Goal: Transaction & Acquisition: Purchase product/service

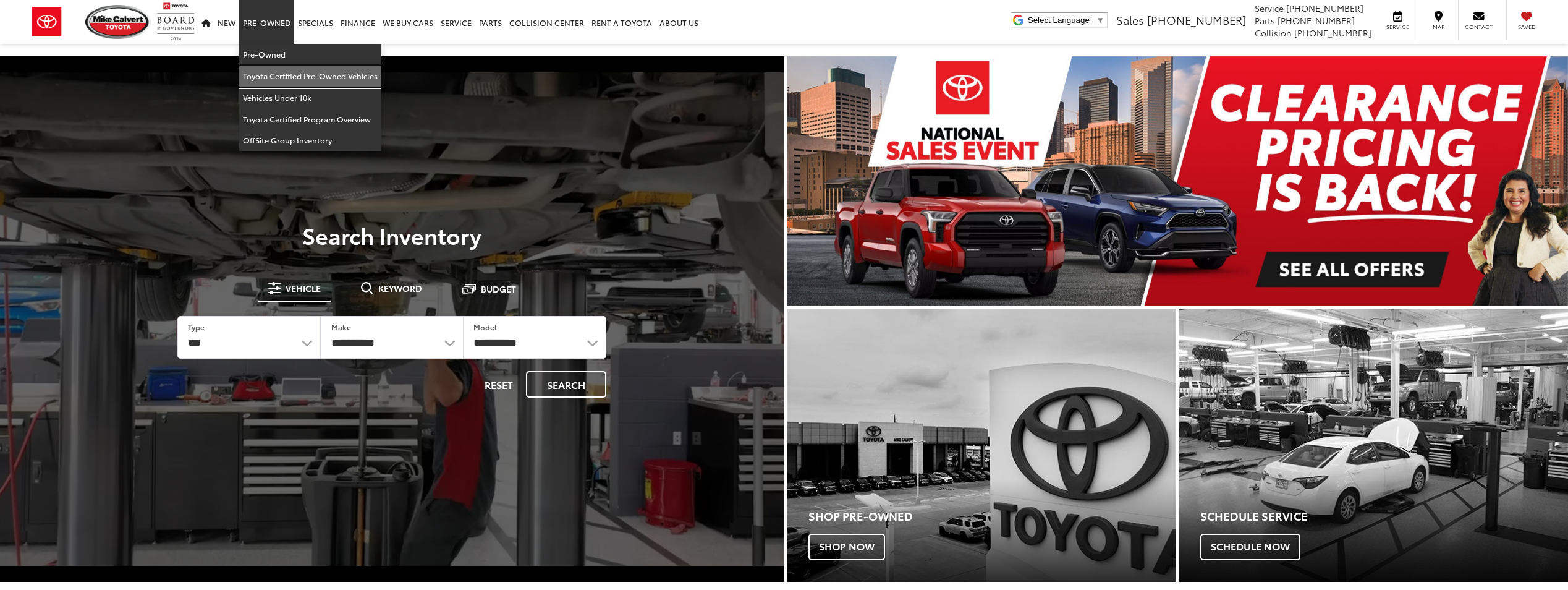
click at [272, 67] on link "Toyota Certified Pre-Owned Vehicles" at bounding box center [310, 76] width 142 height 22
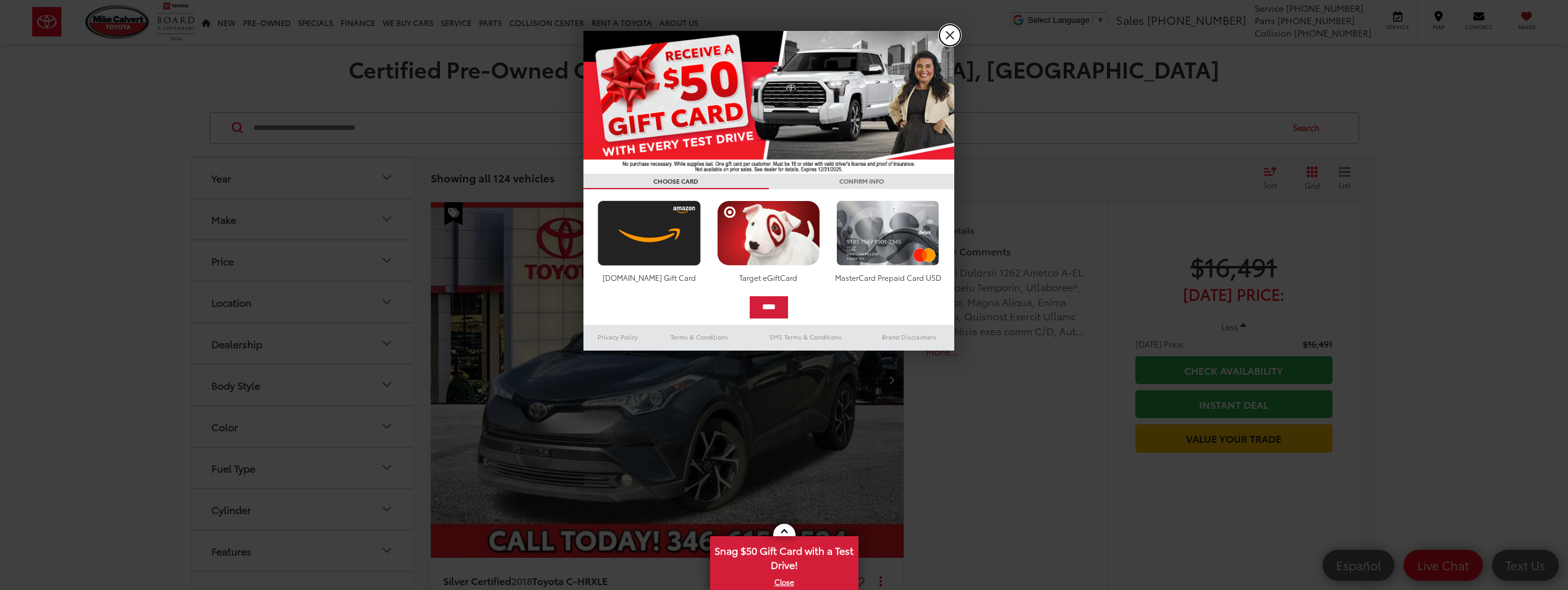
click at [943, 42] on link "X" at bounding box center [950, 35] width 21 height 21
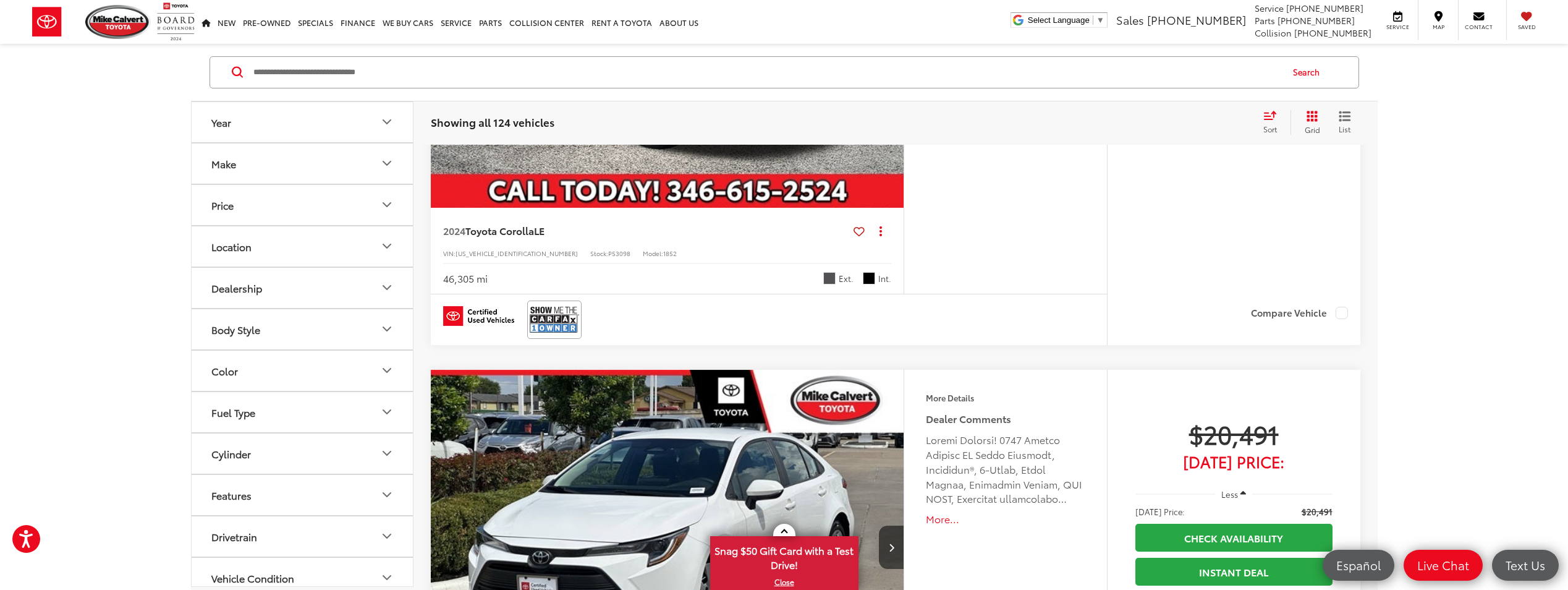
scroll to position [866, 0]
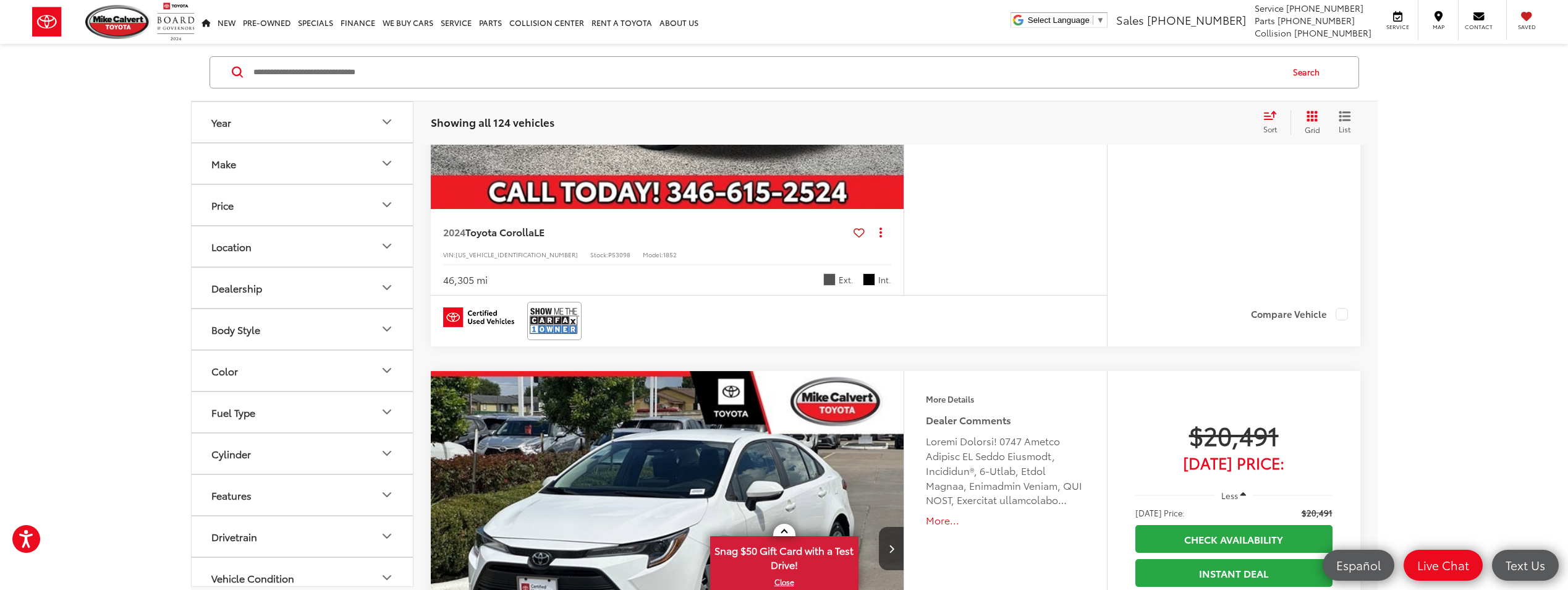
click at [1269, 123] on div "Sort" at bounding box center [1274, 122] width 33 height 25
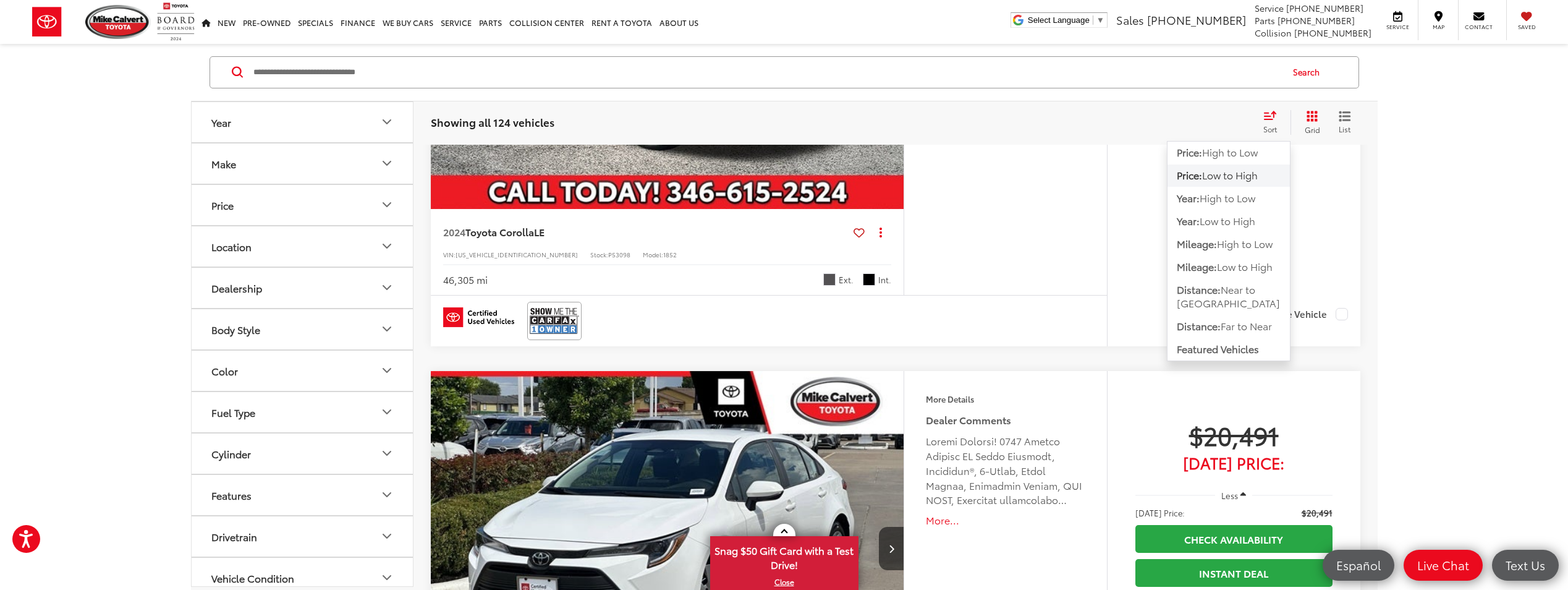
drag, startPoint x: 1453, startPoint y: 149, endPoint x: 1467, endPoint y: 149, distance: 14.0
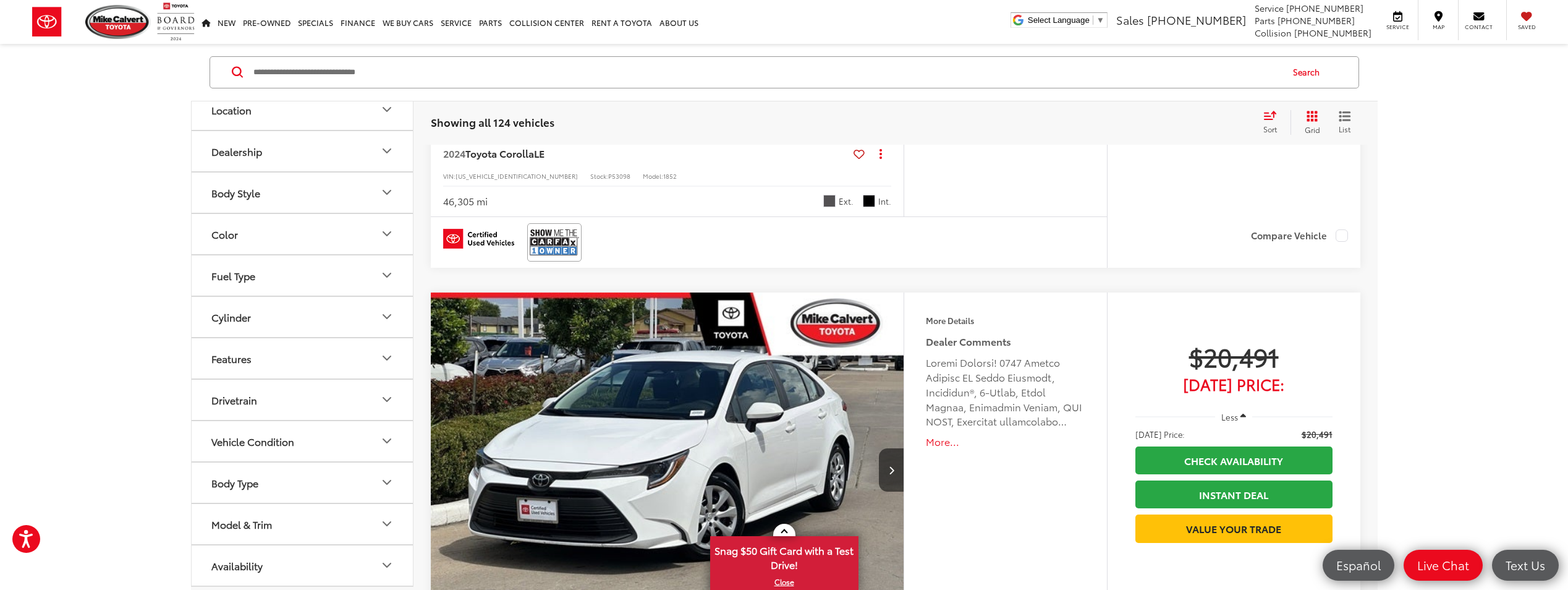
scroll to position [946, 0]
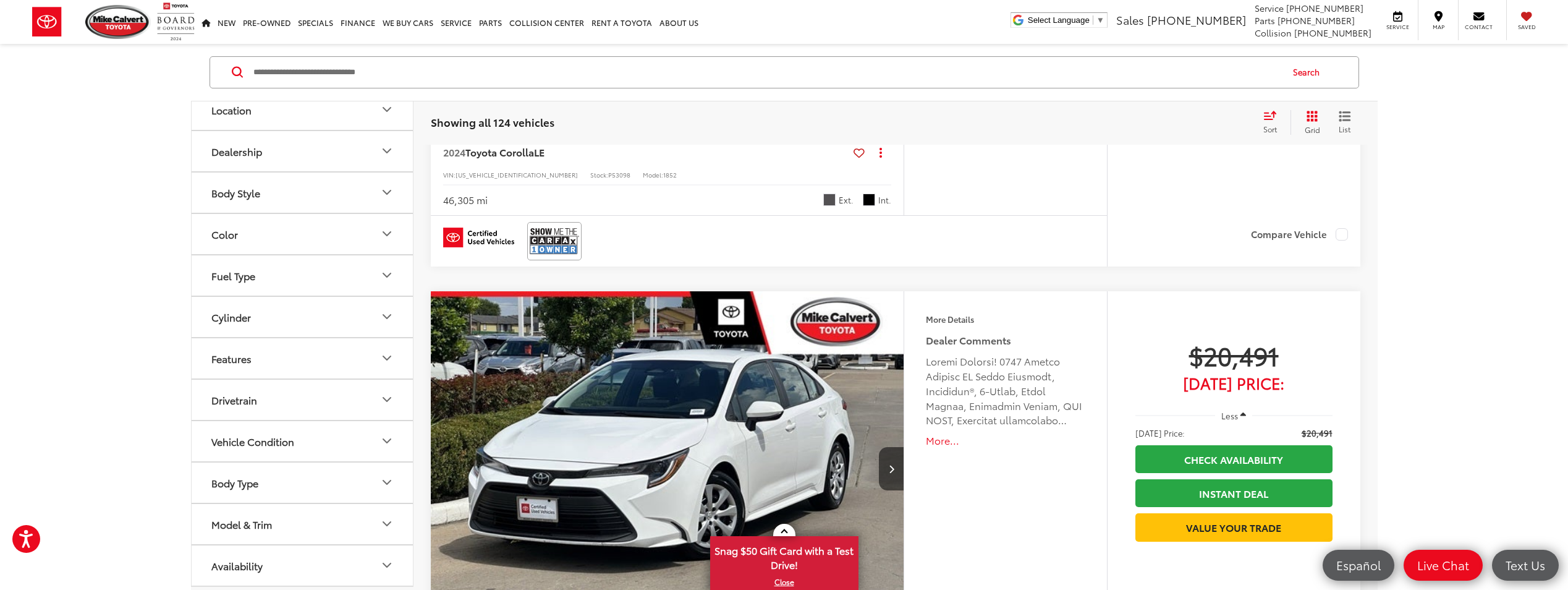
click at [384, 526] on icon "Model & Trim" at bounding box center [387, 524] width 15 height 15
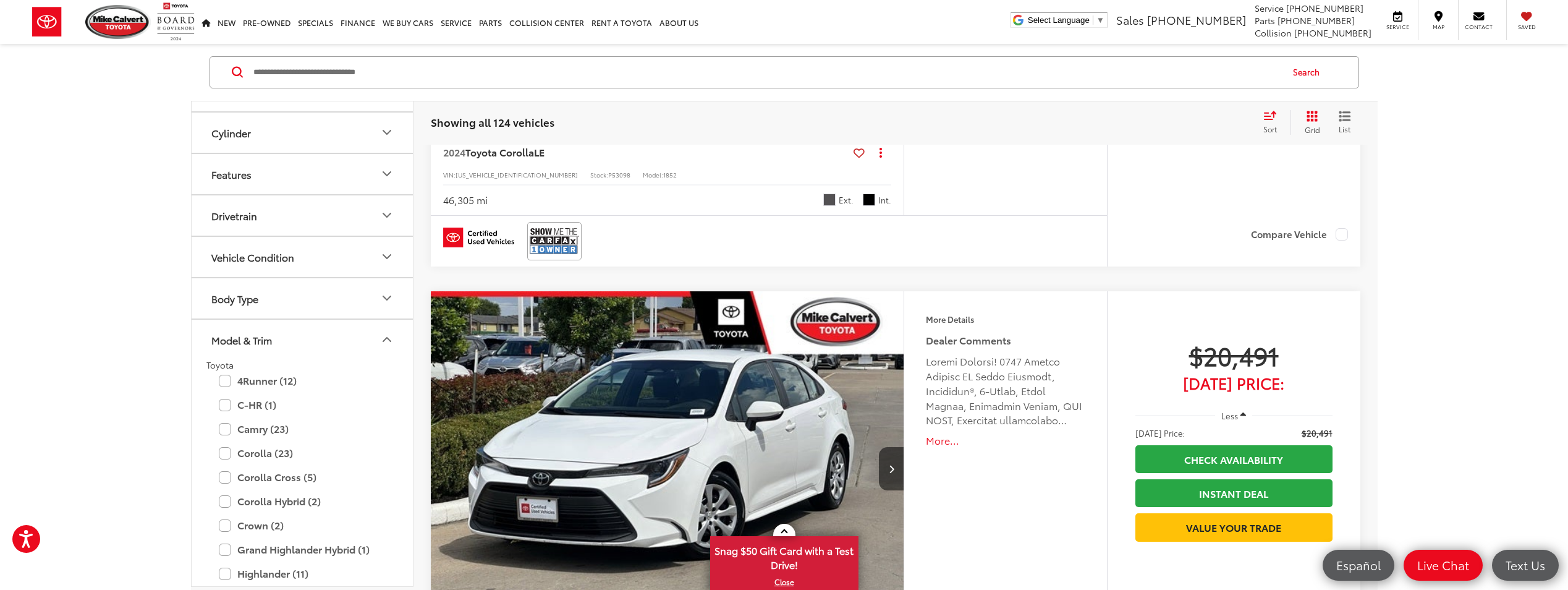
scroll to position [322, 0]
click at [223, 453] on label "Corolla (23)" at bounding box center [302, 452] width 167 height 22
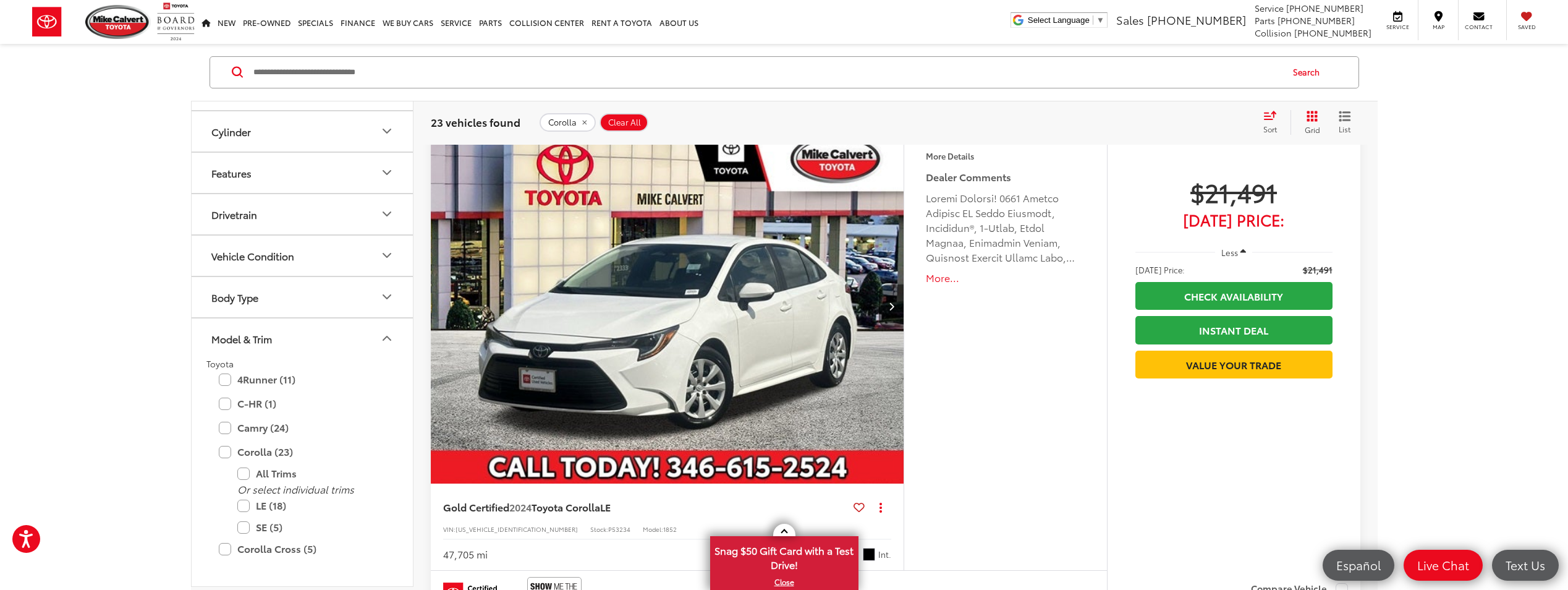
scroll to position [5247, 0]
click at [785, 345] on img "2024 Toyota Corolla LE 0" at bounding box center [667, 306] width 475 height 357
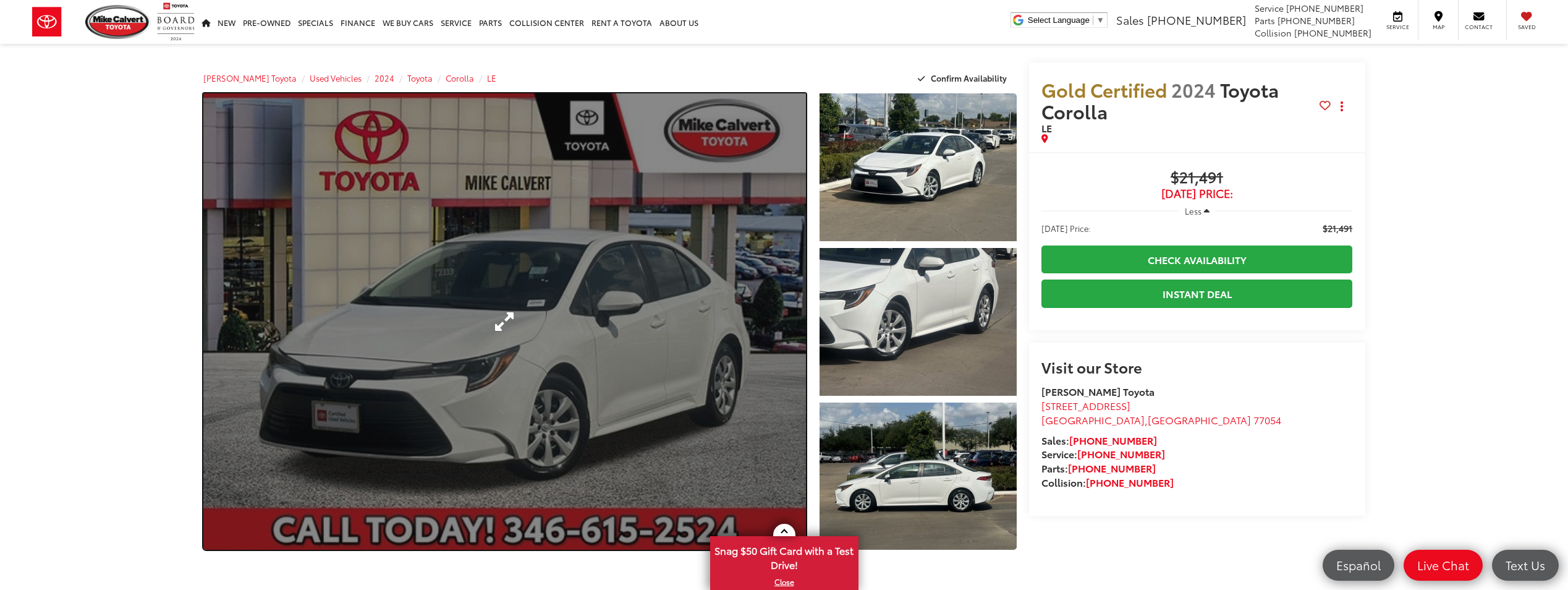
click at [695, 369] on link "Expand Photo 0" at bounding box center [505, 321] width 603 height 456
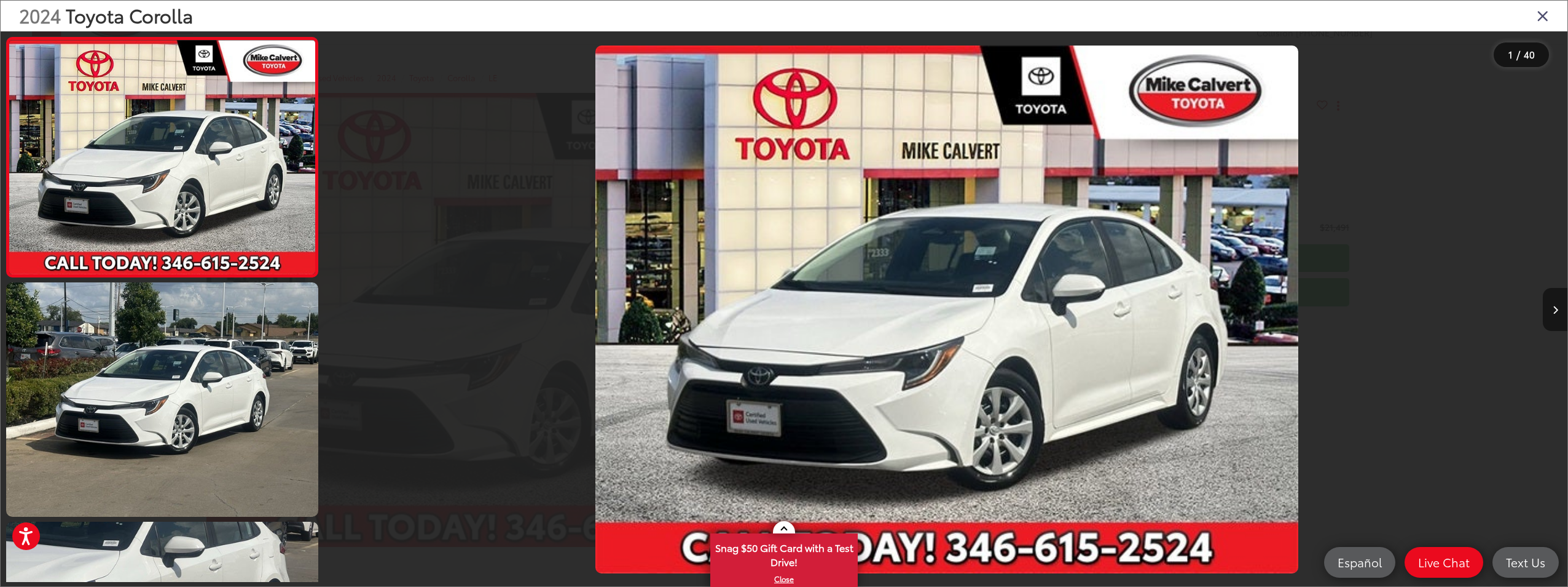
click at [1557, 311] on icon "Next image" at bounding box center [1555, 310] width 5 height 9
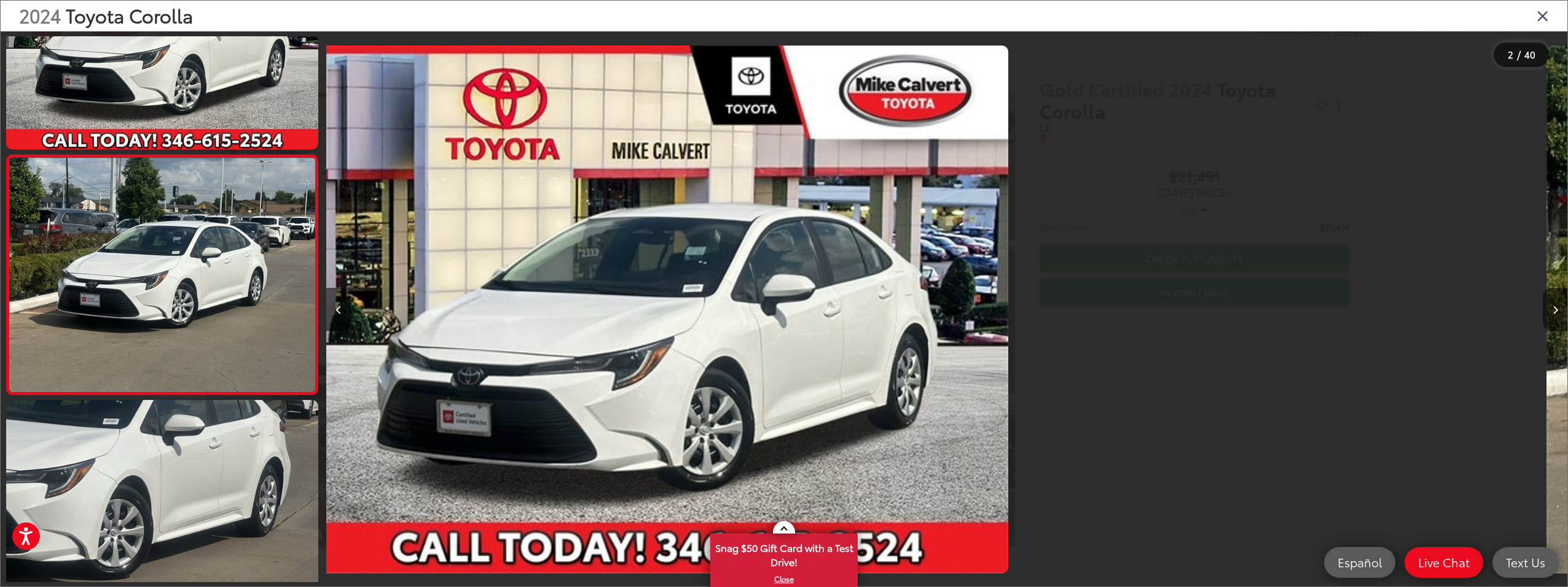
scroll to position [123, 0]
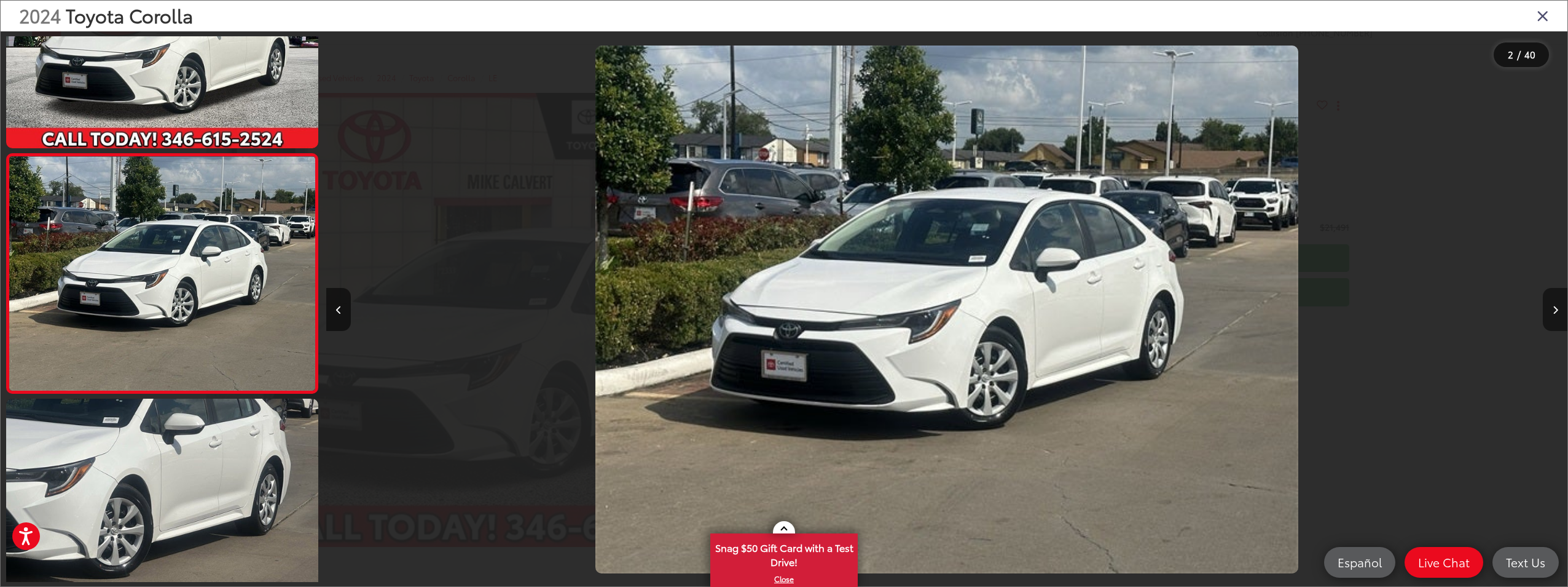
click at [1557, 311] on icon "Next image" at bounding box center [1555, 310] width 5 height 9
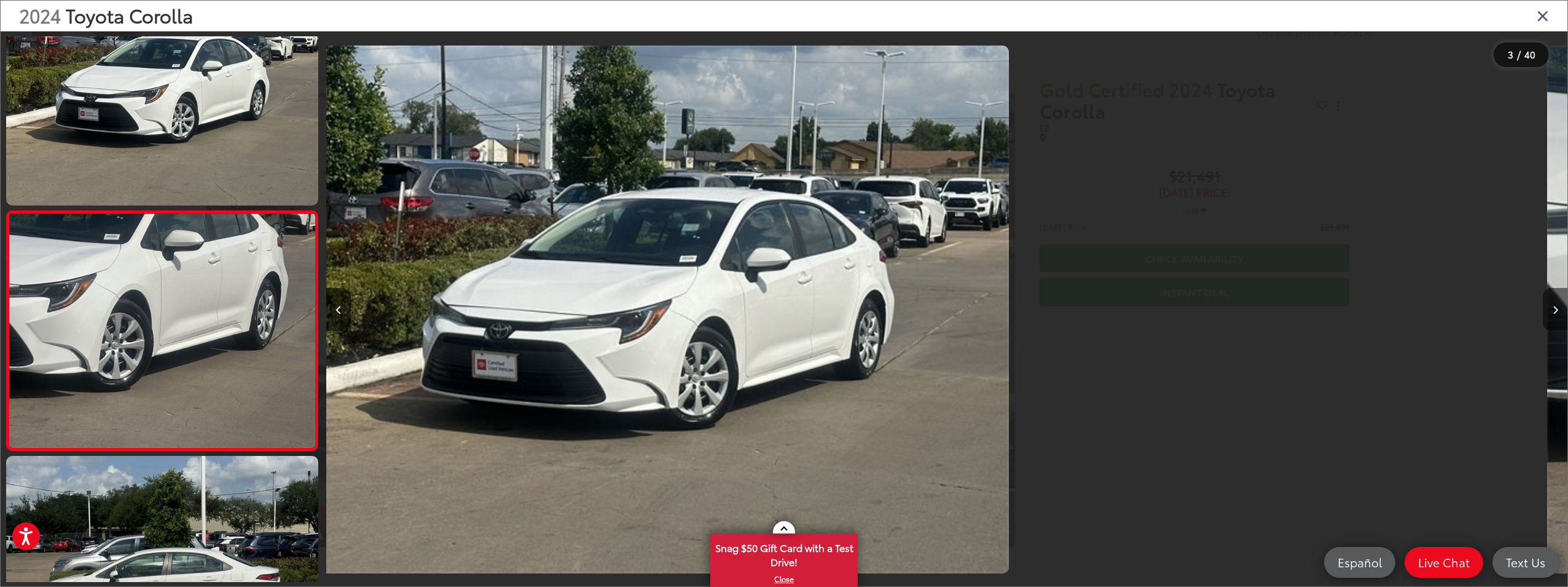
scroll to position [362, 0]
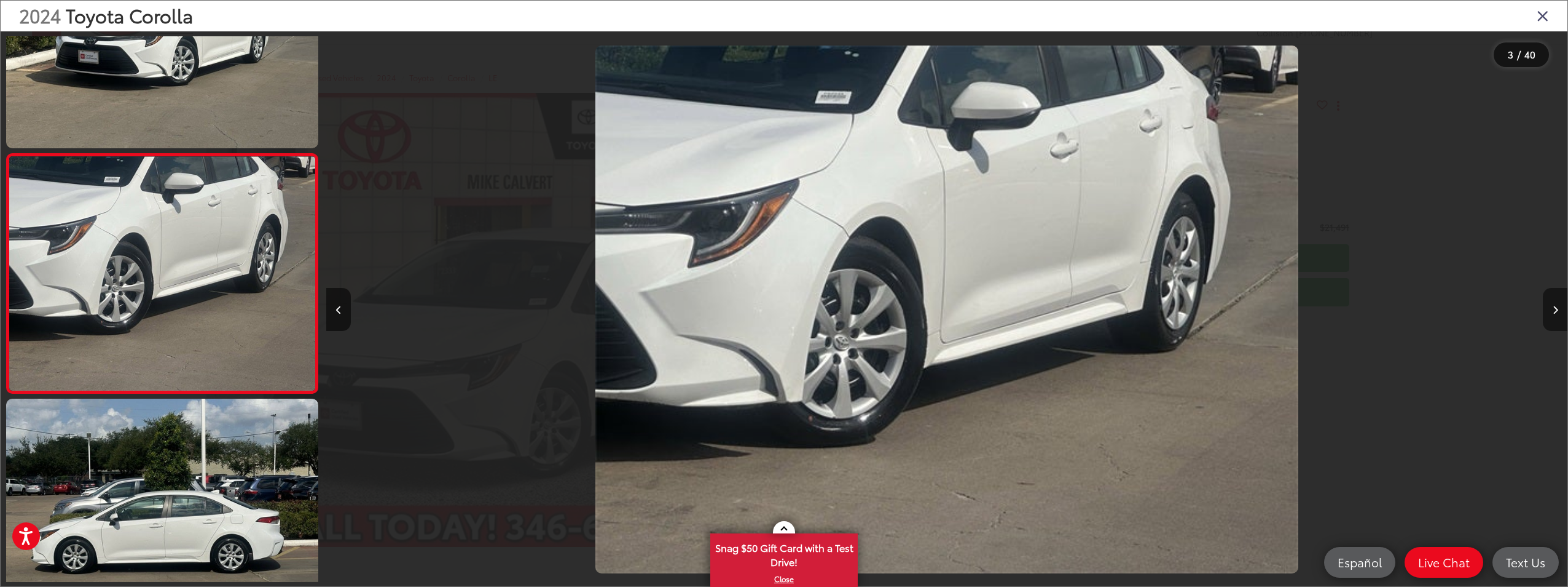
click at [1557, 311] on icon "Next image" at bounding box center [1555, 310] width 5 height 9
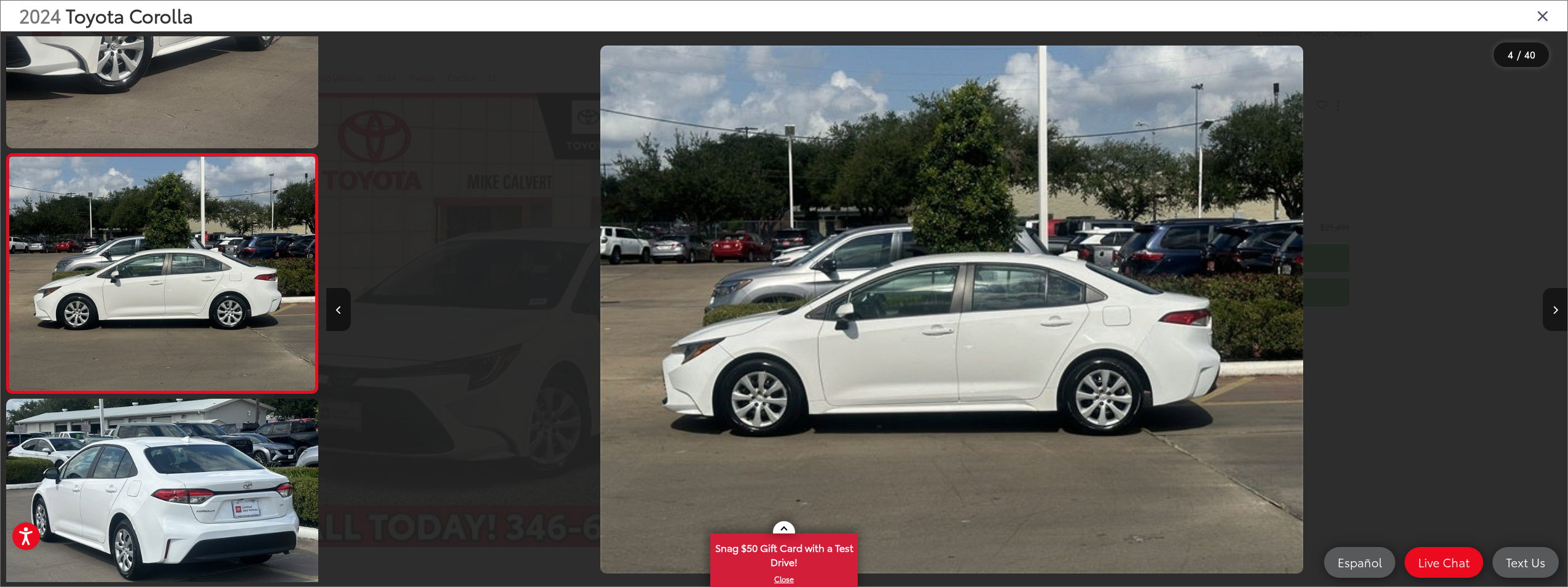
scroll to position [0, 3724]
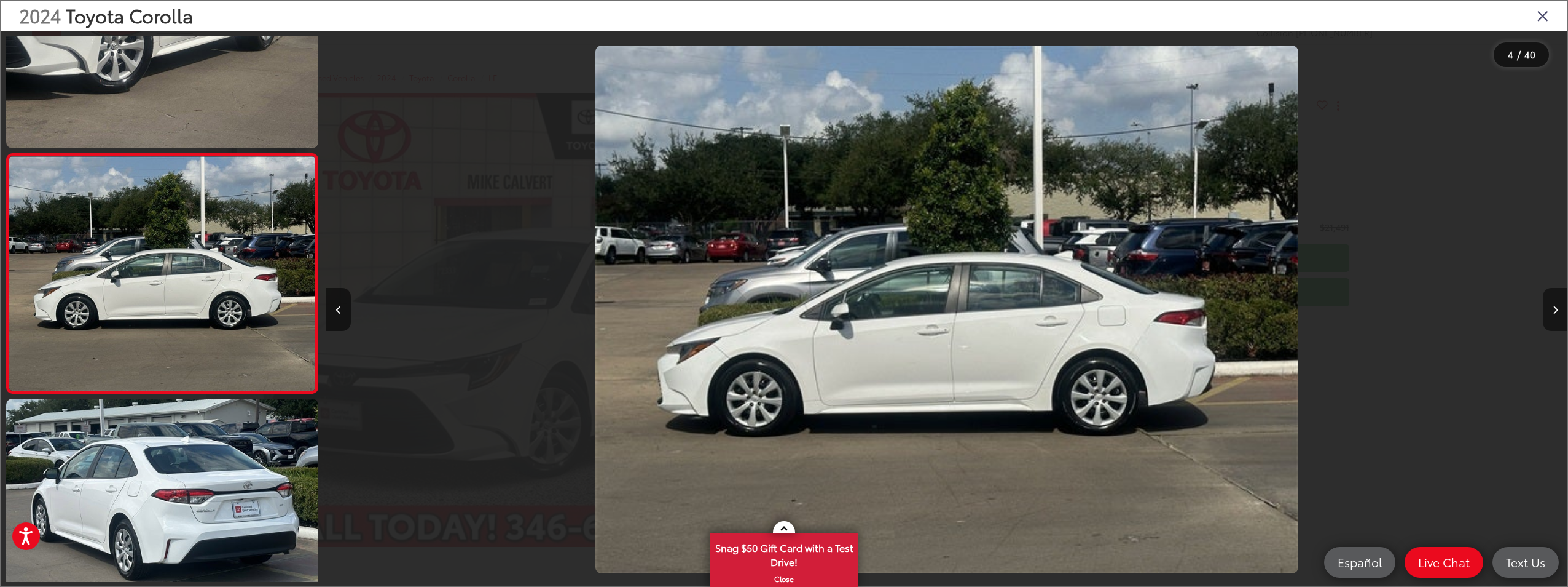
click at [1557, 311] on icon "Next image" at bounding box center [1555, 310] width 5 height 9
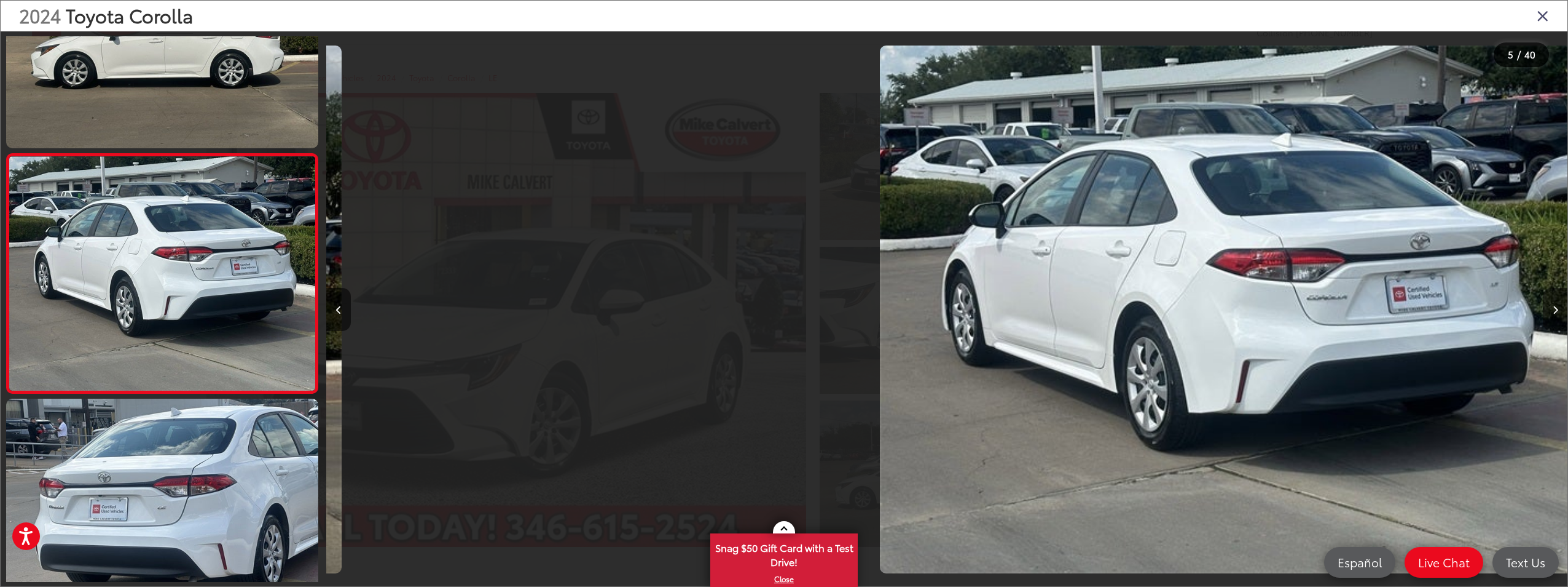
scroll to position [0, 4965]
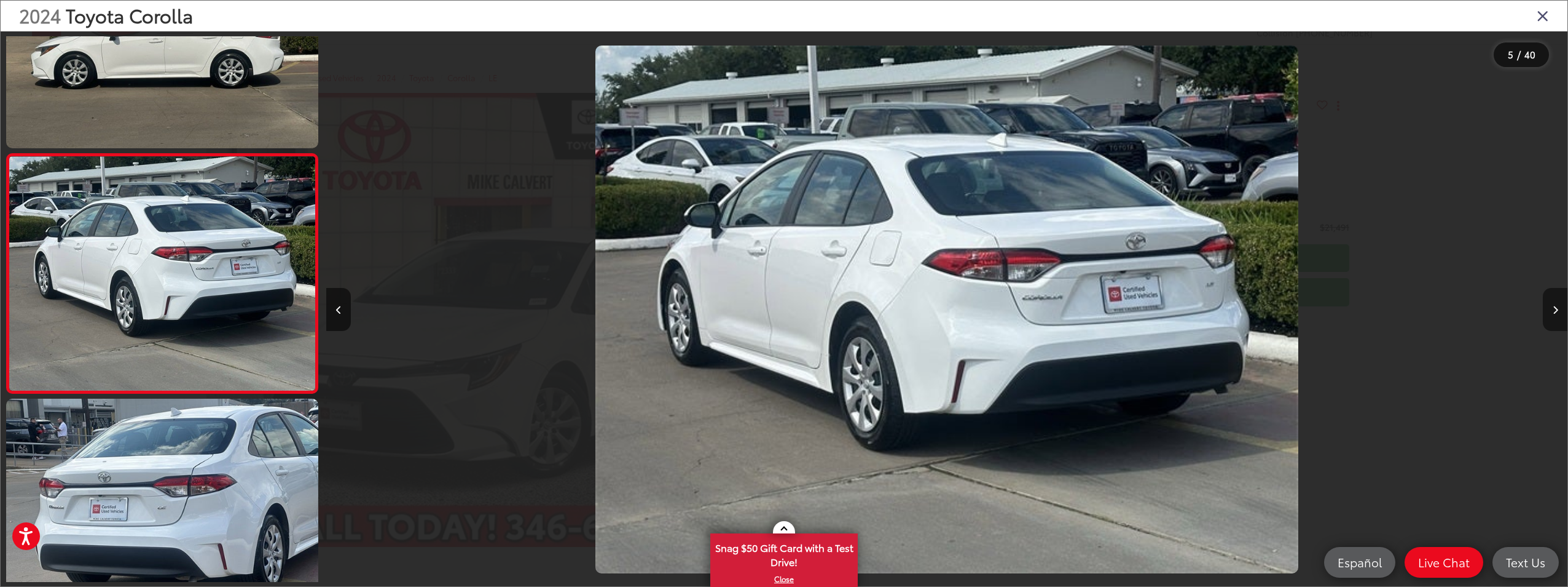
click at [1557, 311] on icon "Next image" at bounding box center [1555, 310] width 5 height 9
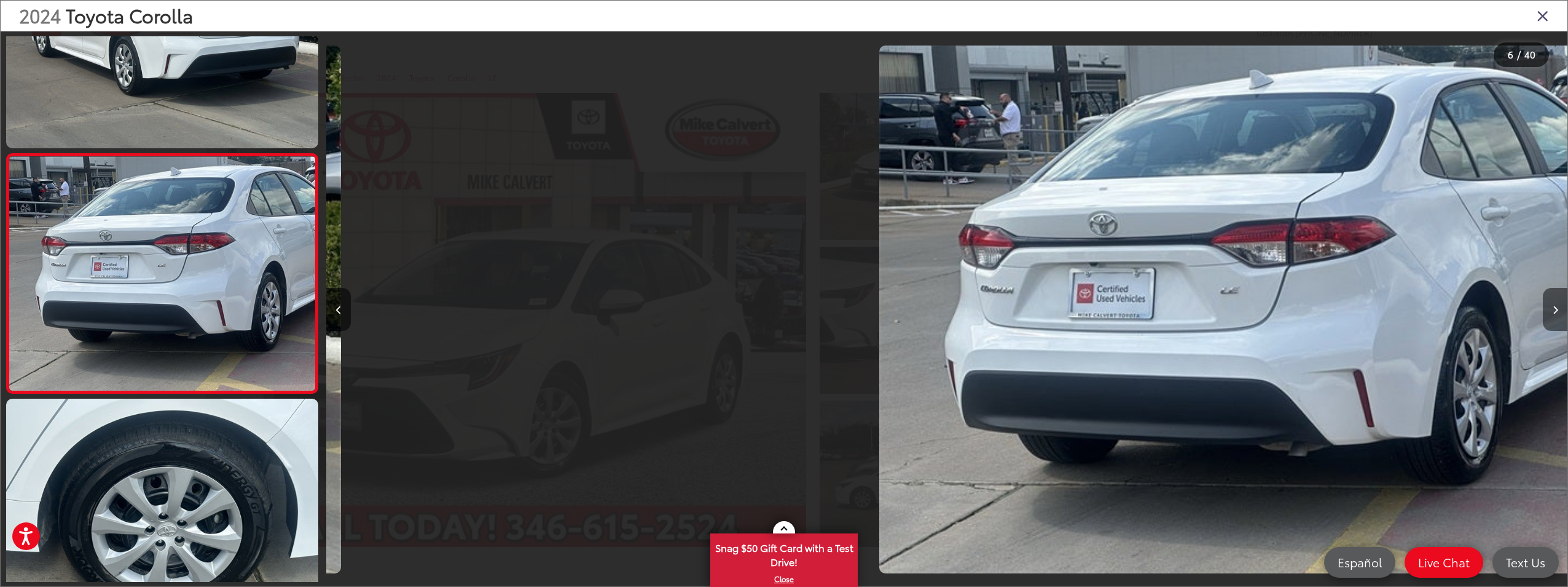
scroll to position [0, 6206]
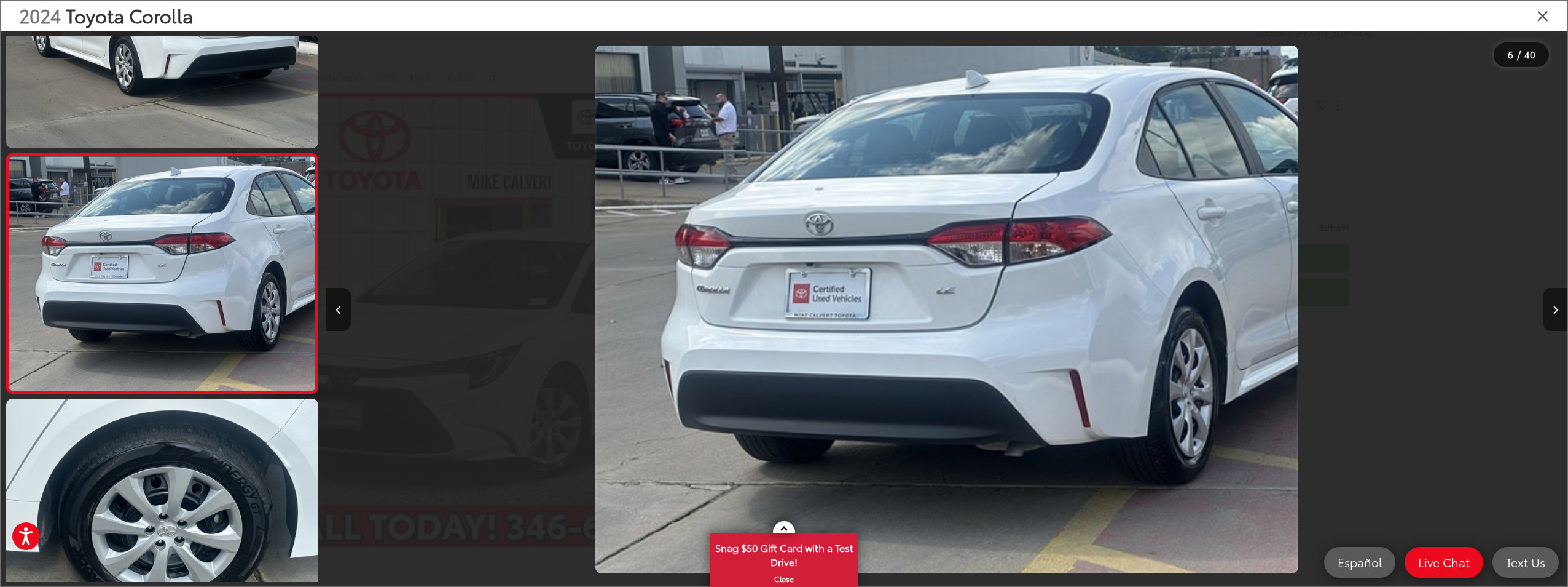
click at [1557, 311] on icon "Next image" at bounding box center [1555, 310] width 5 height 9
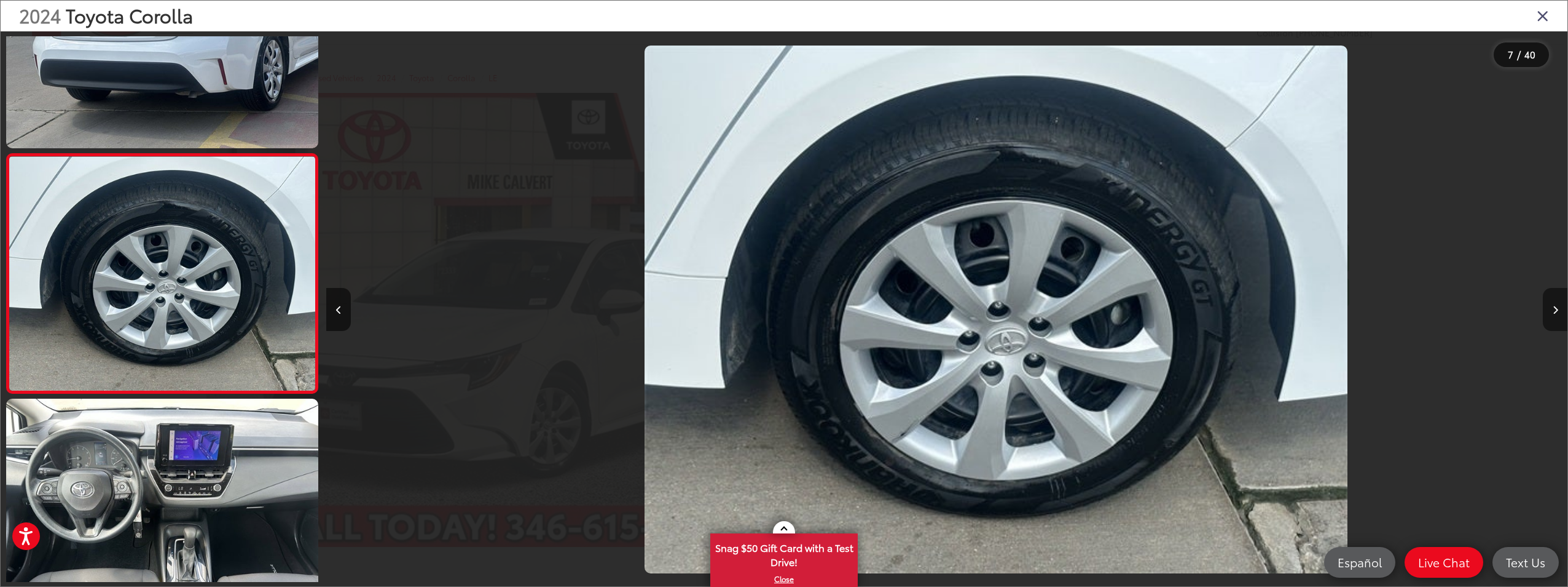
scroll to position [0, 7447]
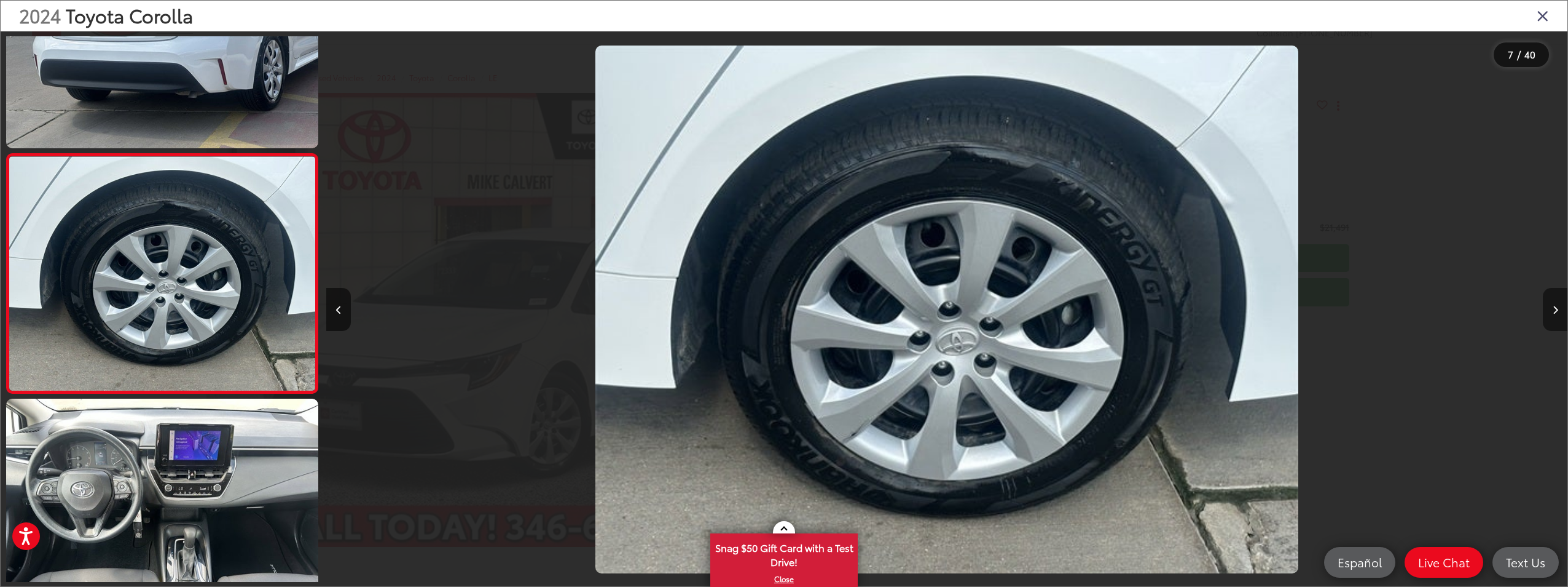
click at [1557, 311] on icon "Next image" at bounding box center [1555, 310] width 5 height 9
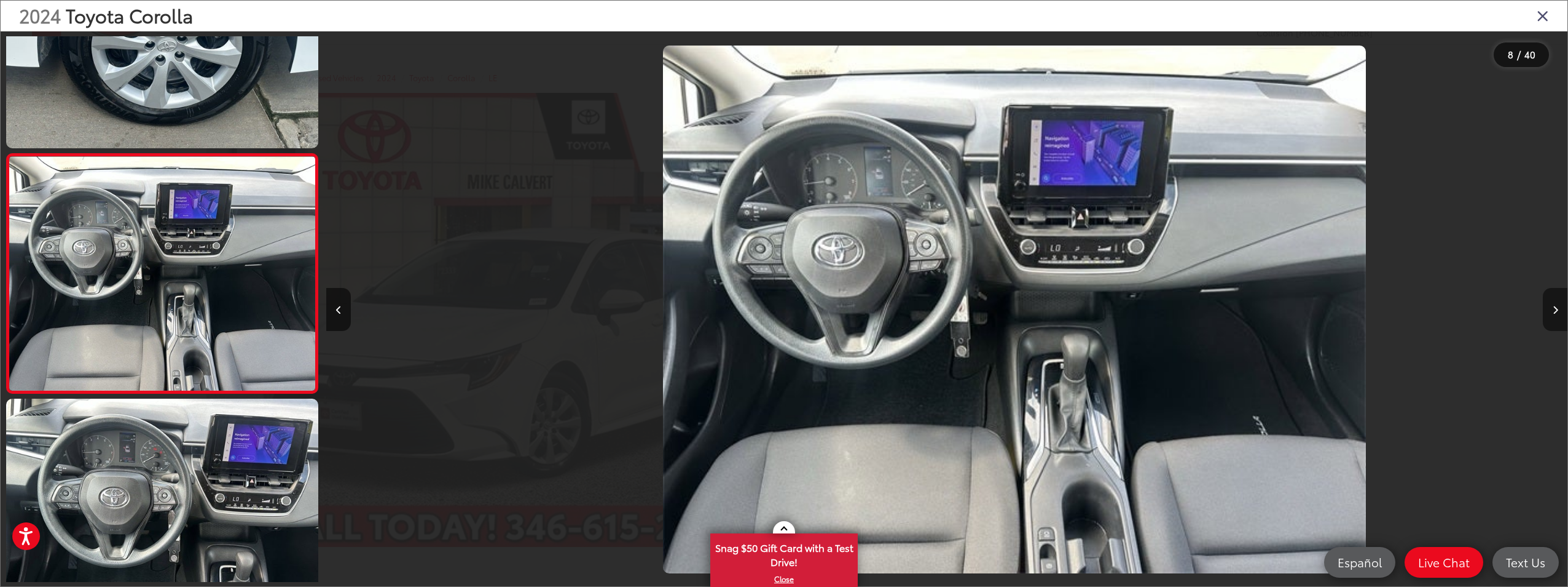
scroll to position [0, 8689]
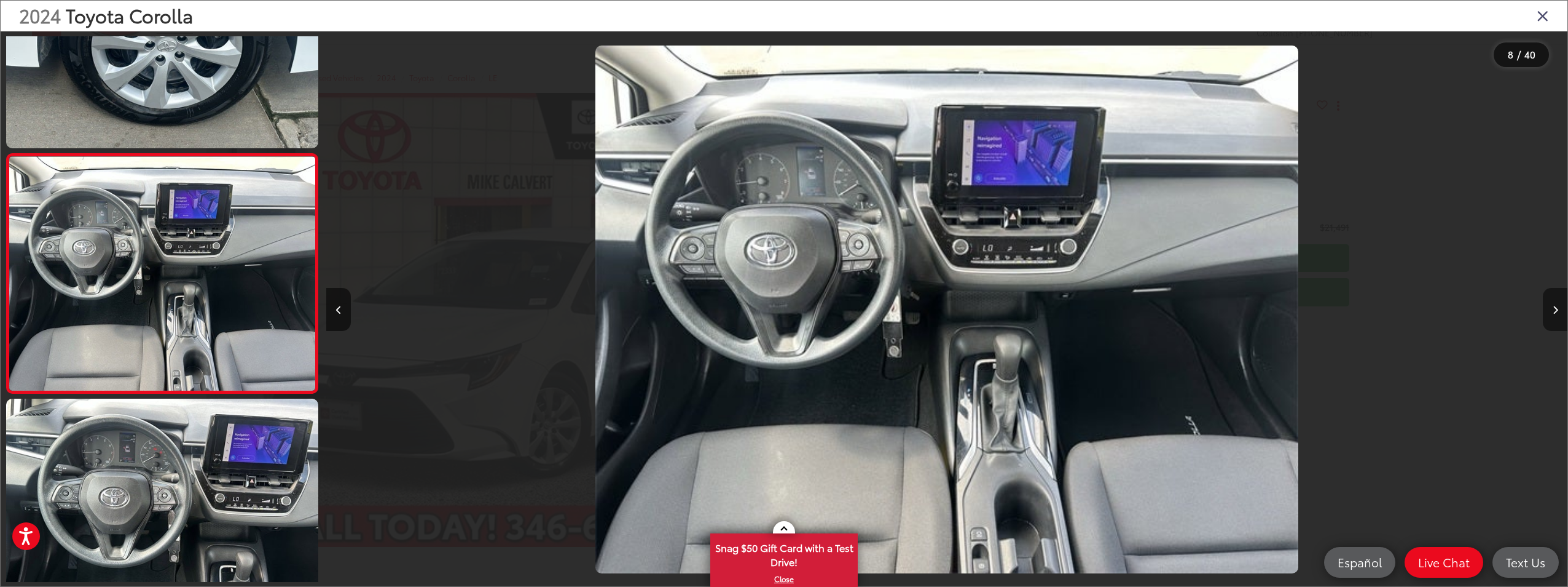
click at [1557, 311] on icon "Next image" at bounding box center [1555, 310] width 5 height 9
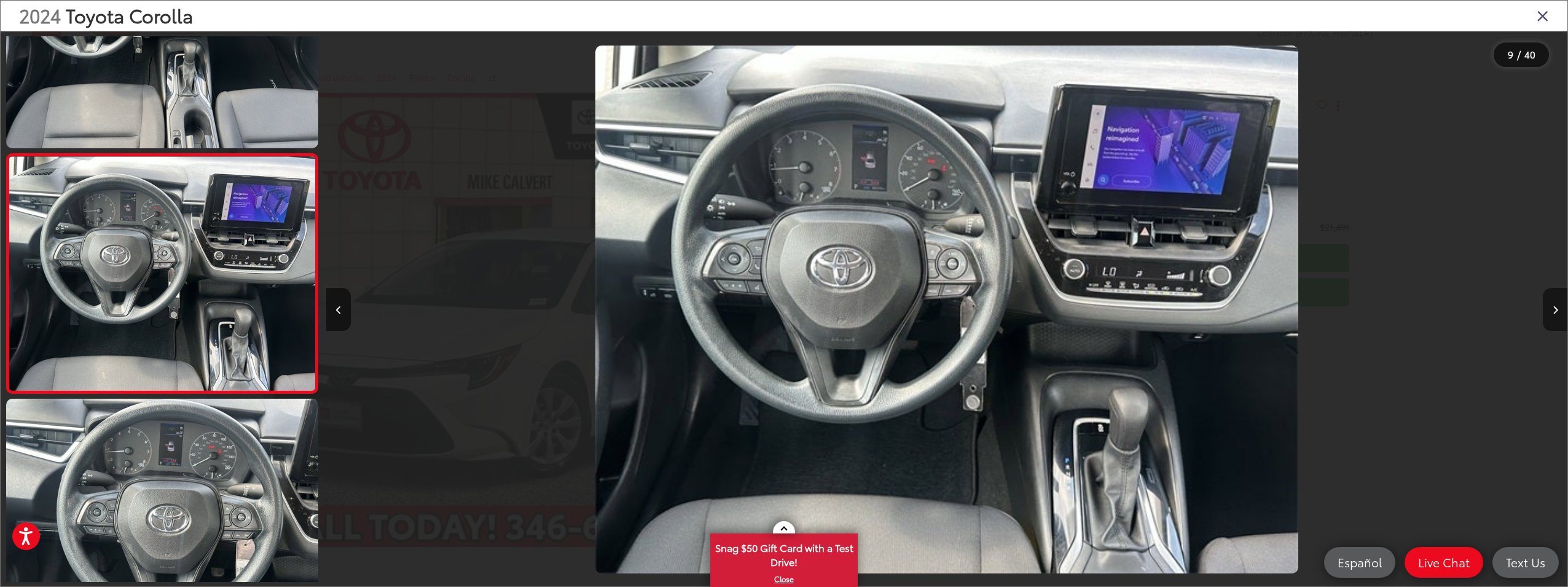
click at [1557, 311] on icon "Next image" at bounding box center [1555, 310] width 5 height 9
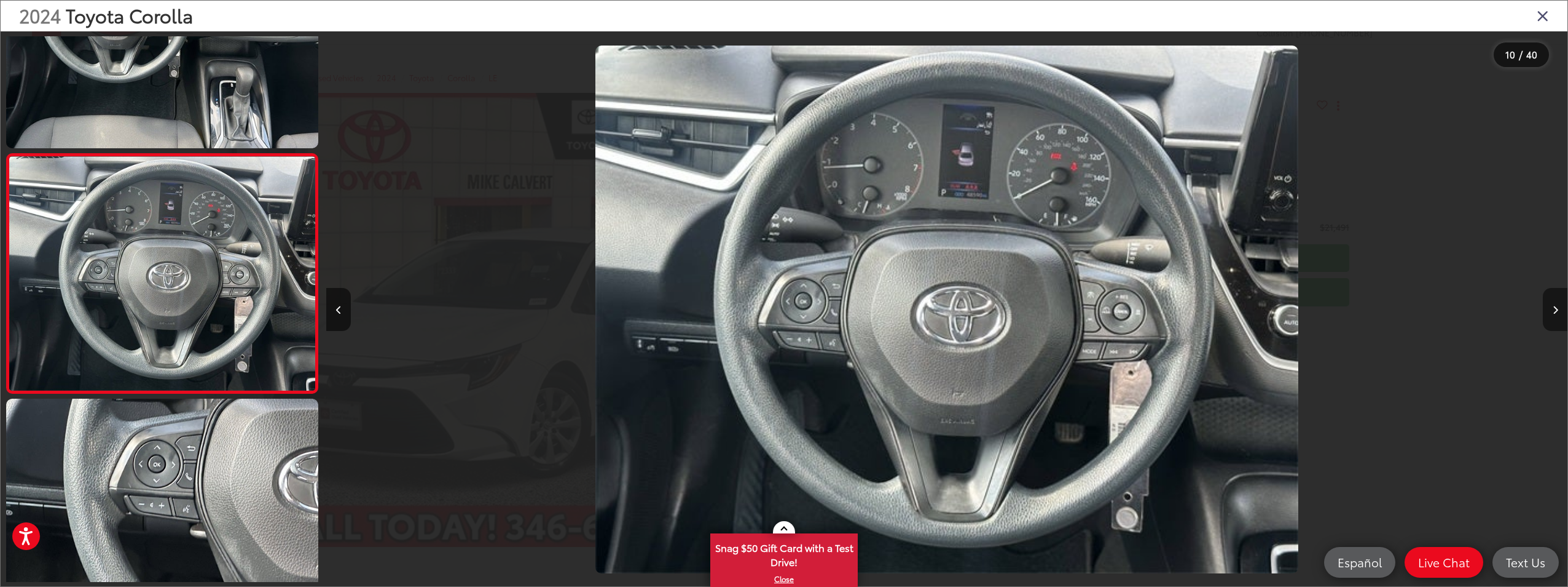
click at [1557, 311] on icon "Next image" at bounding box center [1555, 310] width 5 height 9
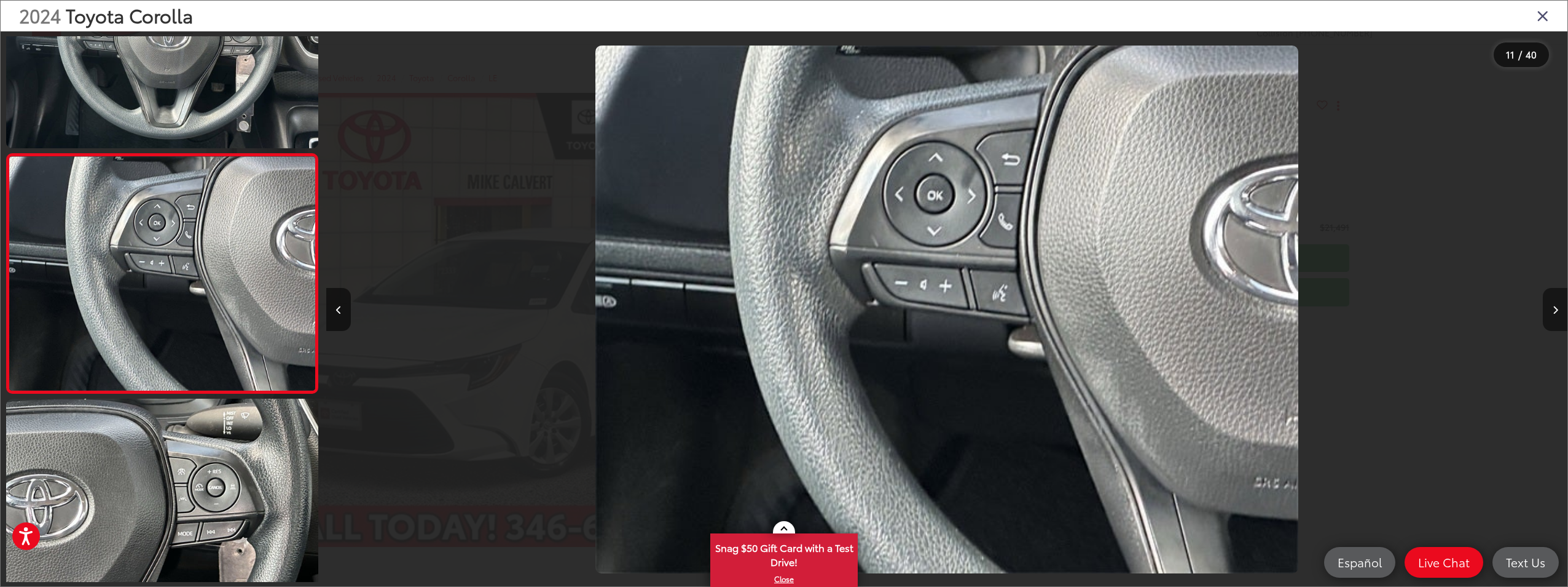
click at [1557, 311] on icon "Next image" at bounding box center [1555, 310] width 5 height 9
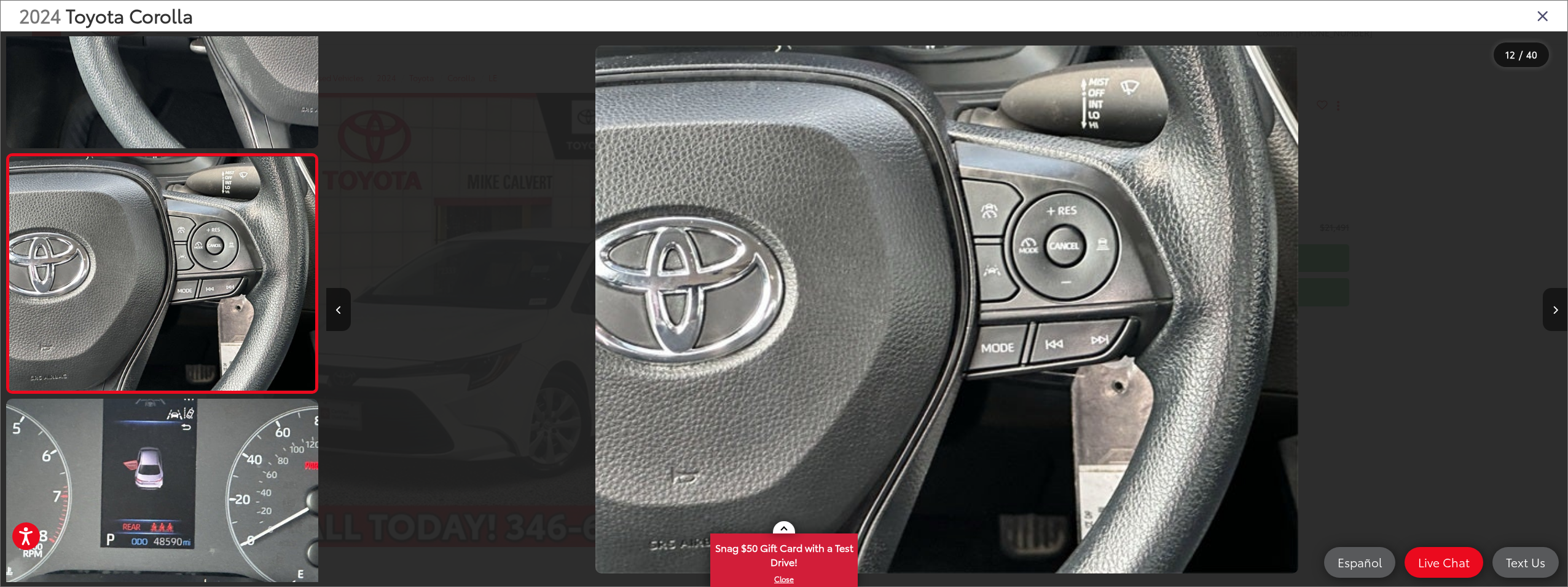
click at [1557, 311] on icon "Next image" at bounding box center [1555, 310] width 5 height 9
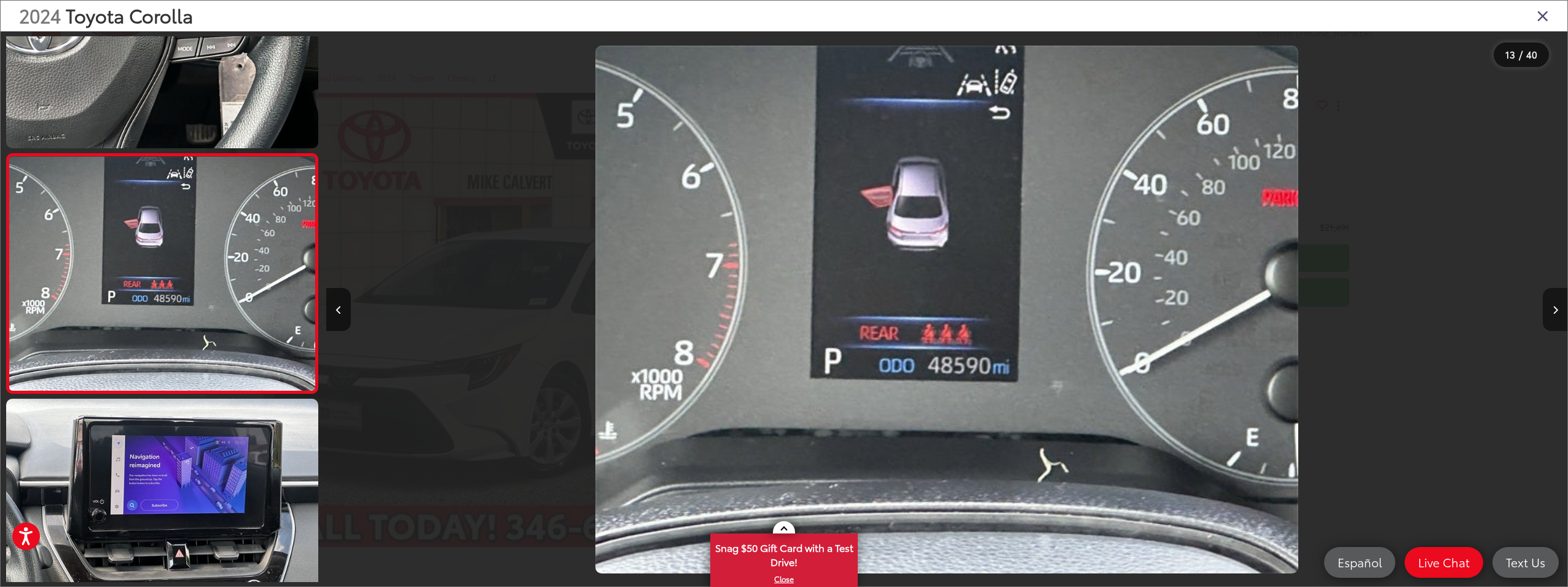
click at [1557, 311] on icon "Next image" at bounding box center [1555, 310] width 5 height 9
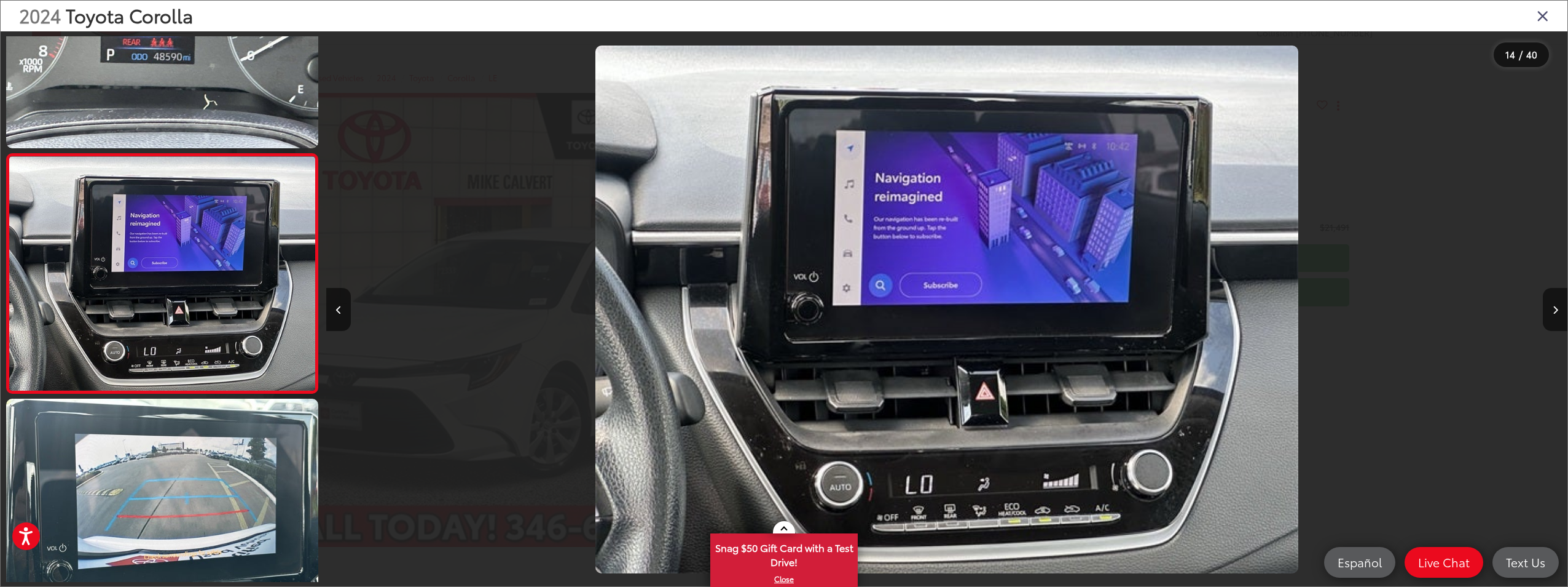
drag, startPoint x: 1540, startPoint y: 15, endPoint x: 1469, endPoint y: 54, distance: 81.0
click at [1540, 15] on icon "Close gallery" at bounding box center [1543, 15] width 12 height 16
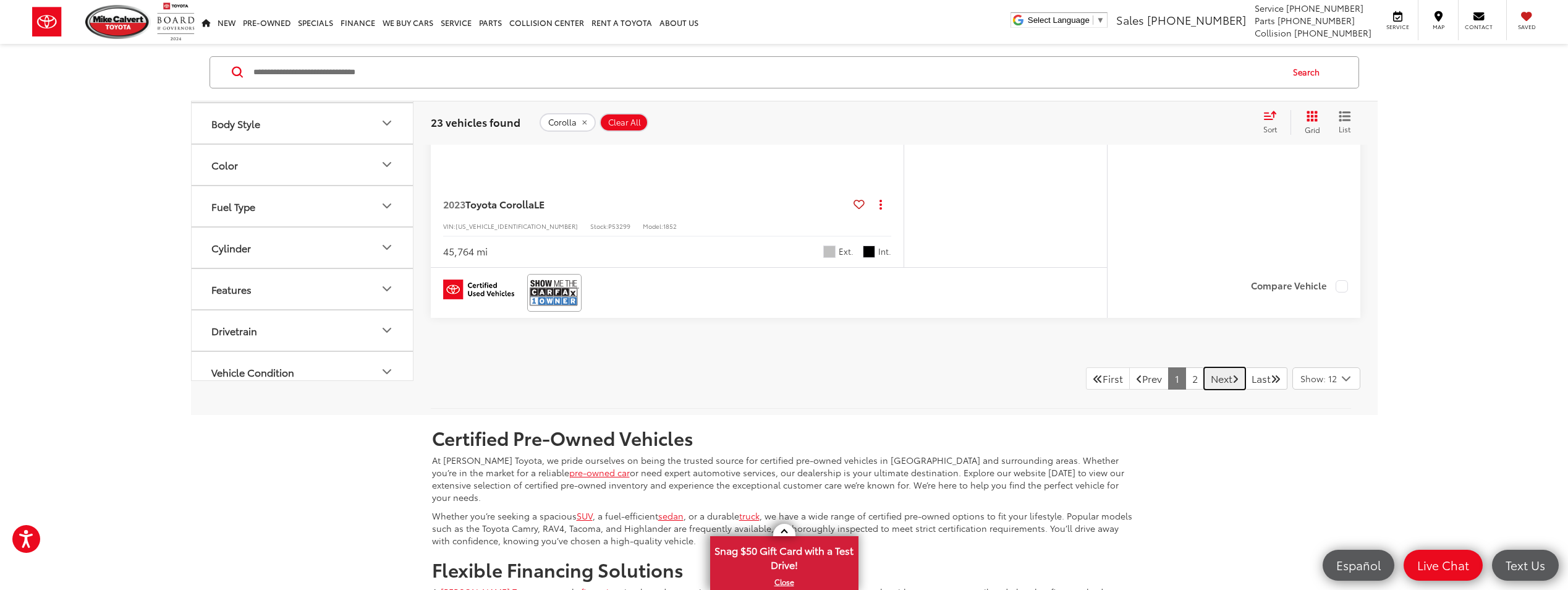
click at [1207, 381] on link "Next" at bounding box center [1224, 378] width 41 height 23
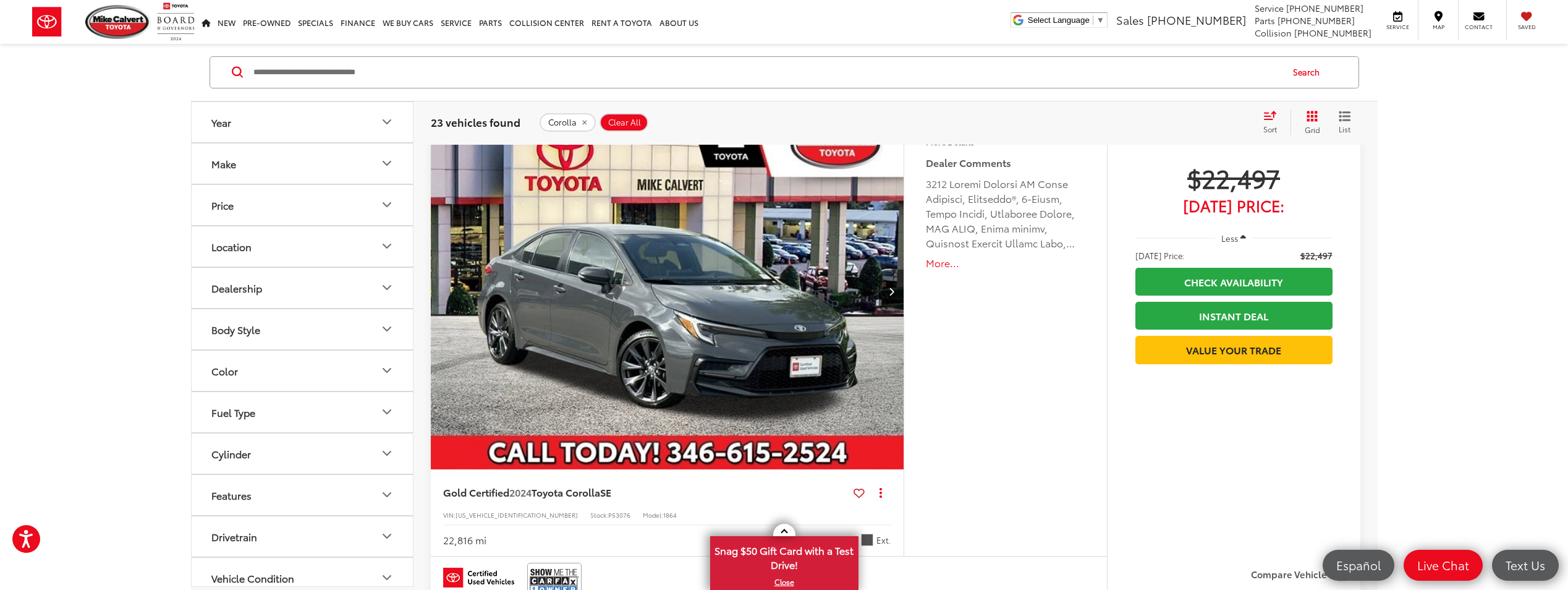
scroll to position [2157, 0]
click at [685, 311] on img "2024 Toyota Corolla SE 0" at bounding box center [667, 292] width 475 height 357
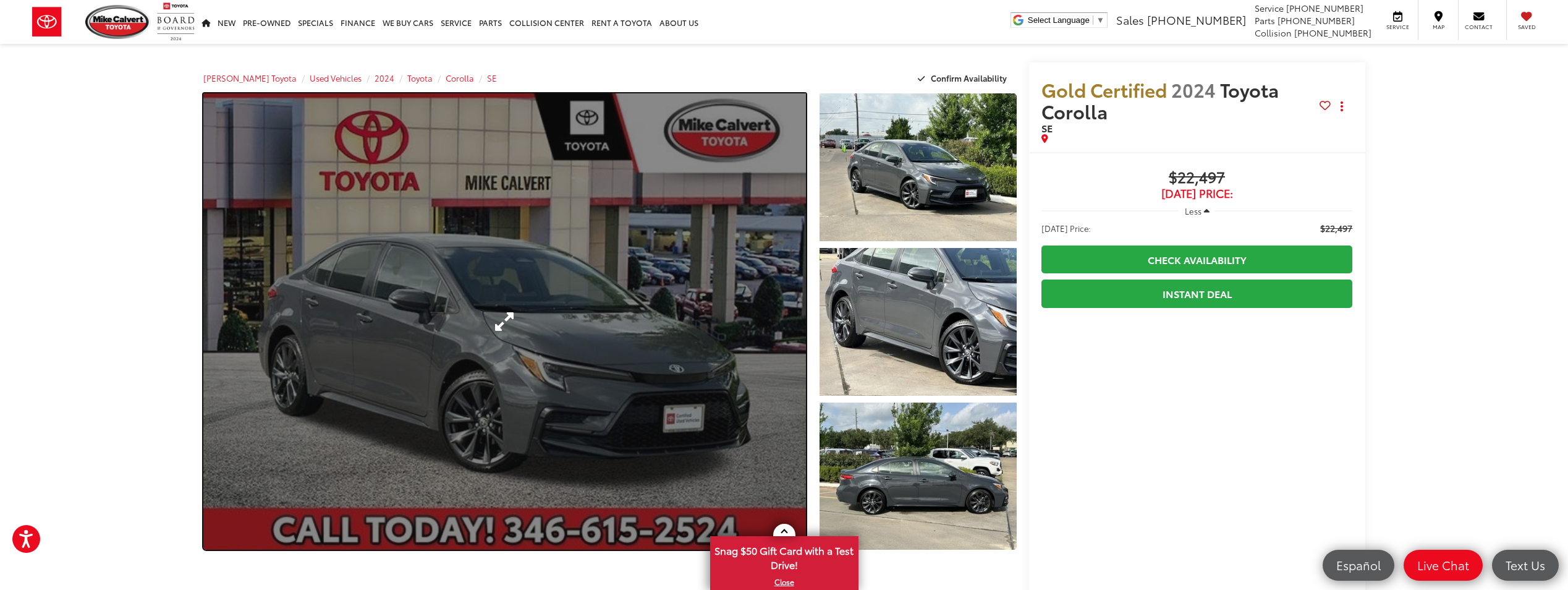
click at [675, 331] on link "Expand Photo 0" at bounding box center [505, 321] width 603 height 456
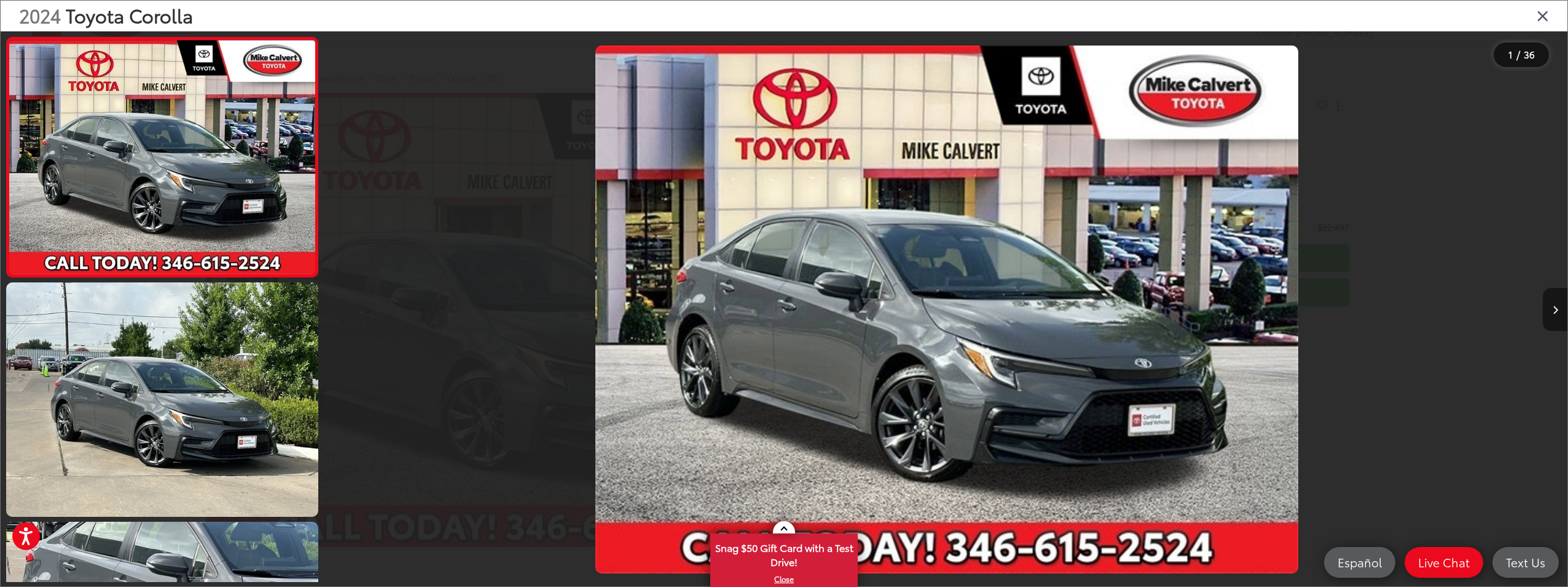
click at [1558, 308] on button "Next image" at bounding box center [1555, 309] width 25 height 43
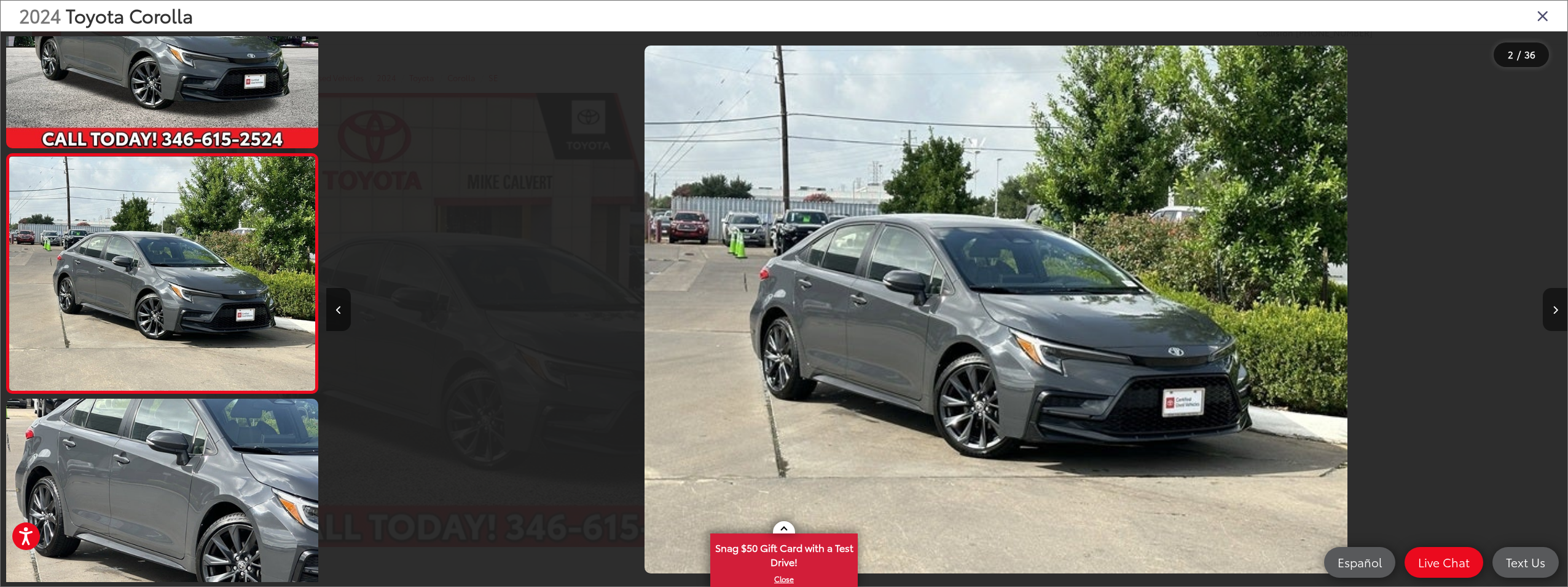
scroll to position [0, 1241]
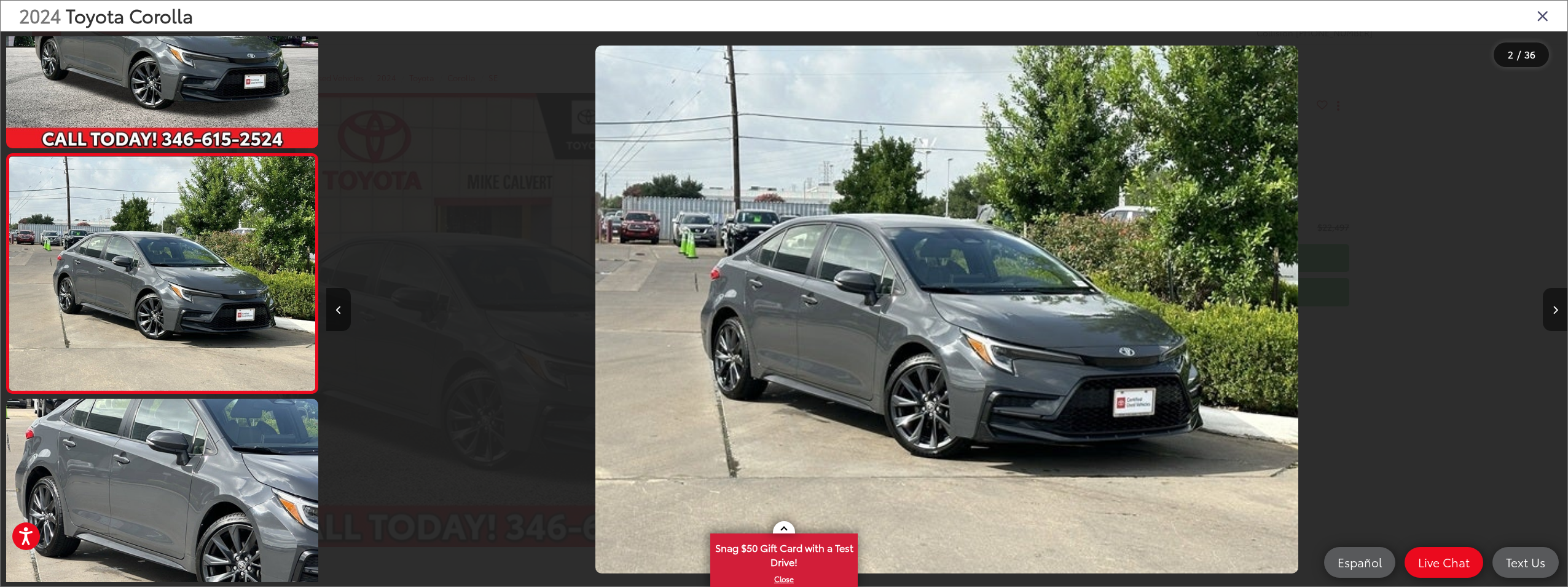
click at [1558, 308] on button "Next image" at bounding box center [1555, 309] width 25 height 43
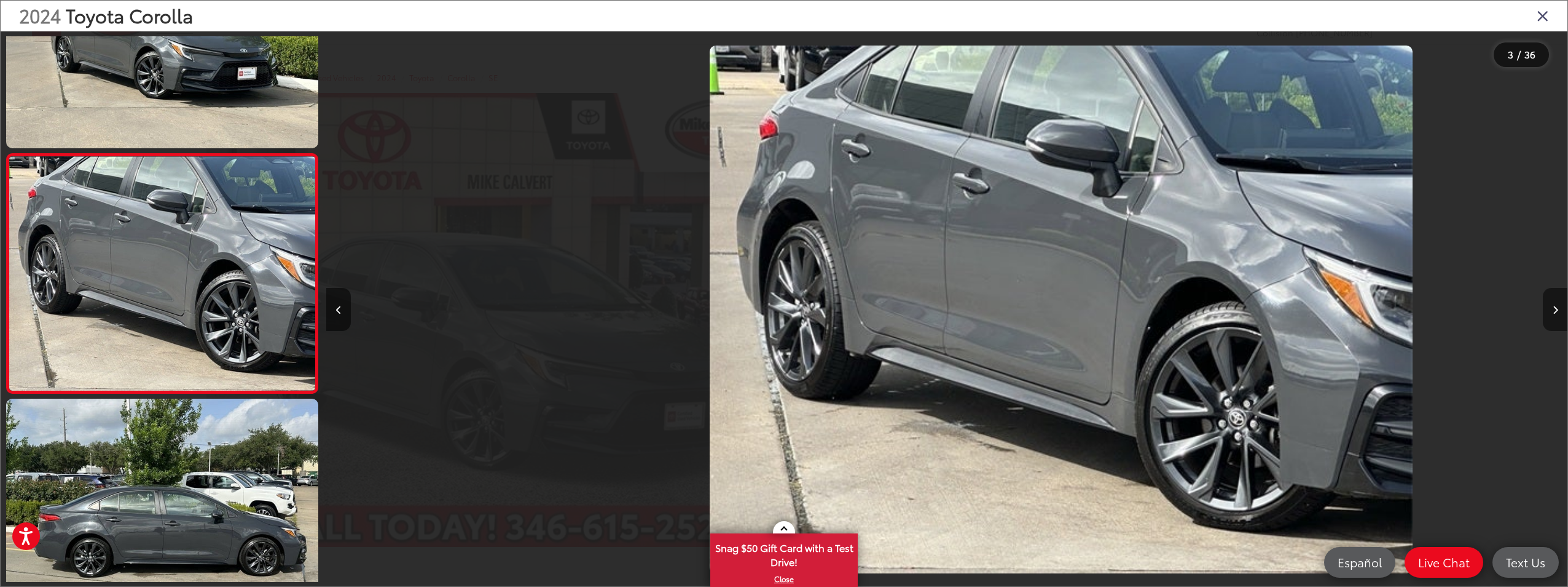
scroll to position [0, 2482]
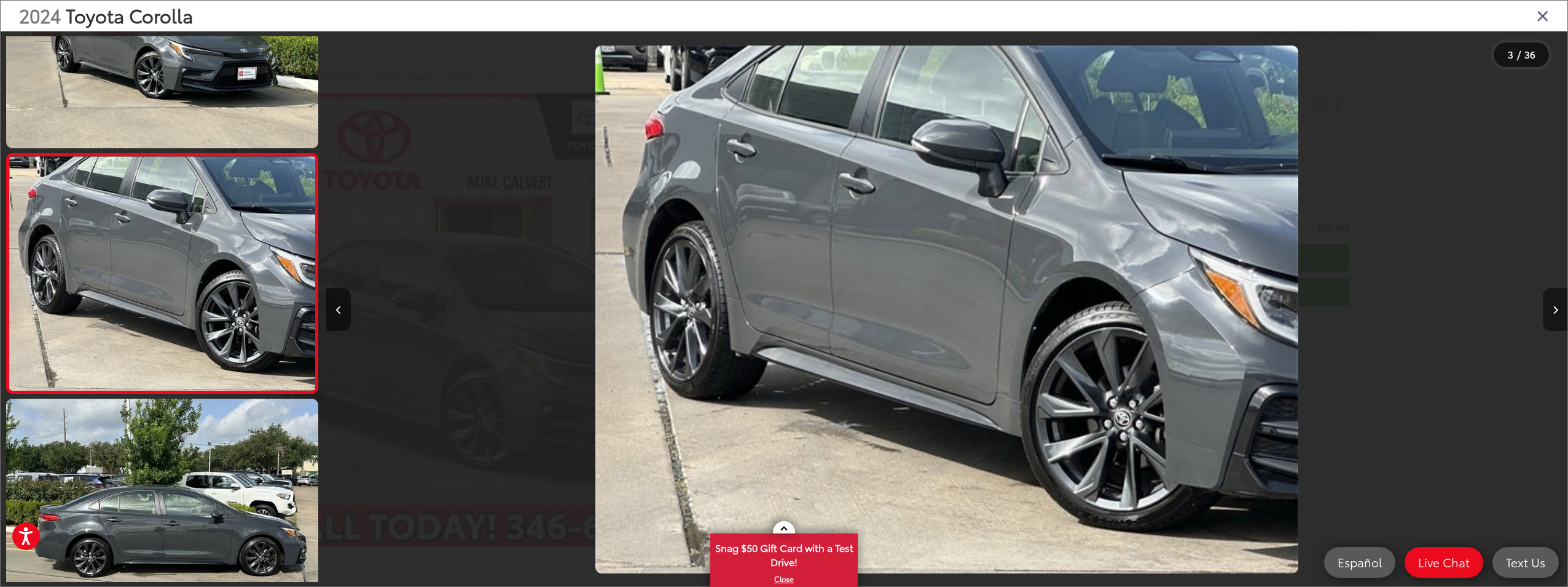
click at [1558, 308] on button "Next image" at bounding box center [1555, 309] width 25 height 43
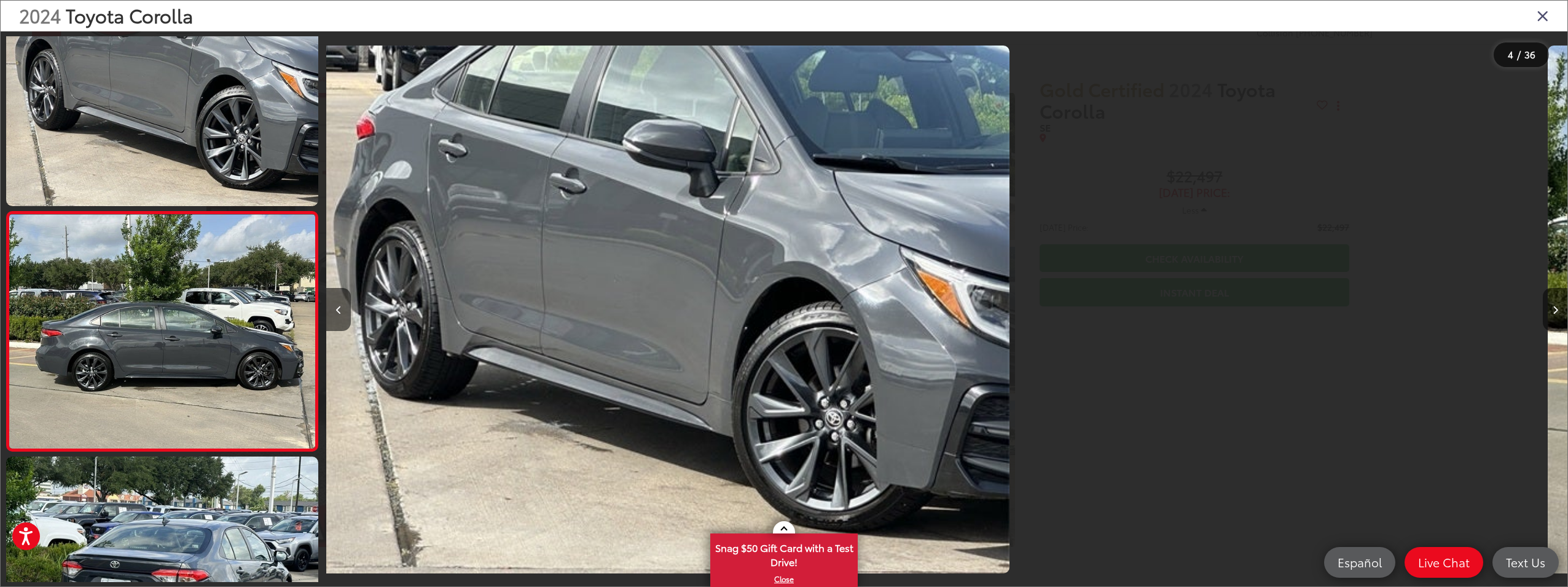
scroll to position [601, 0]
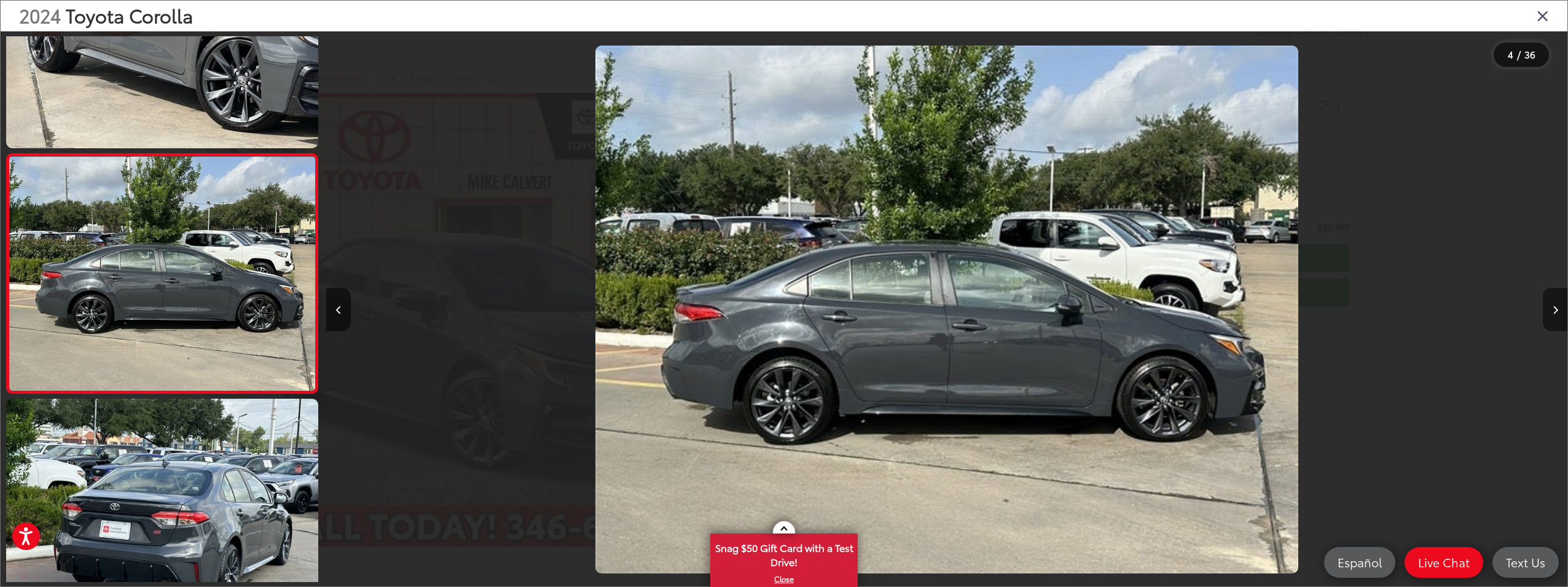
click at [1558, 308] on button "Next image" at bounding box center [1555, 309] width 25 height 43
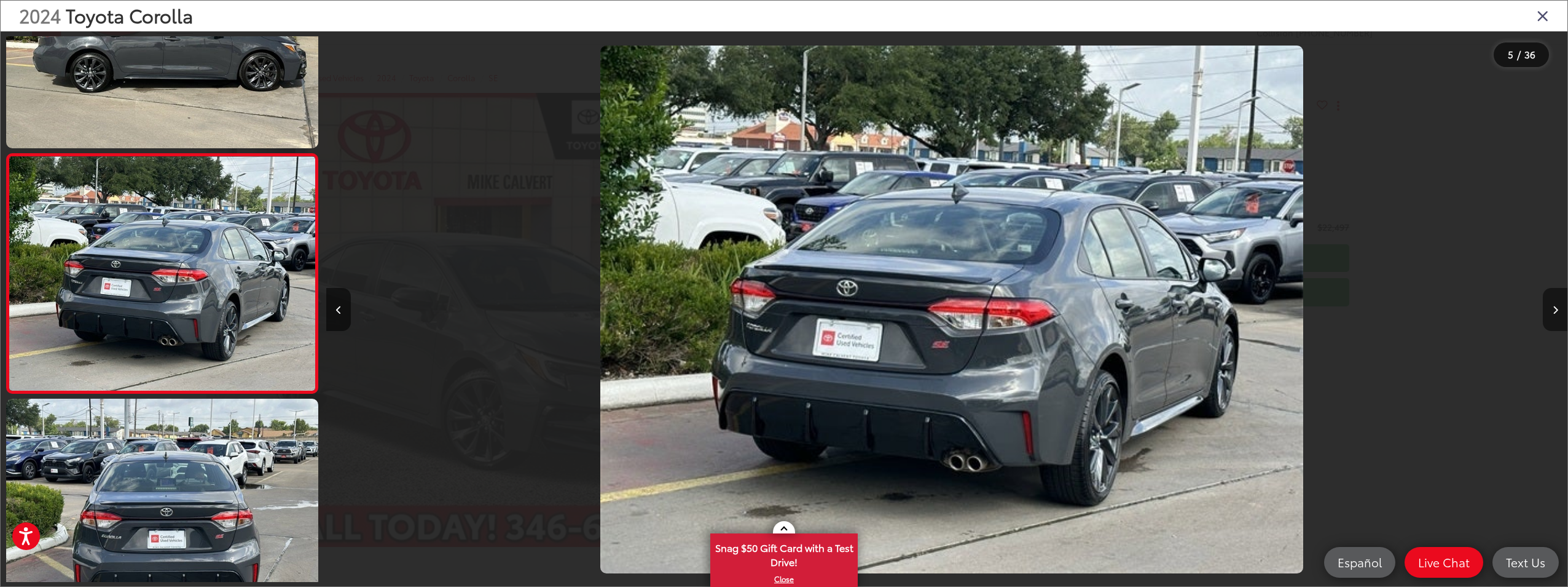
scroll to position [0, 4965]
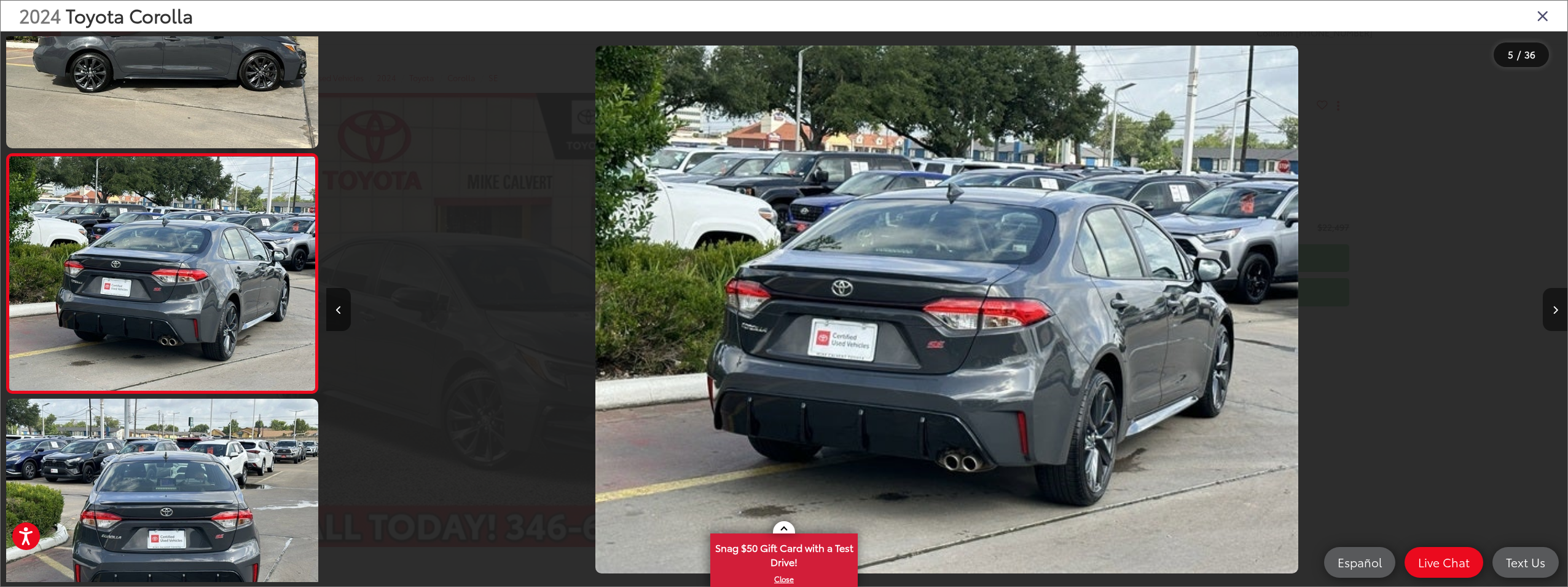
click at [1558, 308] on button "Next image" at bounding box center [1555, 309] width 25 height 43
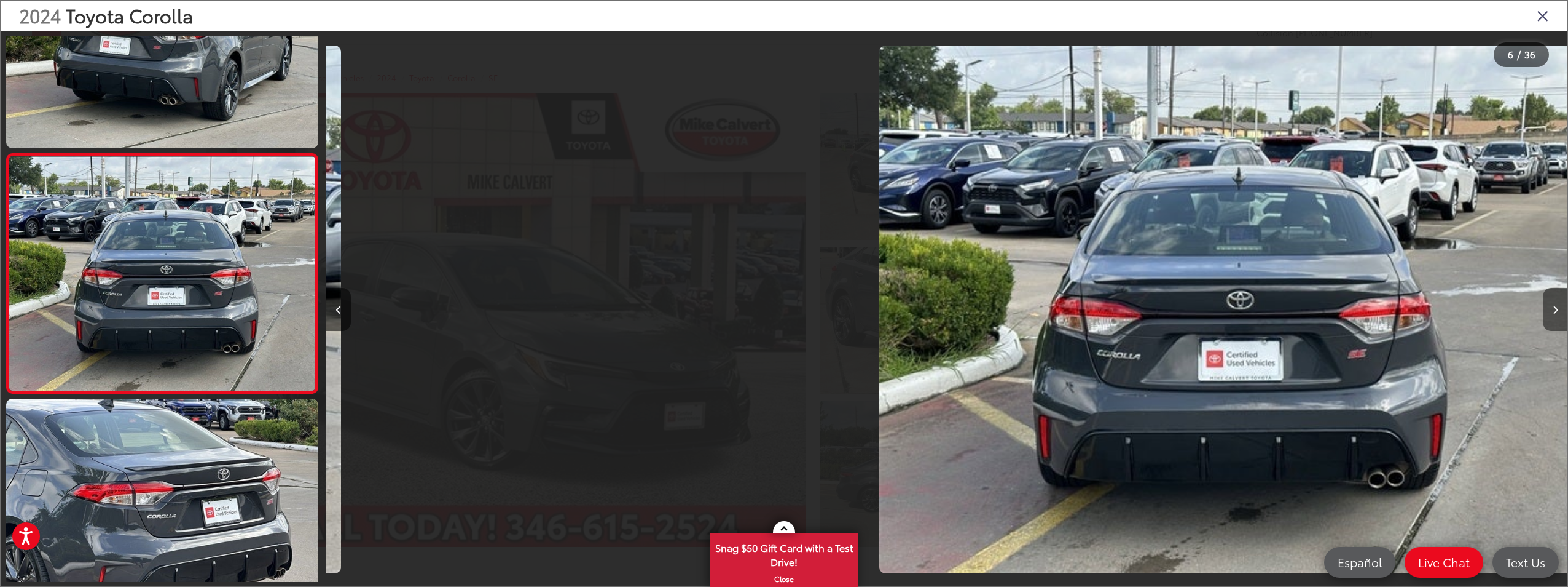
scroll to position [0, 6206]
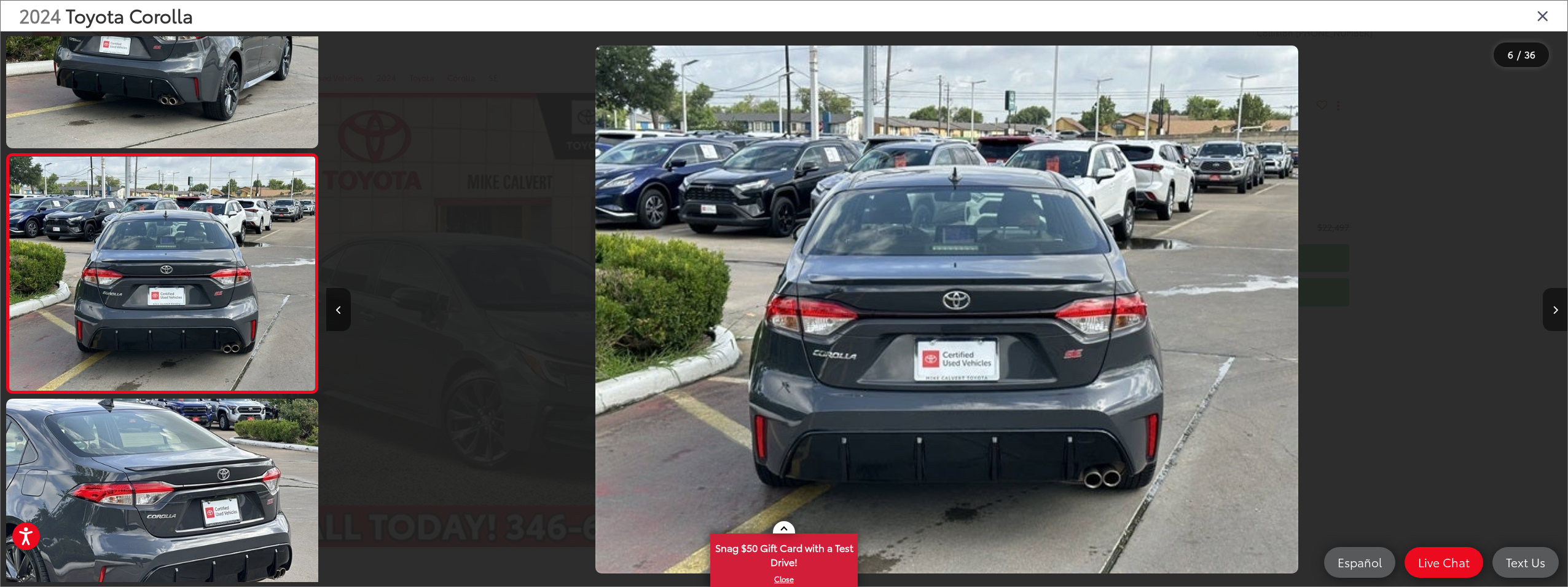
click at [1558, 308] on button "Next image" at bounding box center [1555, 309] width 25 height 43
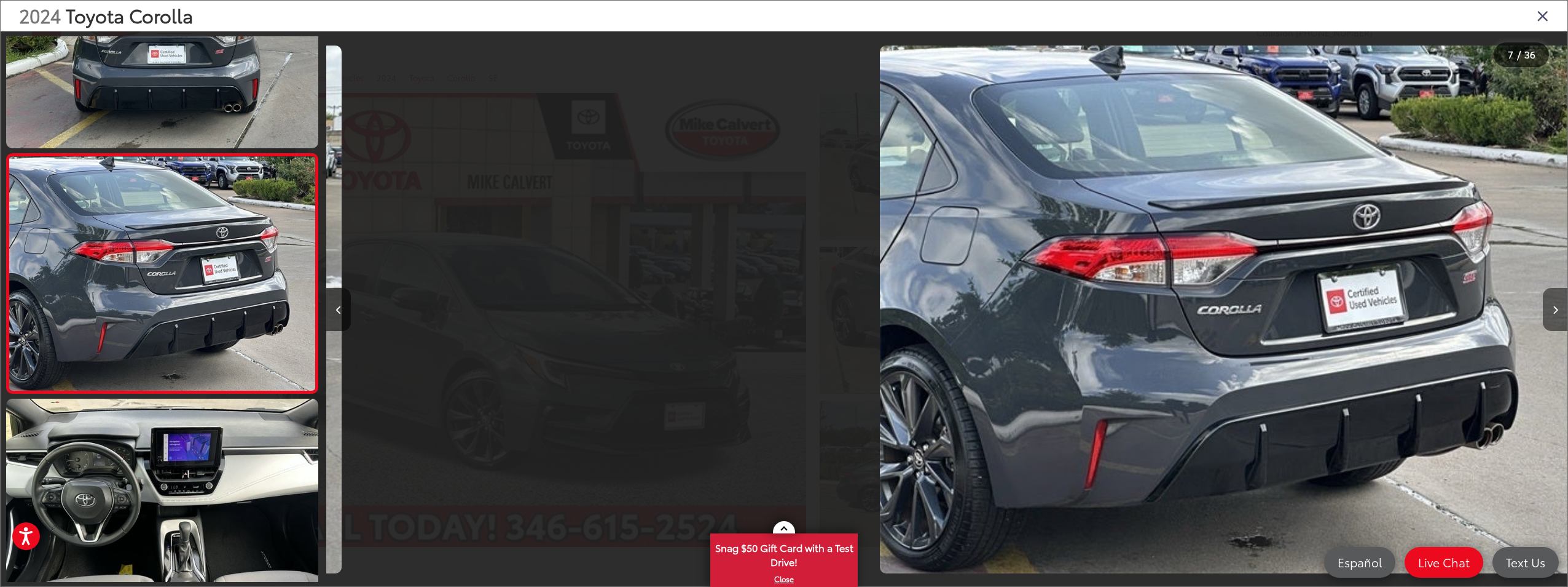
scroll to position [0, 7447]
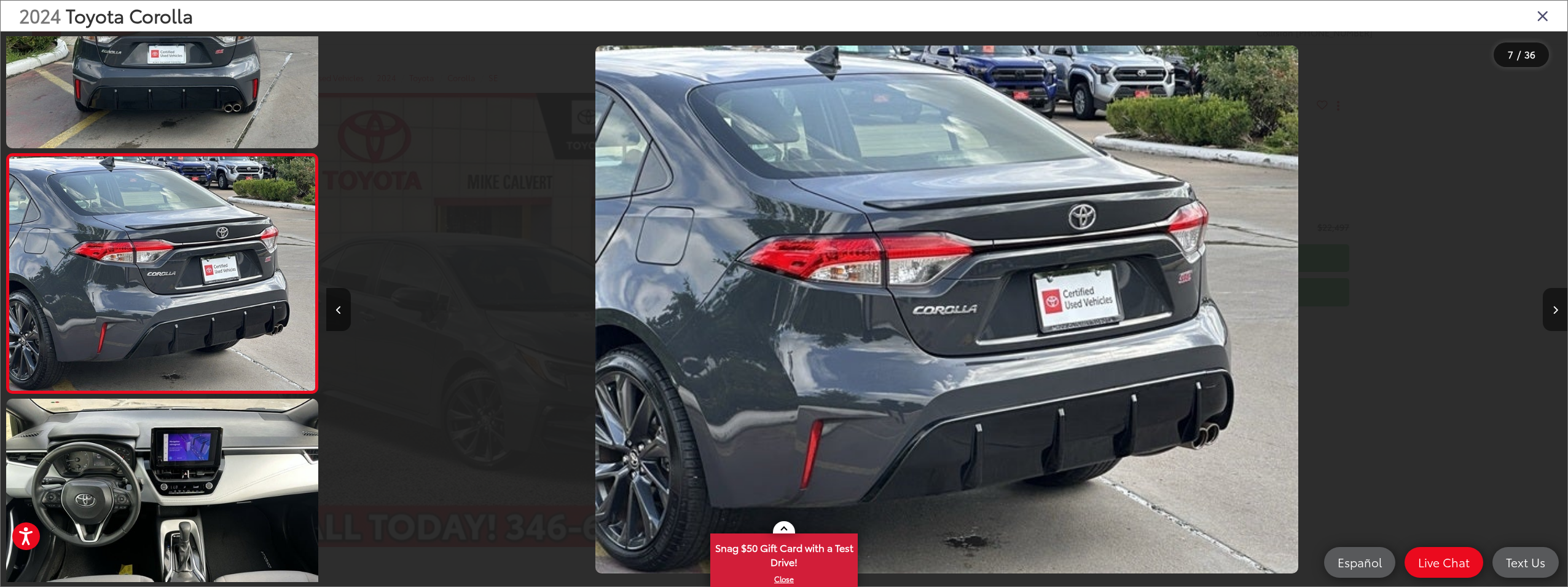
click at [1558, 308] on button "Next image" at bounding box center [1555, 309] width 25 height 43
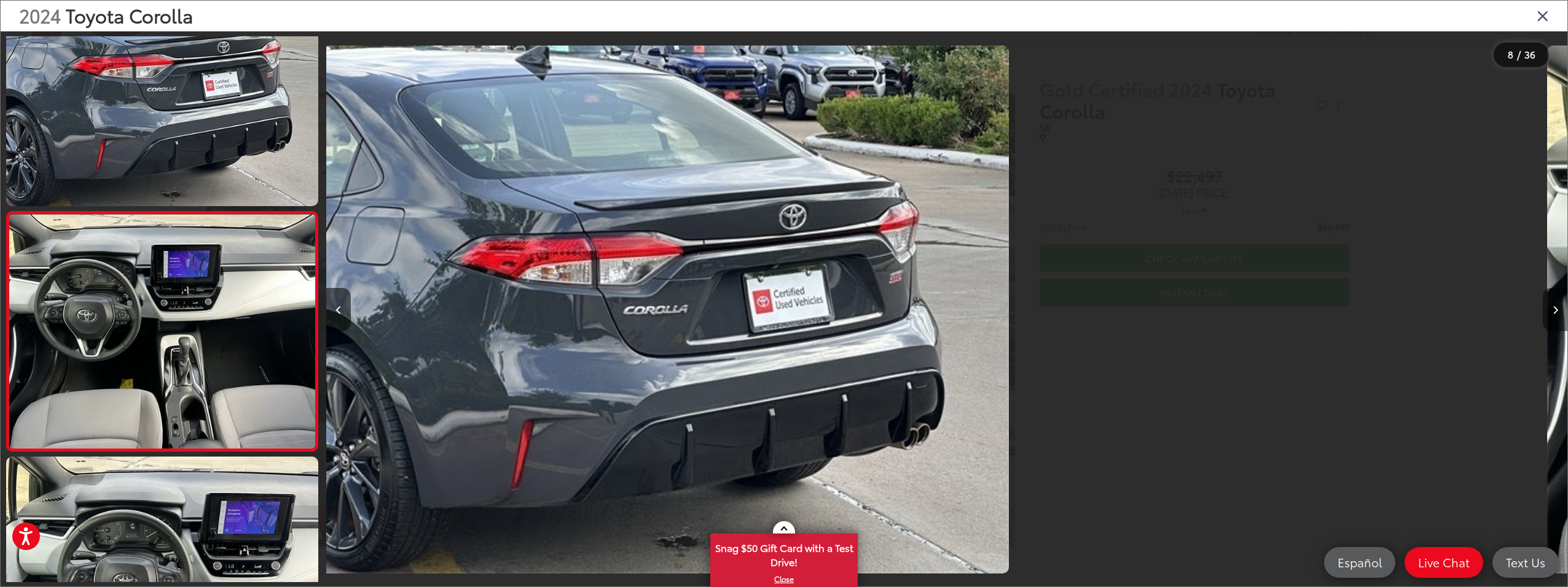
scroll to position [1558, 0]
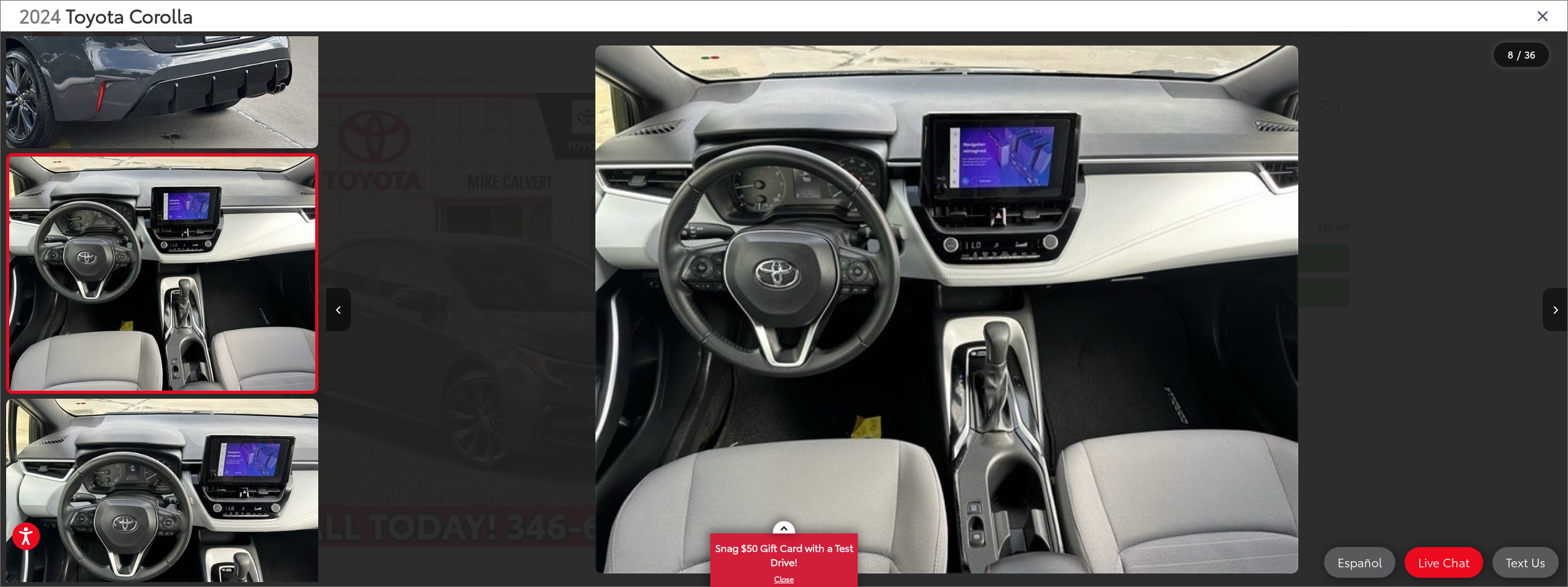
click at [1558, 308] on button "Next image" at bounding box center [1555, 309] width 25 height 43
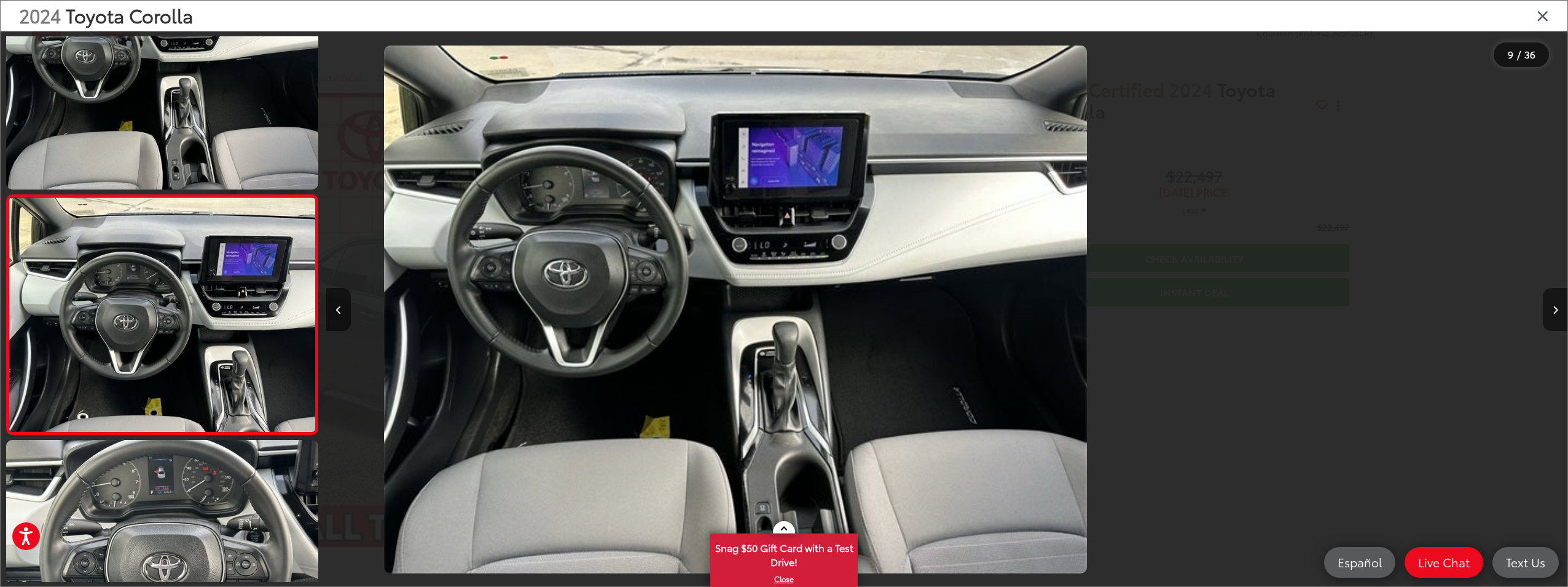
scroll to position [0, 0]
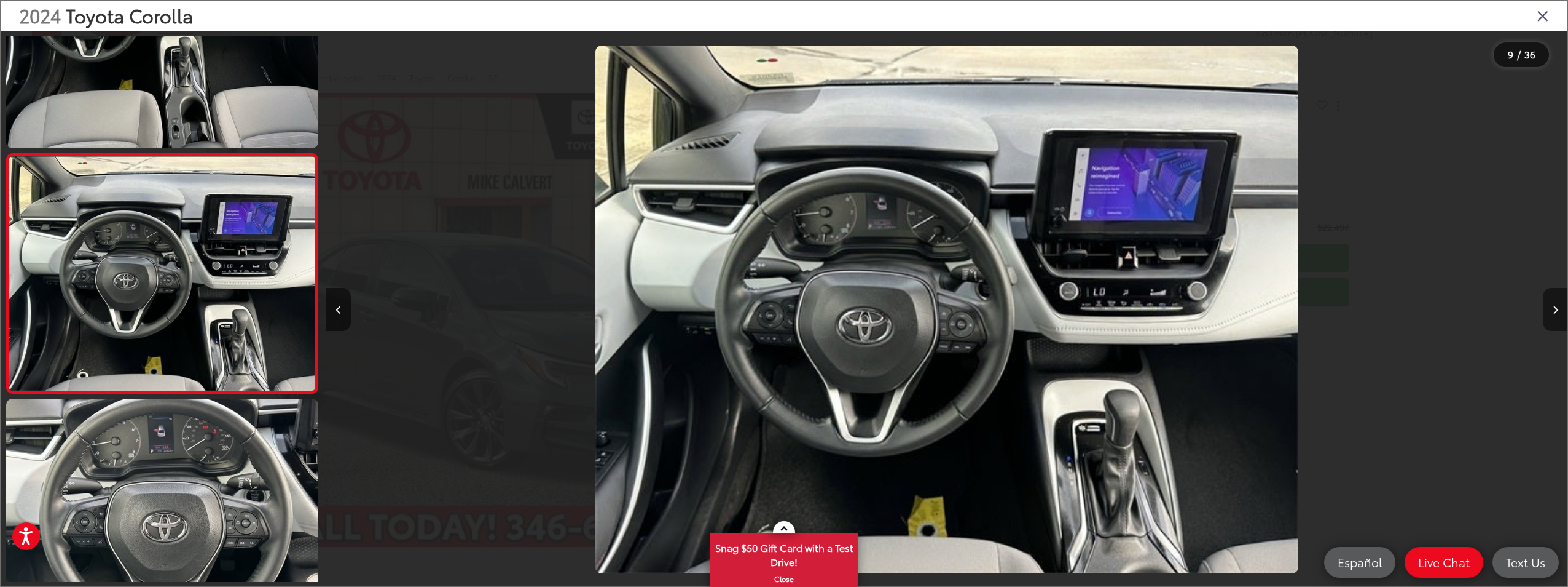
click at [1558, 308] on button "Next image" at bounding box center [1555, 309] width 25 height 43
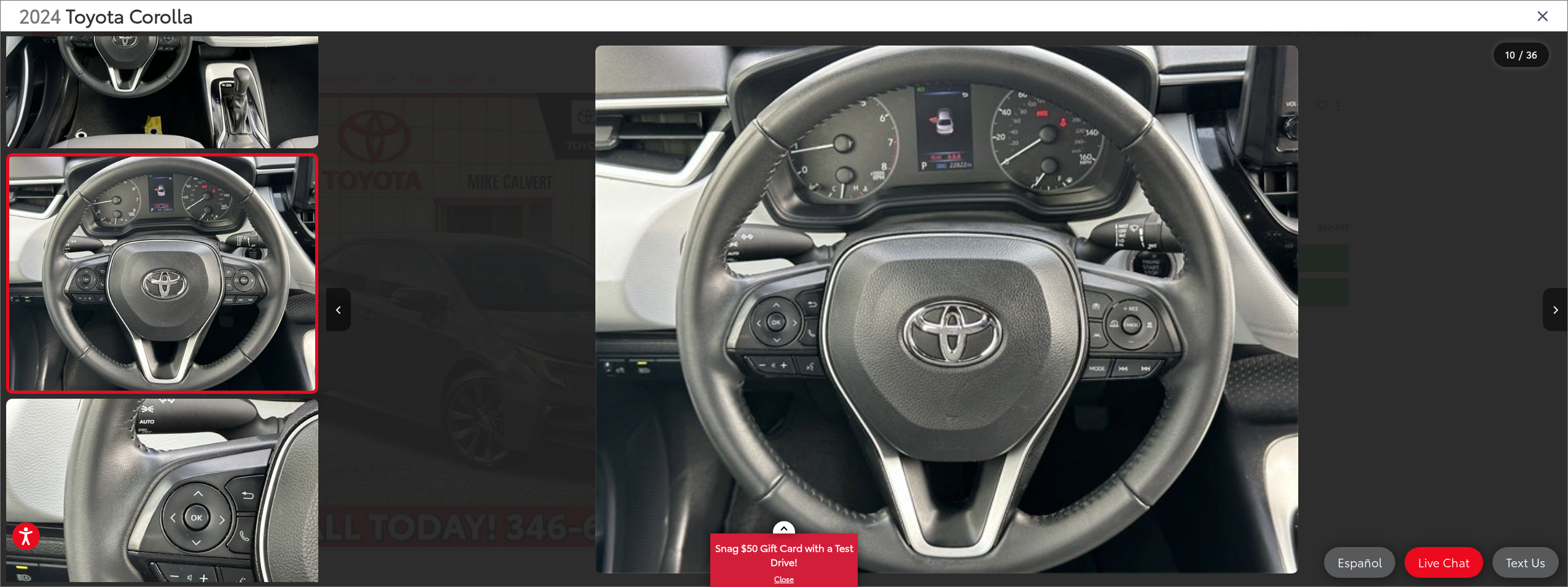
click at [1558, 308] on button "Next image" at bounding box center [1555, 309] width 25 height 43
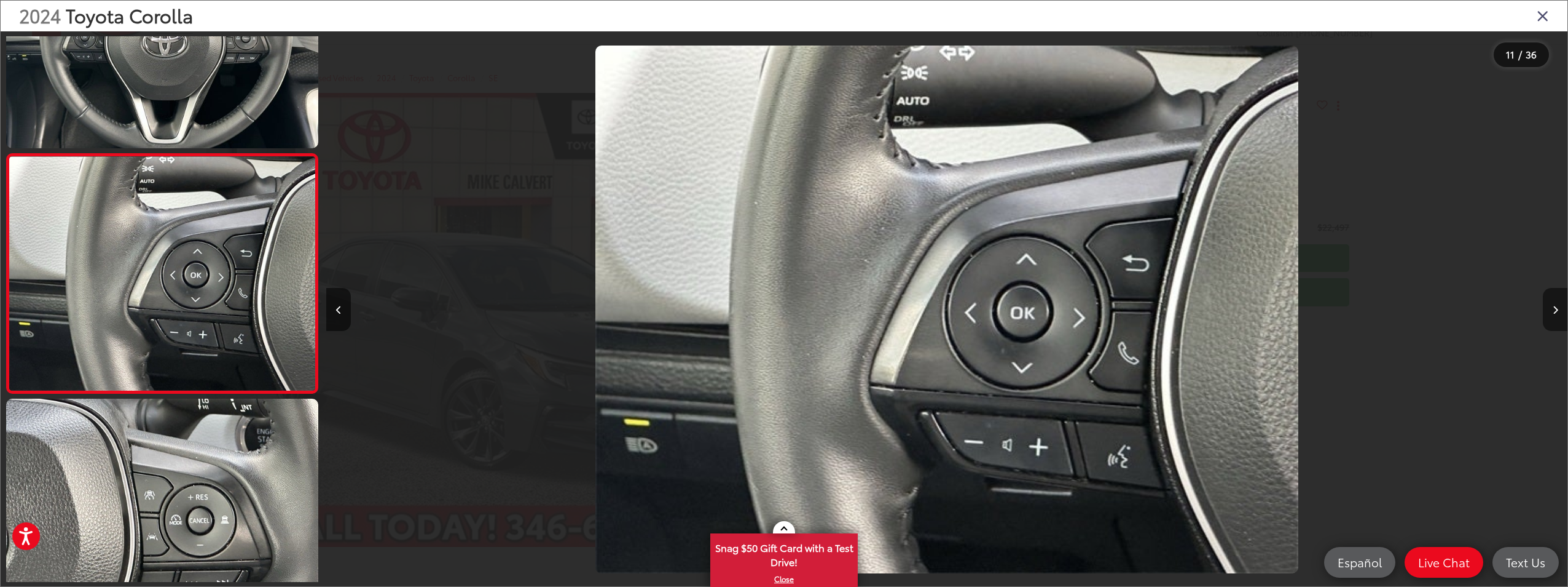
click at [1558, 308] on button "Next image" at bounding box center [1555, 309] width 25 height 43
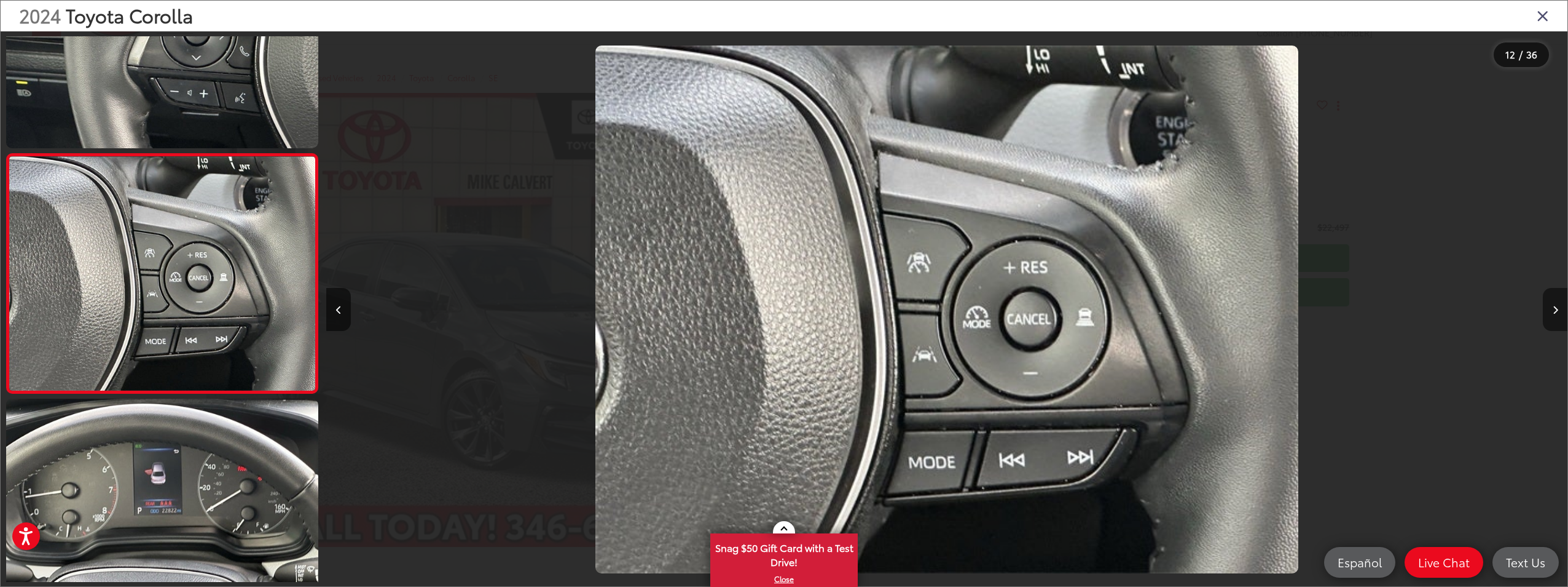
click at [1558, 308] on button "Next image" at bounding box center [1555, 309] width 25 height 43
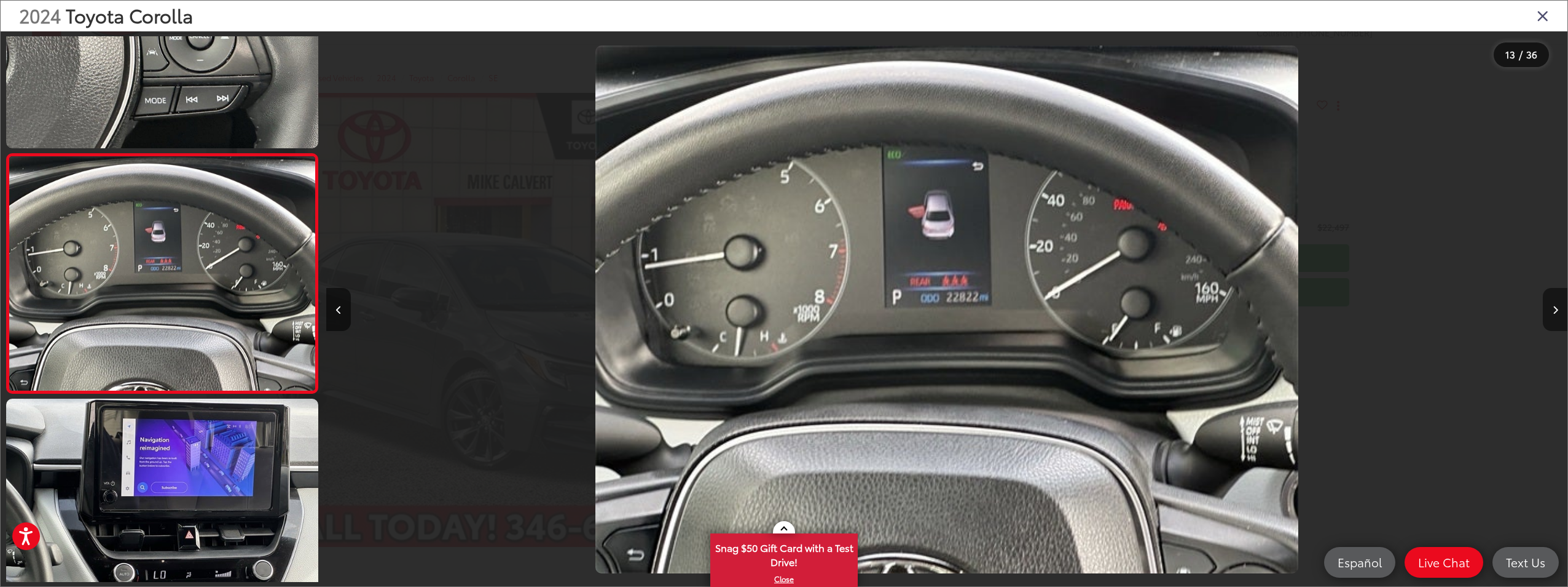
click at [1558, 308] on button "Next image" at bounding box center [1555, 309] width 25 height 43
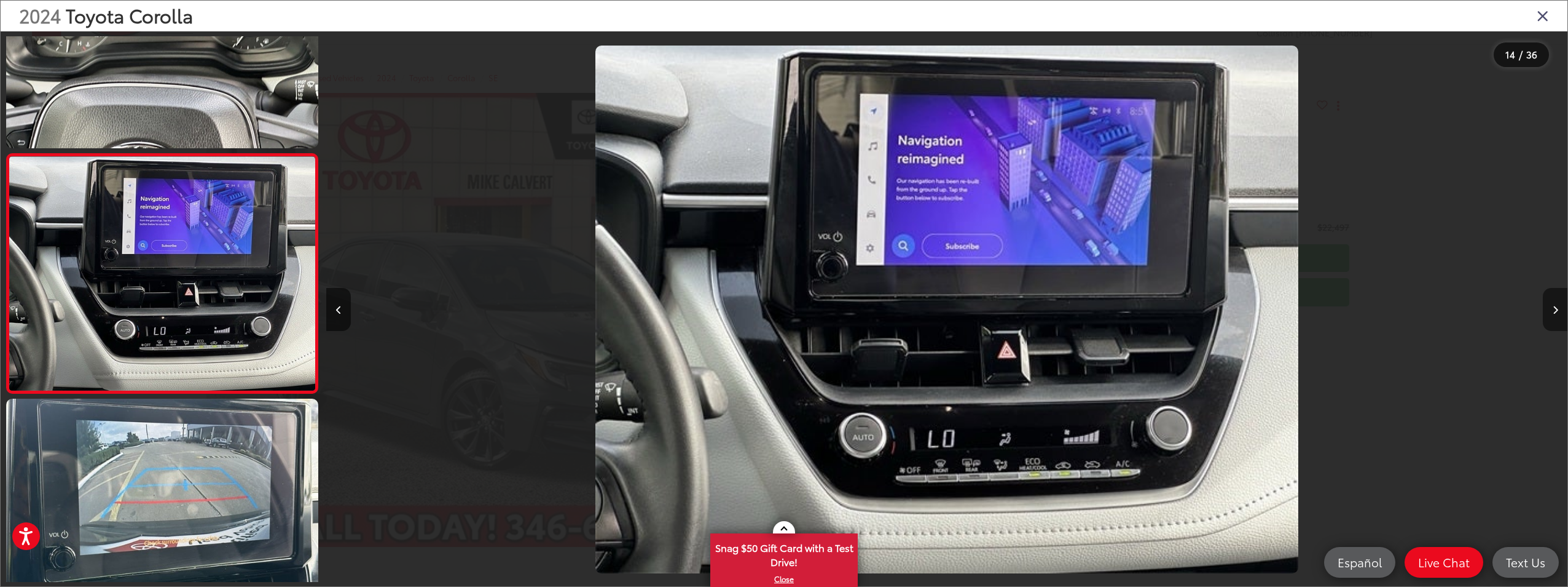
click at [1558, 308] on button "Next image" at bounding box center [1555, 309] width 25 height 43
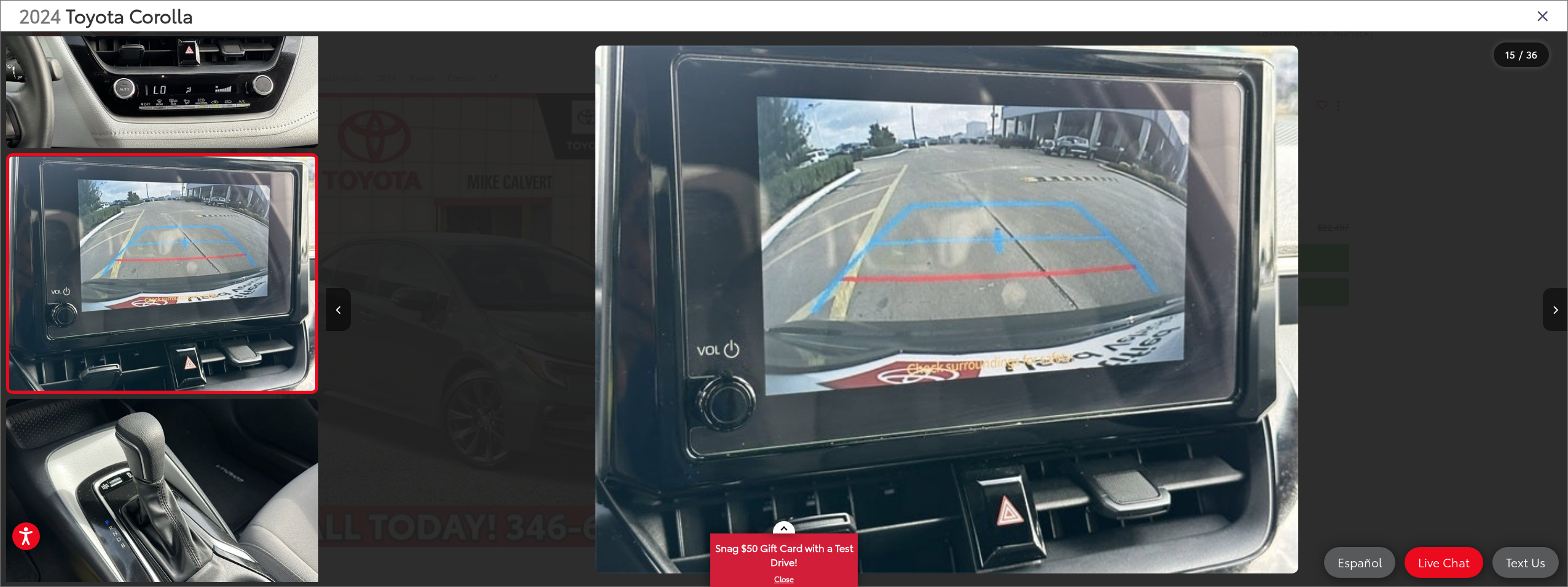
click at [1558, 308] on button "Next image" at bounding box center [1555, 309] width 25 height 43
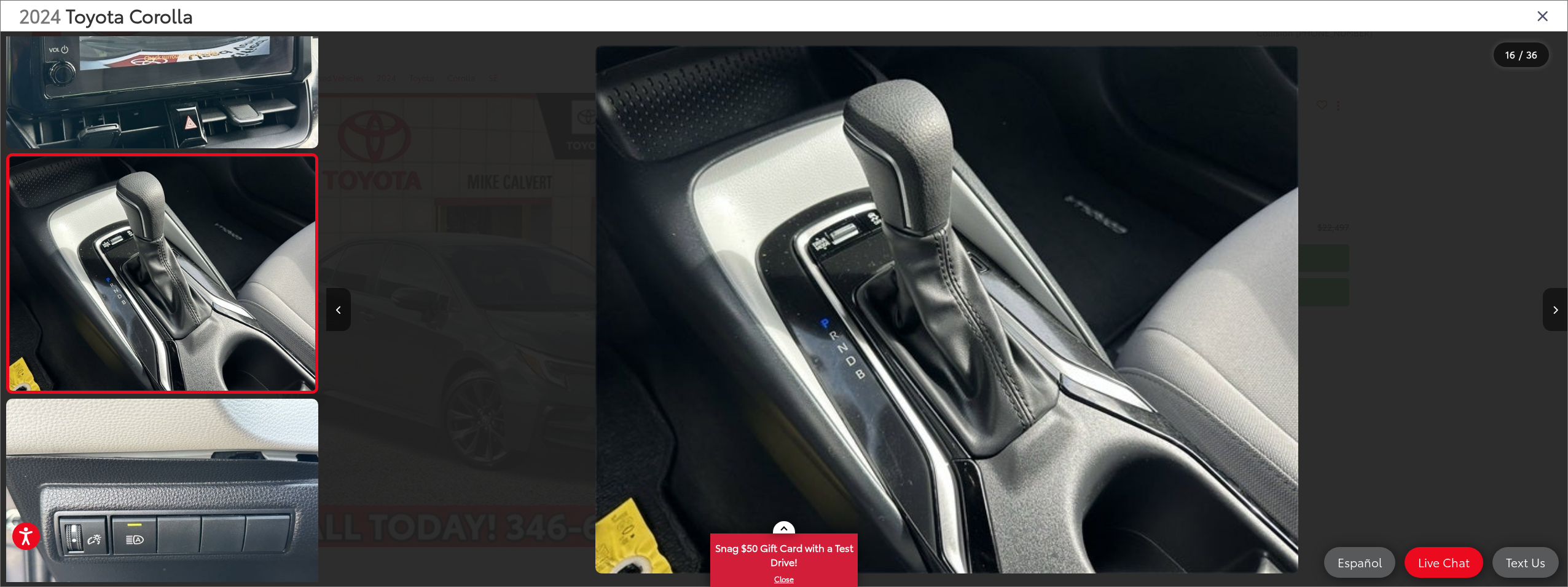
click at [1558, 308] on button "Next image" at bounding box center [1555, 309] width 25 height 43
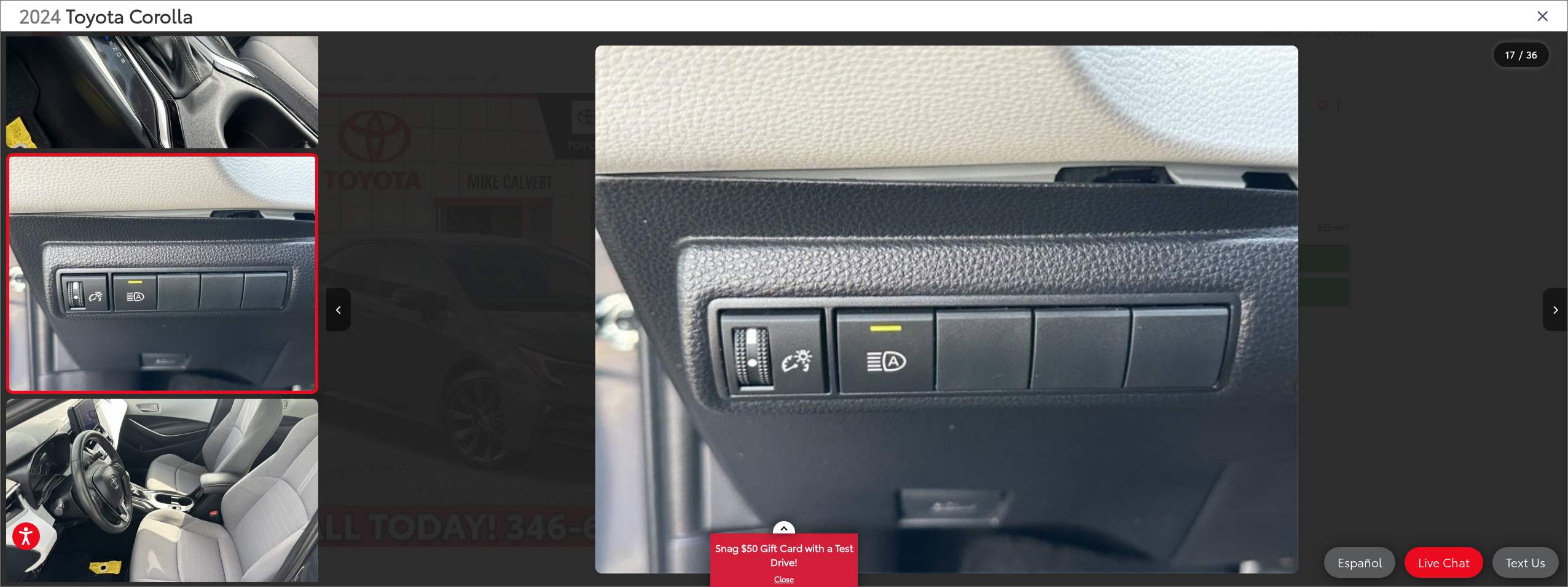
click at [1558, 308] on button "Next image" at bounding box center [1555, 309] width 25 height 43
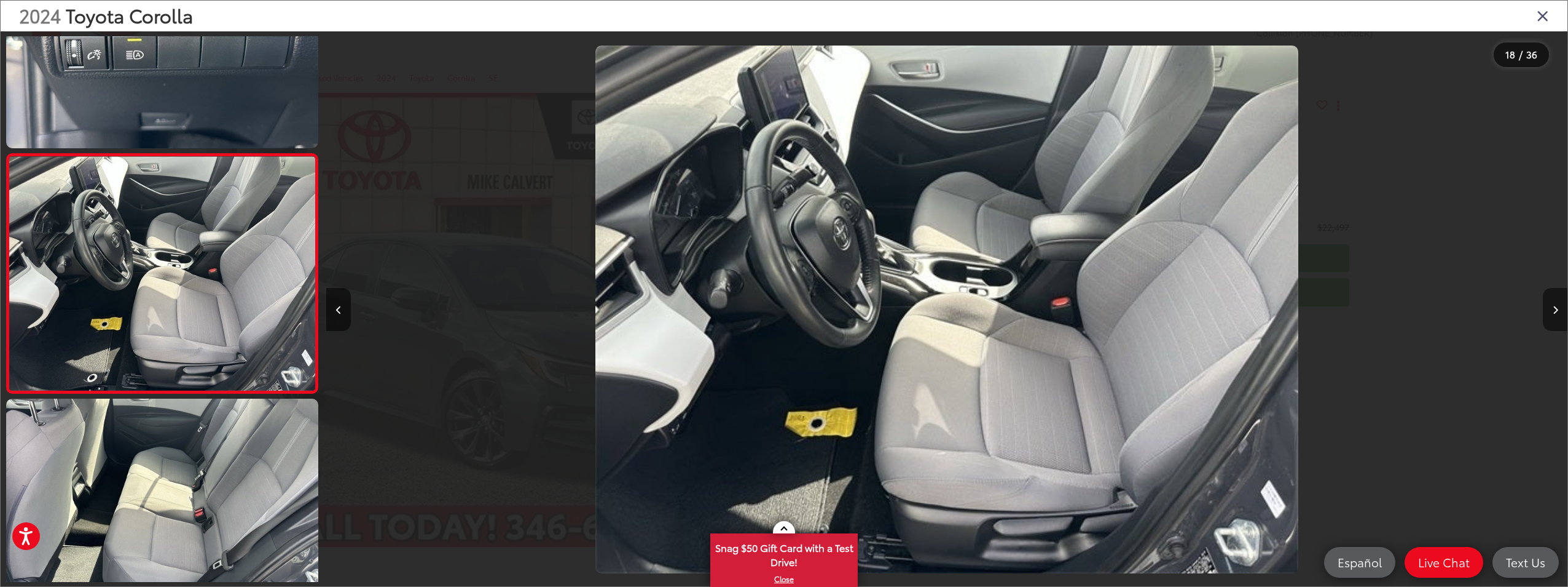
click at [1558, 308] on button "Next image" at bounding box center [1555, 309] width 25 height 43
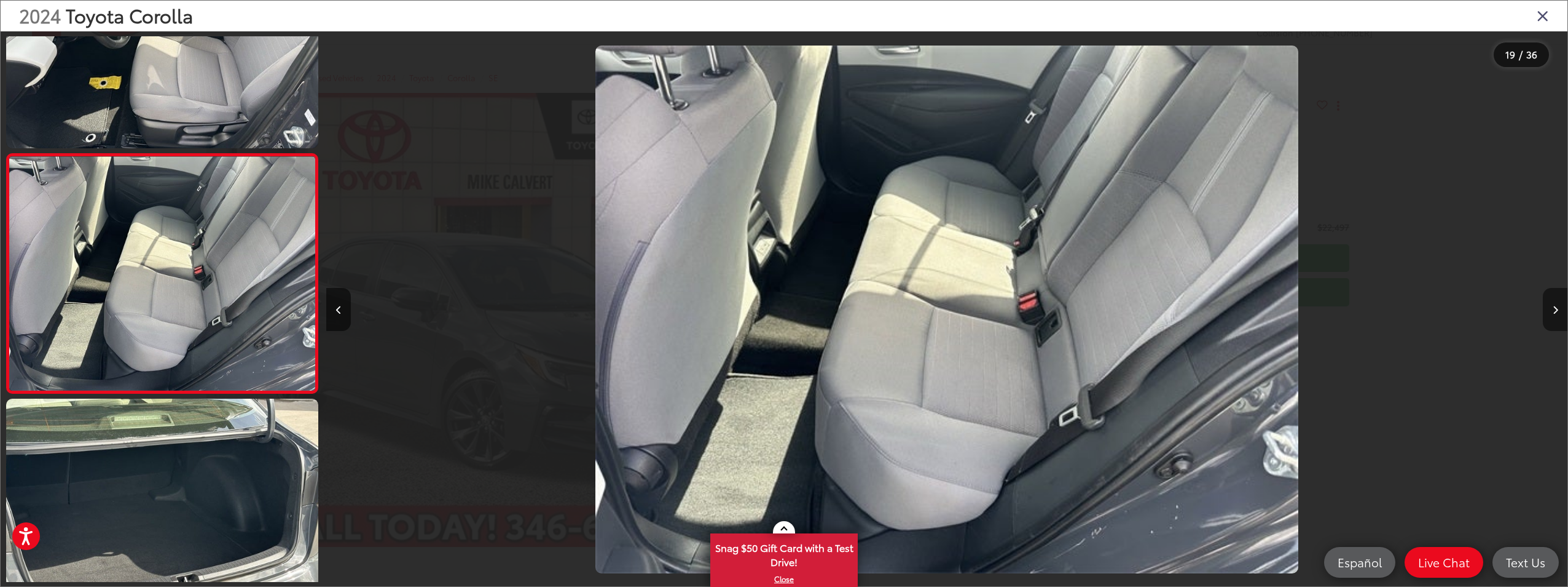
click at [1558, 308] on button "Next image" at bounding box center [1555, 309] width 25 height 43
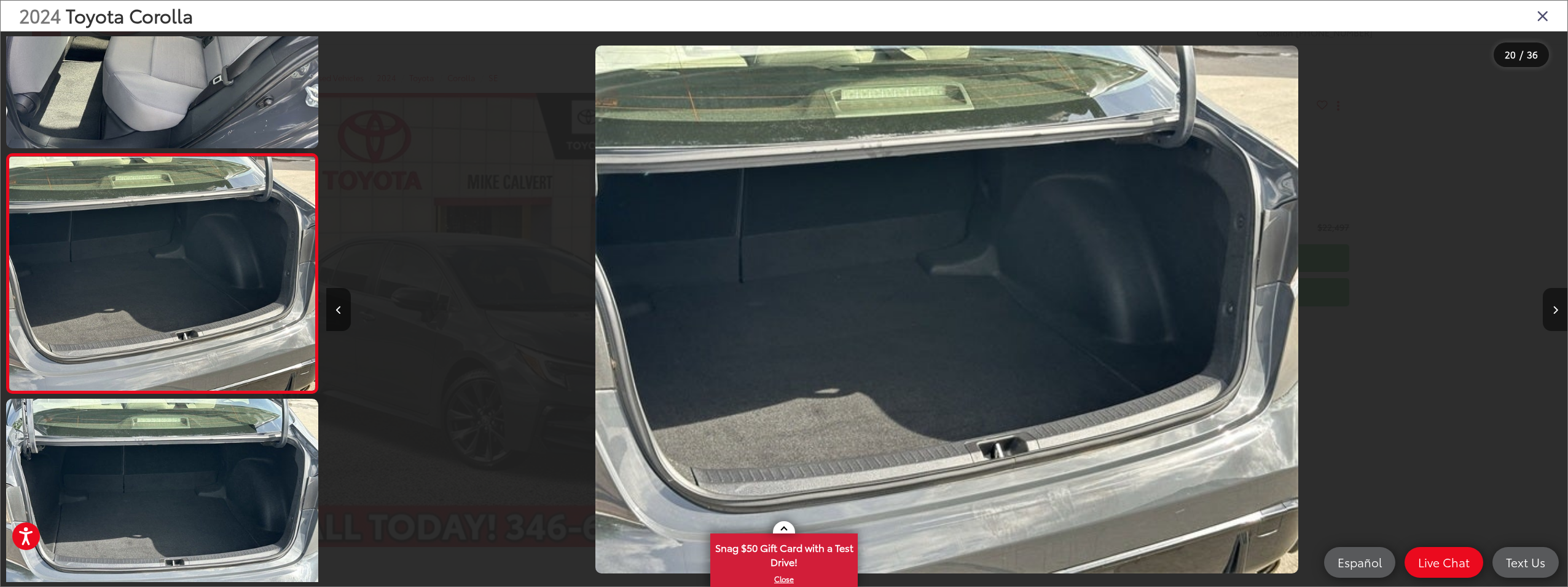
click at [1558, 308] on button "Next image" at bounding box center [1555, 309] width 25 height 43
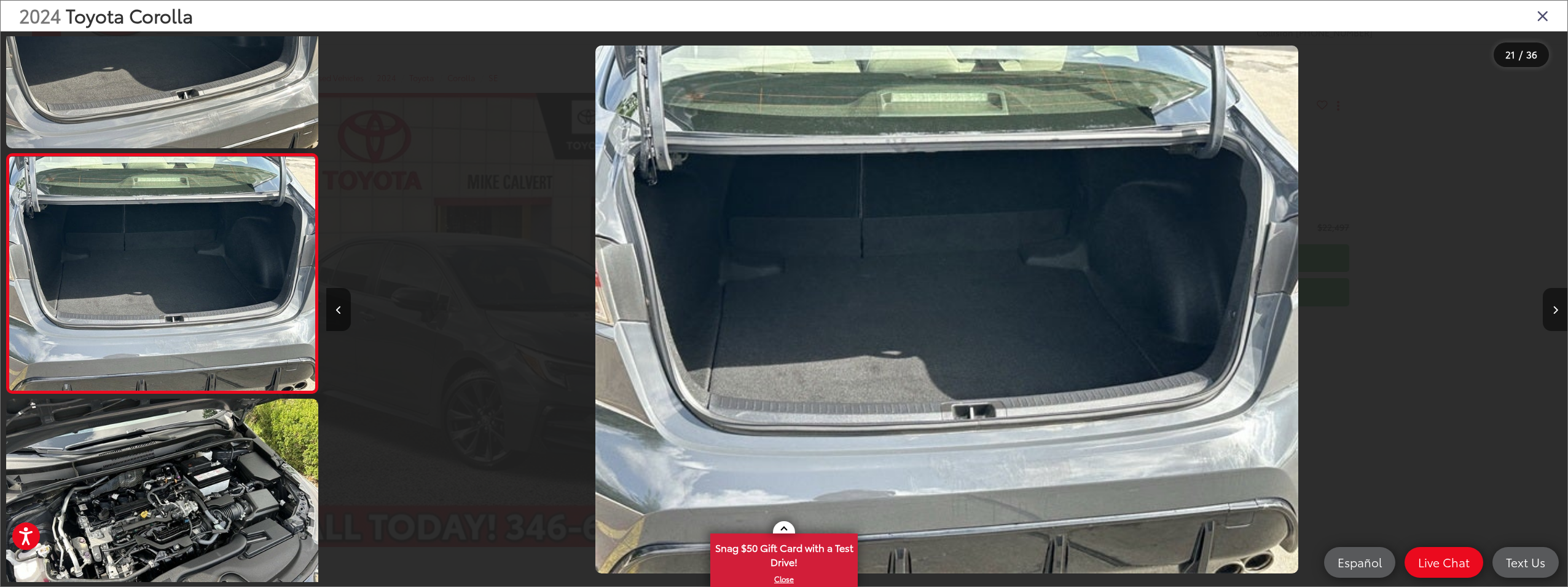
click at [1558, 308] on button "Next image" at bounding box center [1555, 309] width 25 height 43
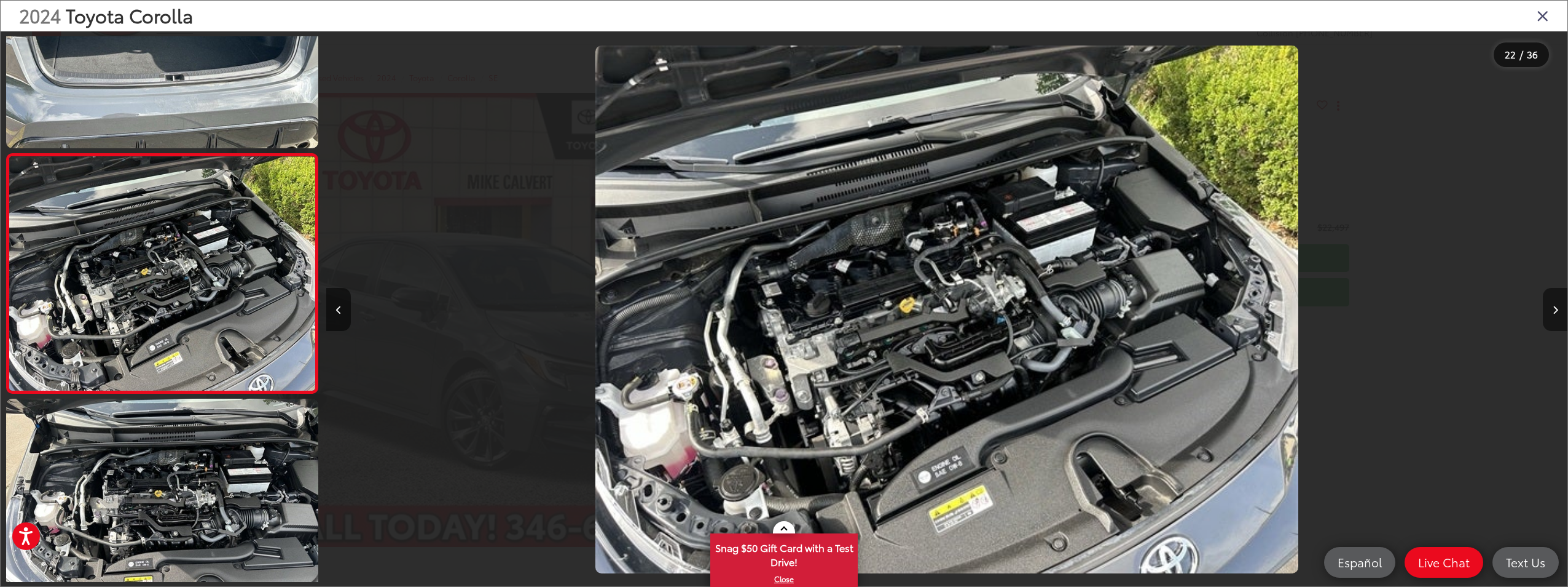
click at [1558, 308] on button "Next image" at bounding box center [1555, 309] width 25 height 43
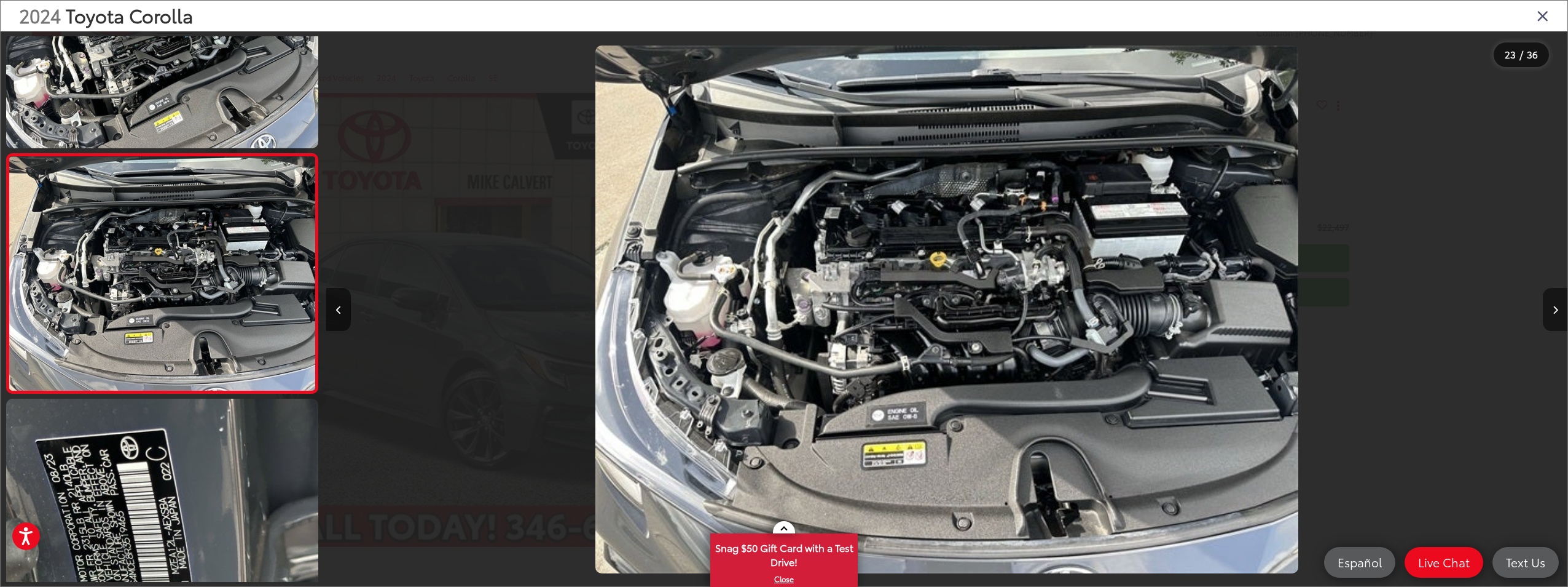
click at [1558, 308] on button "Next image" at bounding box center [1555, 309] width 25 height 43
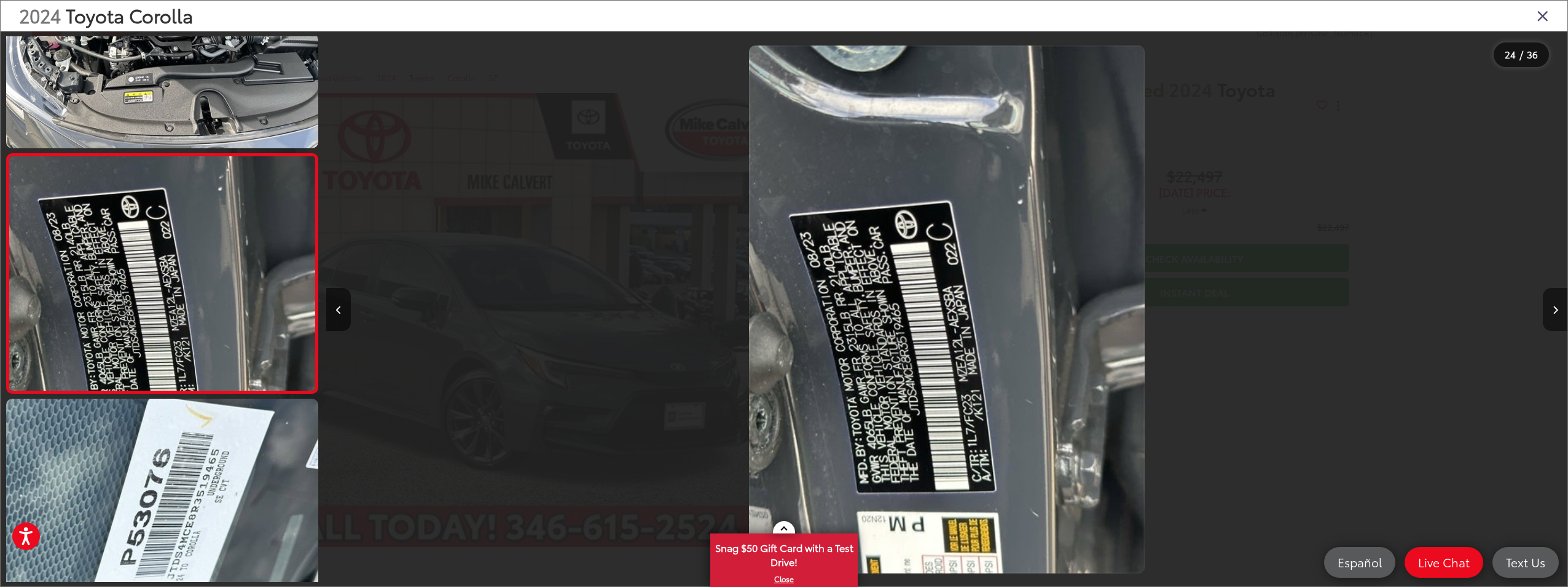
click at [1558, 308] on button "Next image" at bounding box center [1555, 309] width 25 height 43
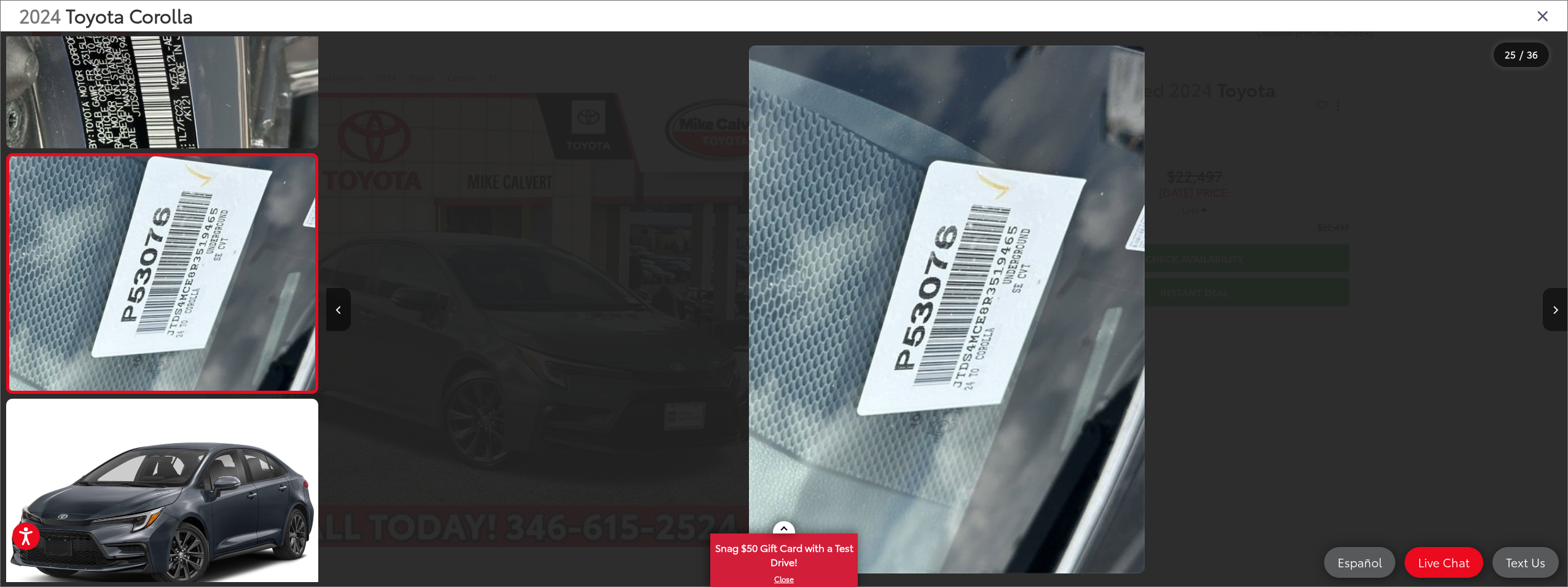
click at [1558, 308] on button "Next image" at bounding box center [1555, 309] width 25 height 43
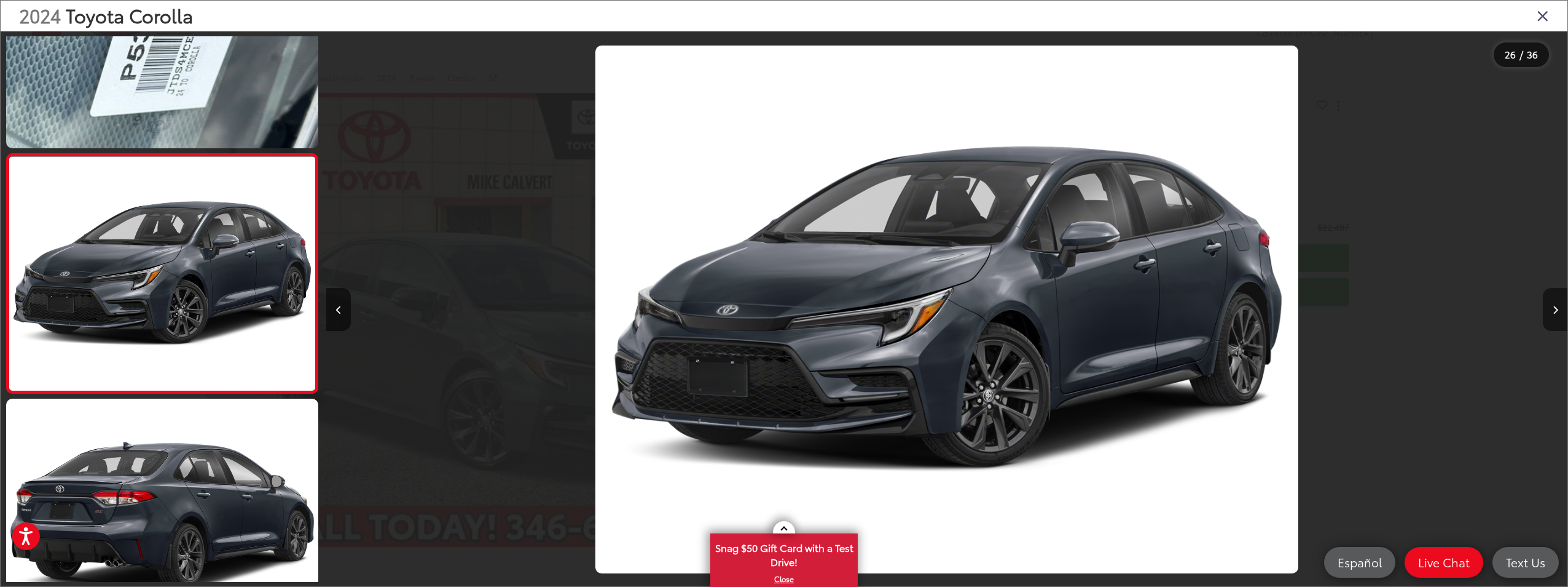
click at [1550, 304] on button "Next image" at bounding box center [1555, 309] width 25 height 43
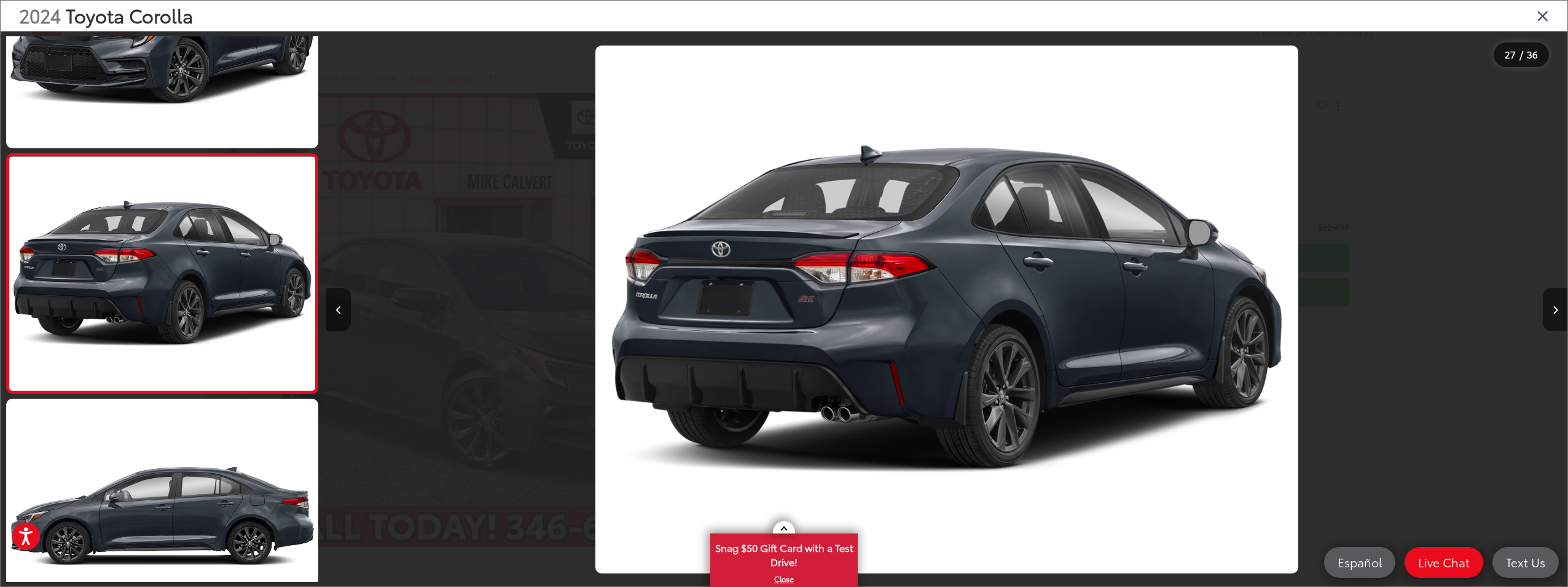
click at [1551, 304] on button "Next image" at bounding box center [1555, 309] width 25 height 43
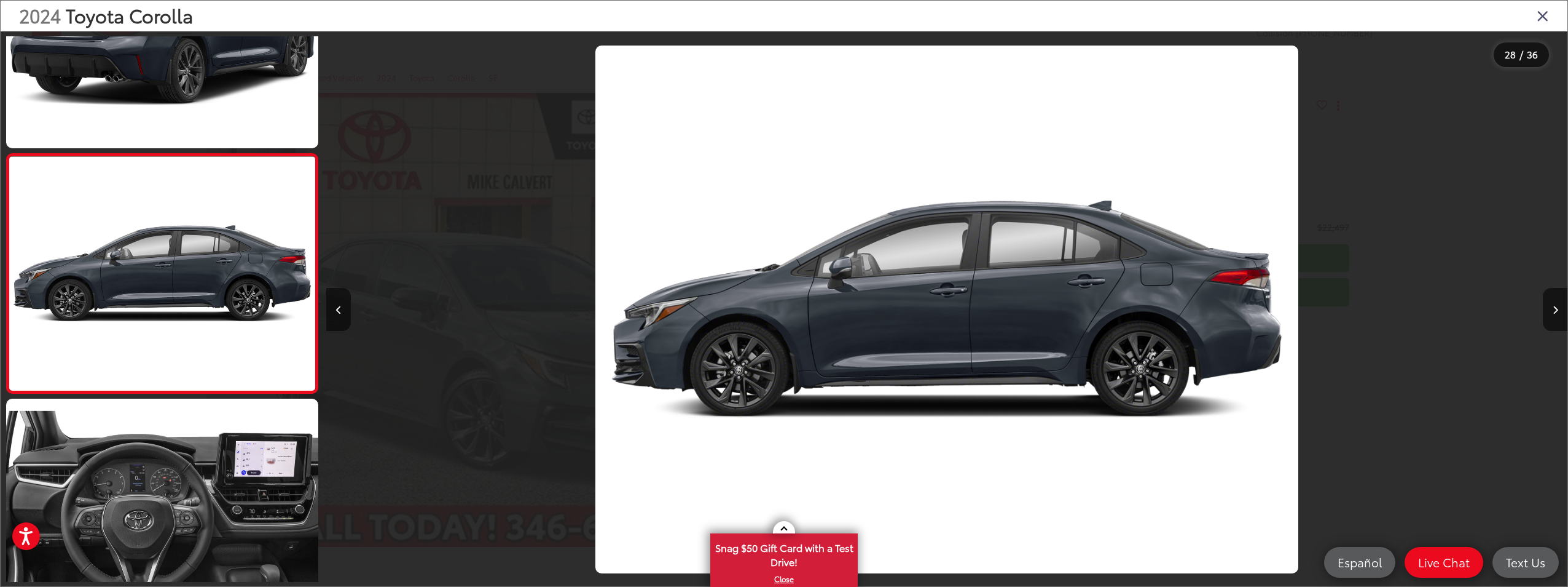
click at [1543, 16] on icon "Close gallery" at bounding box center [1543, 15] width 12 height 16
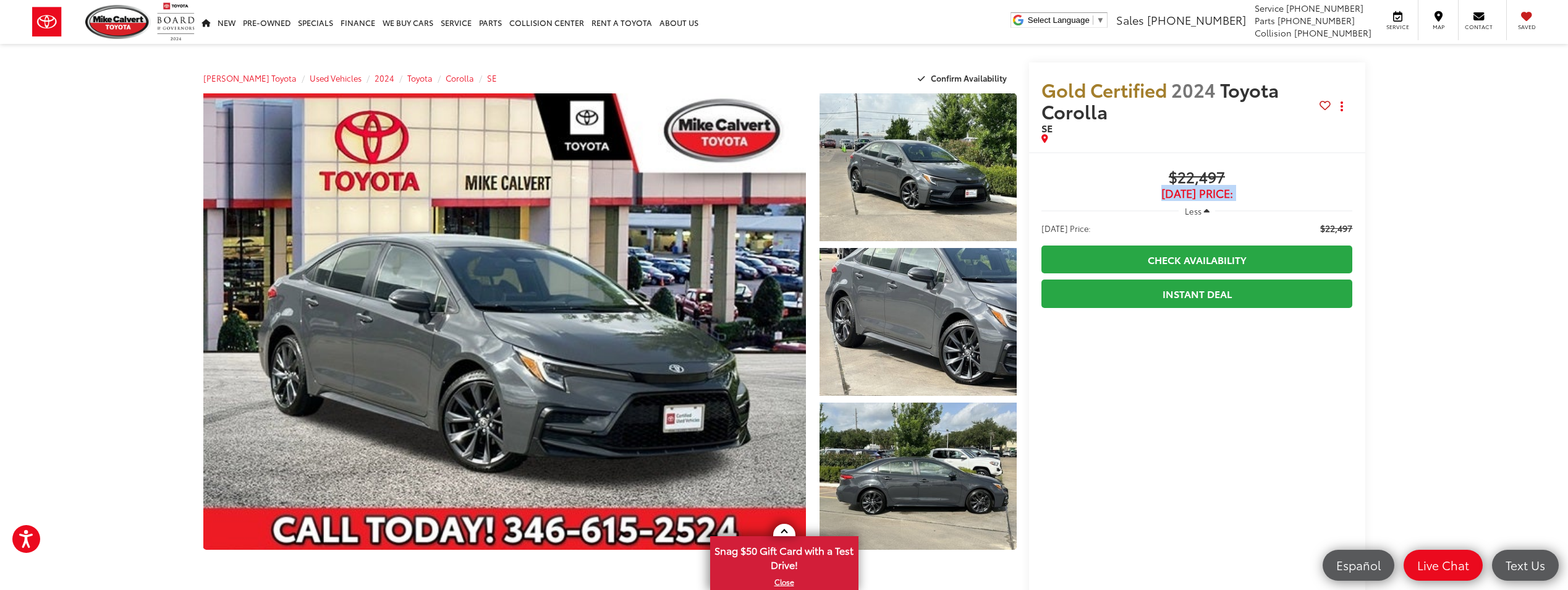
drag, startPoint x: 1566, startPoint y: 167, endPoint x: 1563, endPoint y: 209, distance: 42.1
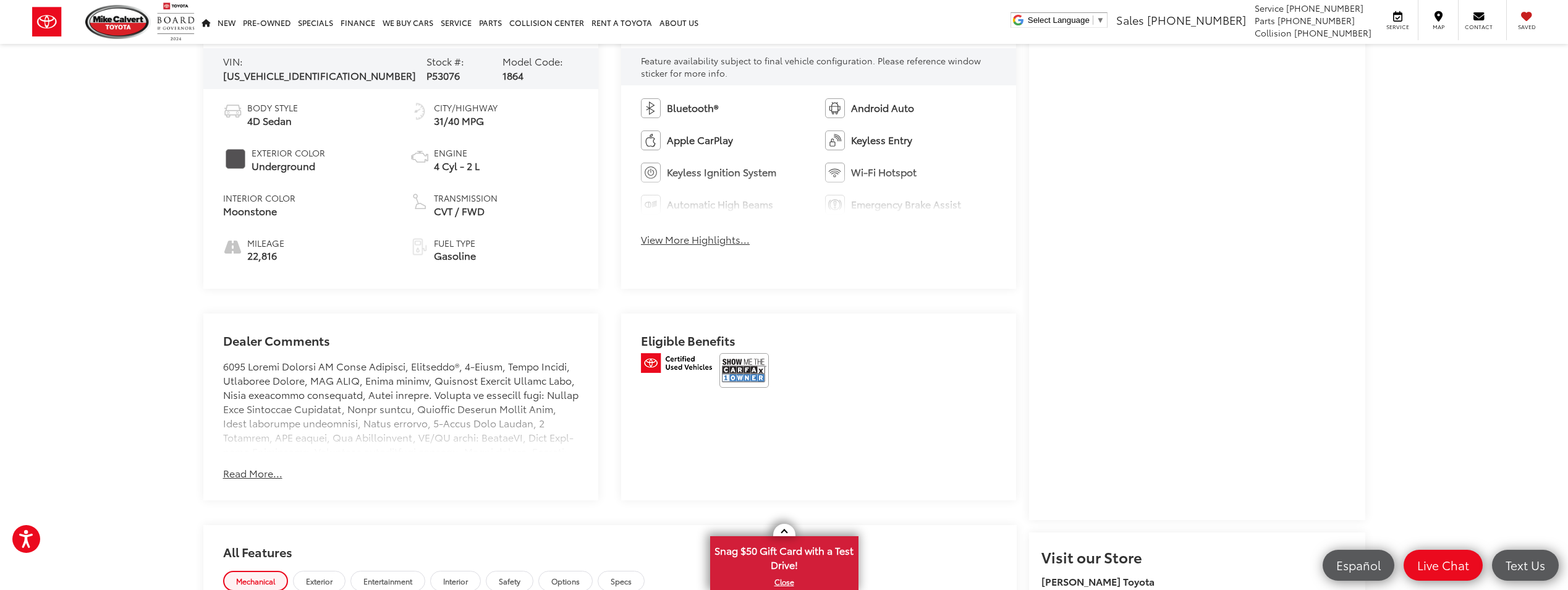
scroll to position [619, 0]
click at [239, 467] on button "Read More..." at bounding box center [252, 474] width 59 height 14
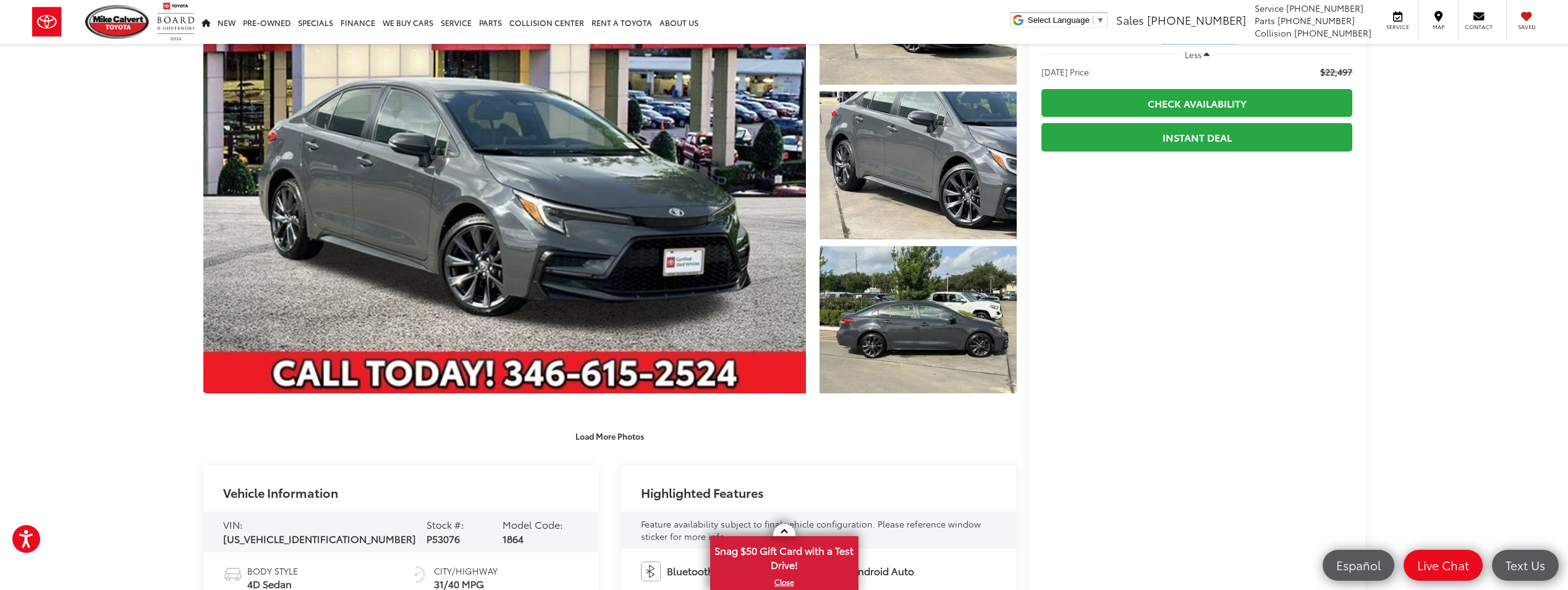
scroll to position [153, 0]
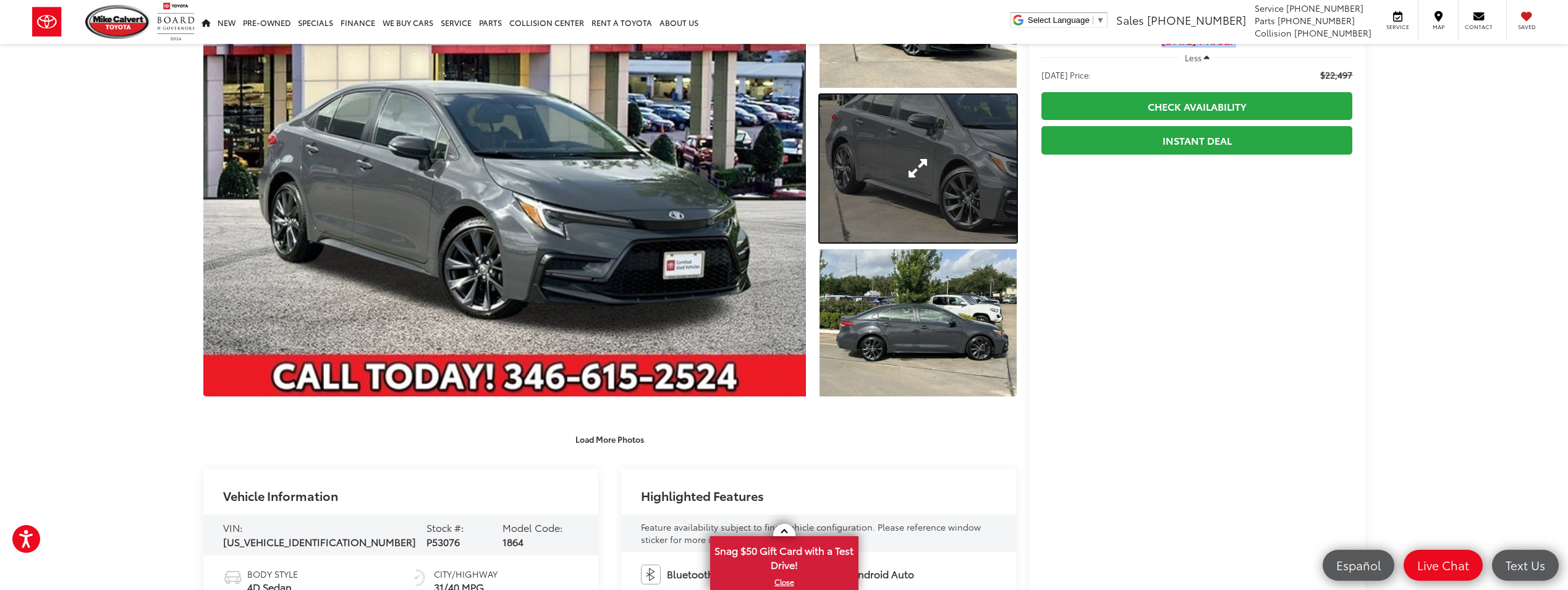
click at [953, 200] on link "Expand Photo 2" at bounding box center [918, 168] width 197 height 148
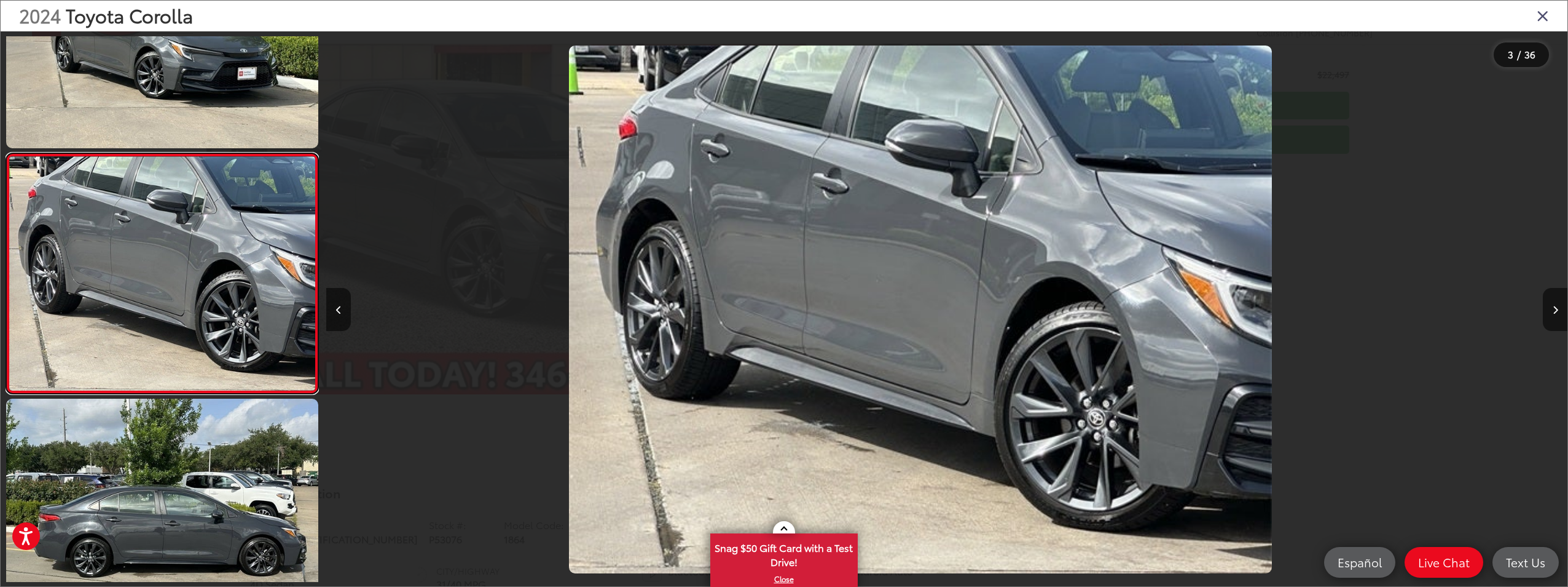
scroll to position [0, 2482]
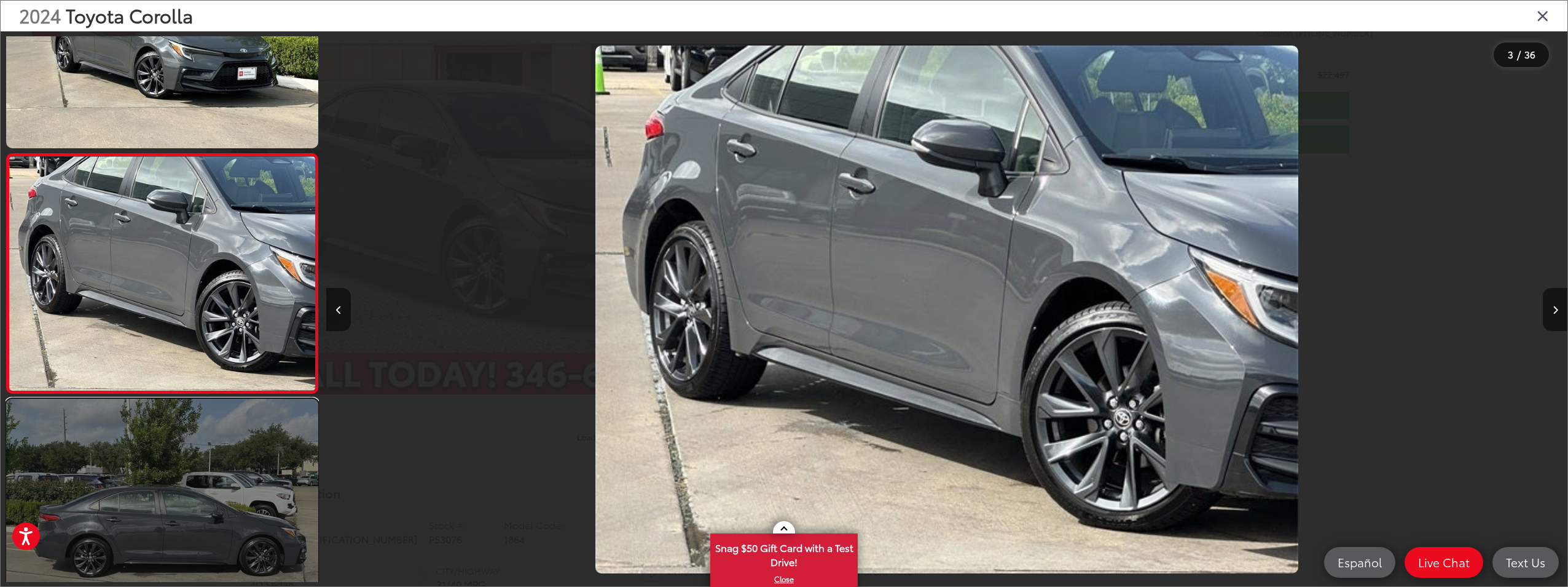
click at [253, 531] on link at bounding box center [162, 516] width 312 height 235
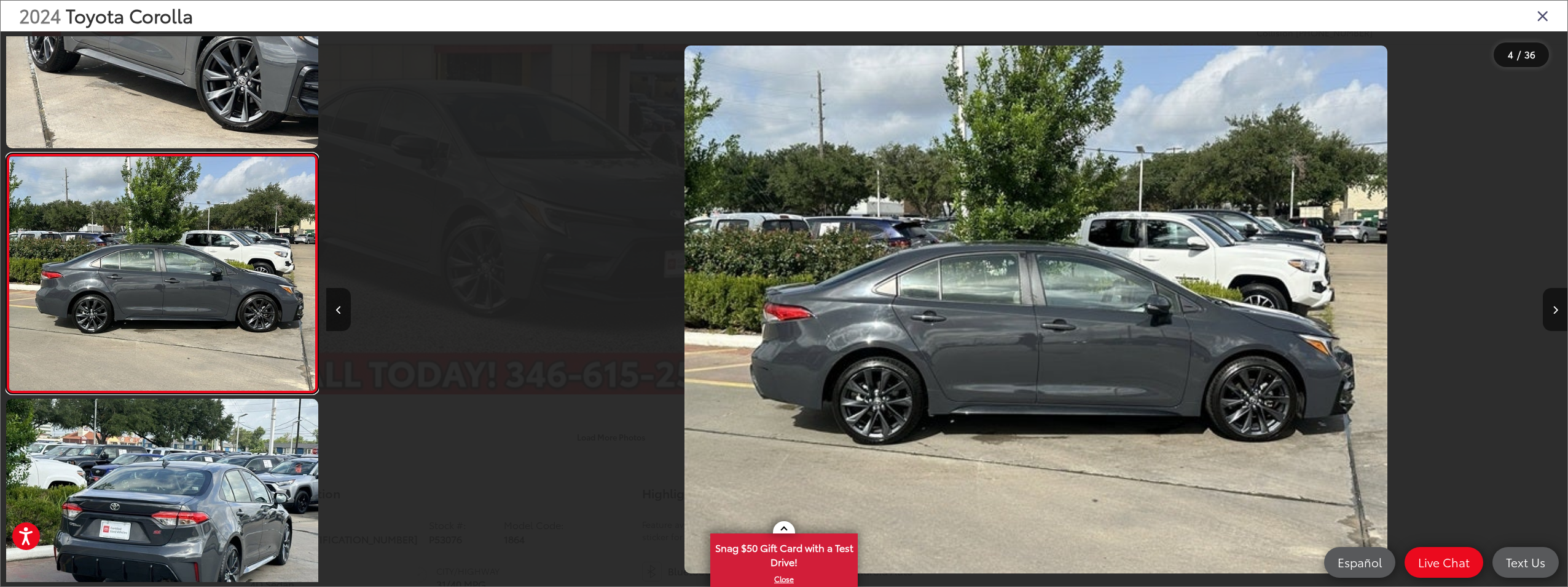
scroll to position [0, 3724]
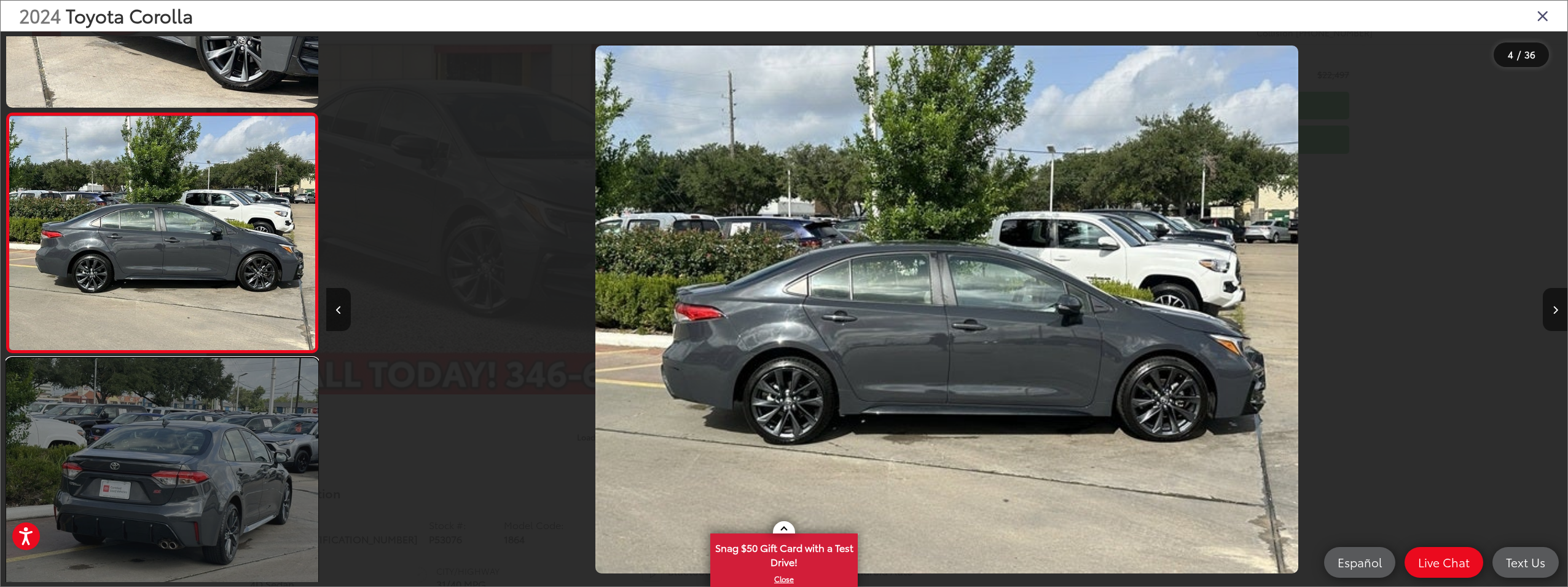
click at [155, 506] on link at bounding box center [162, 475] width 312 height 235
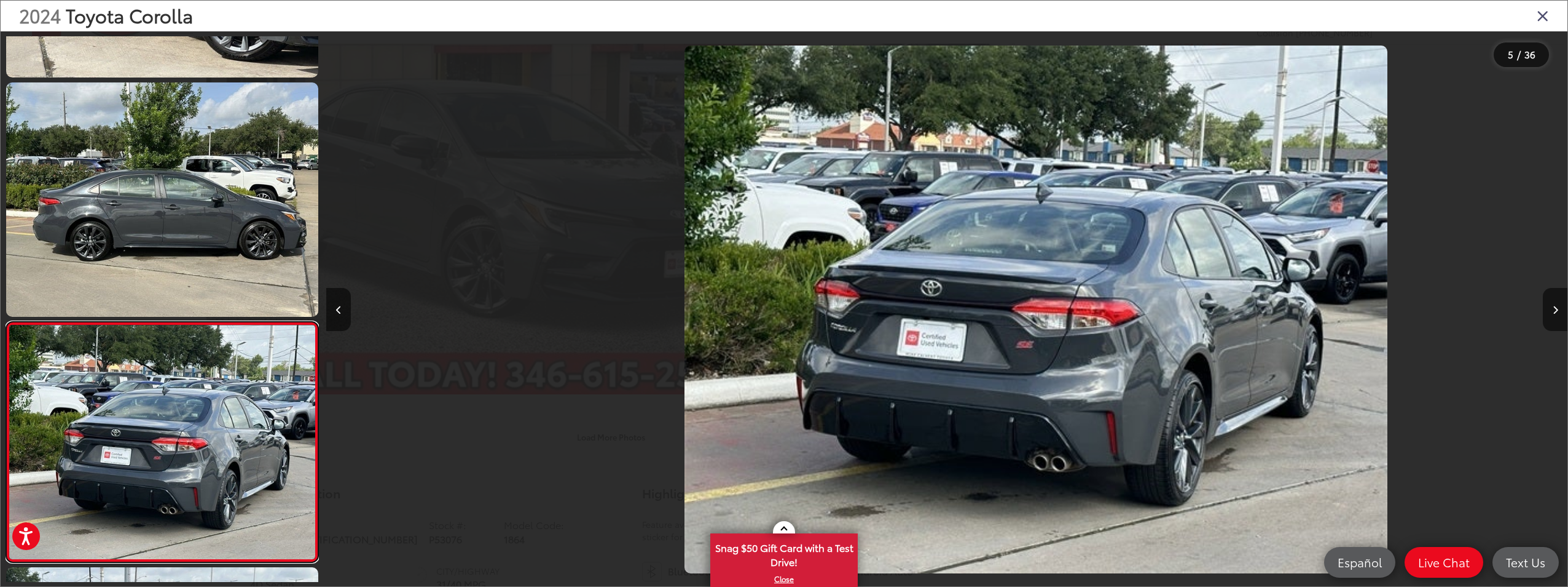
scroll to position [0, 4964]
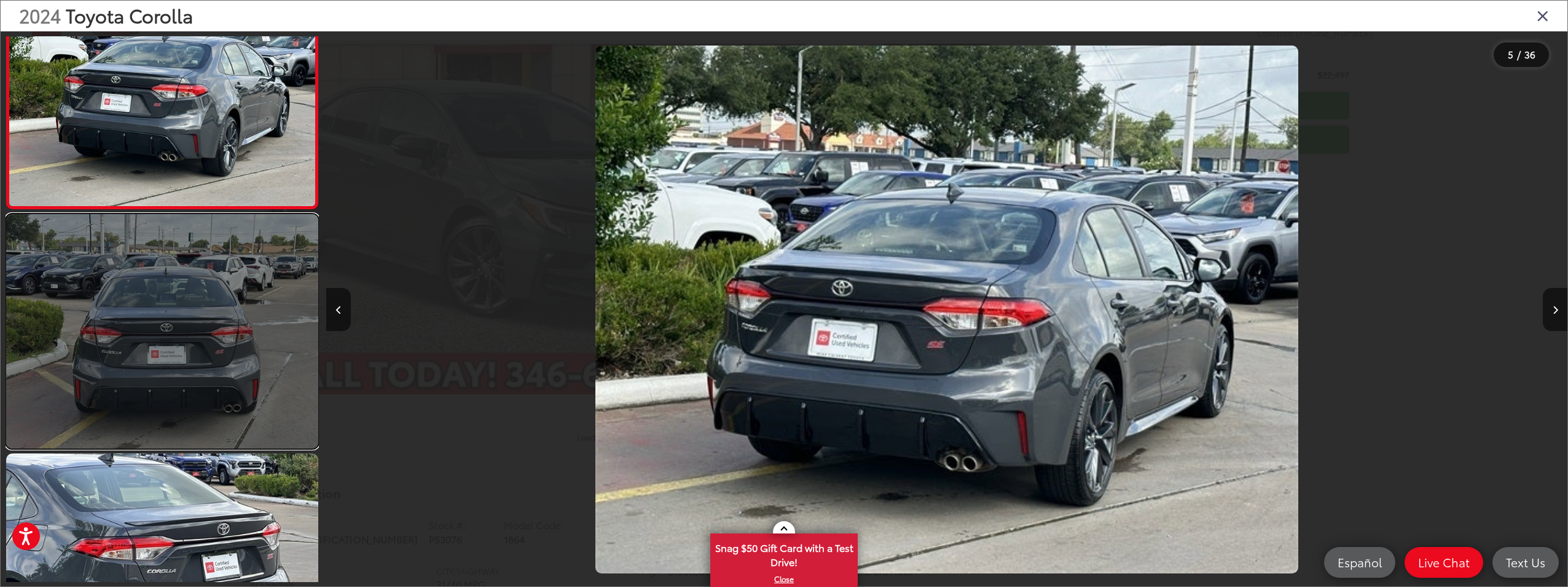
click at [210, 391] on link at bounding box center [162, 332] width 312 height 235
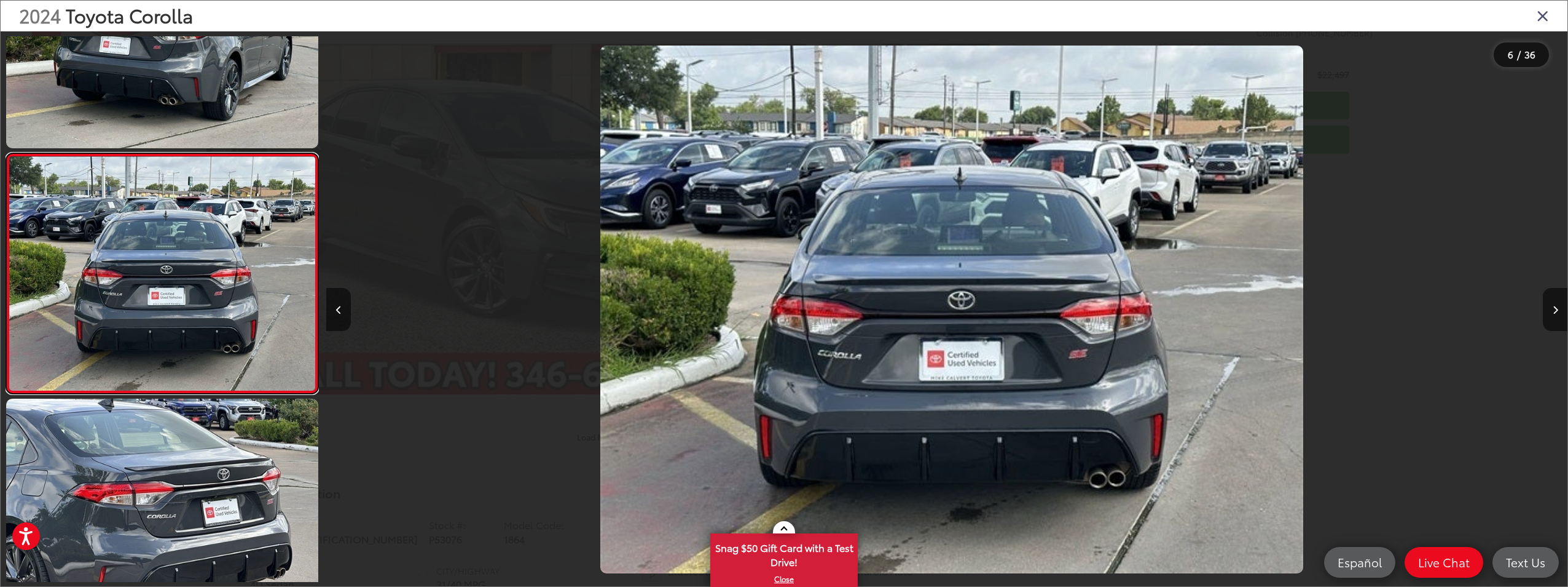
scroll to position [0, 6206]
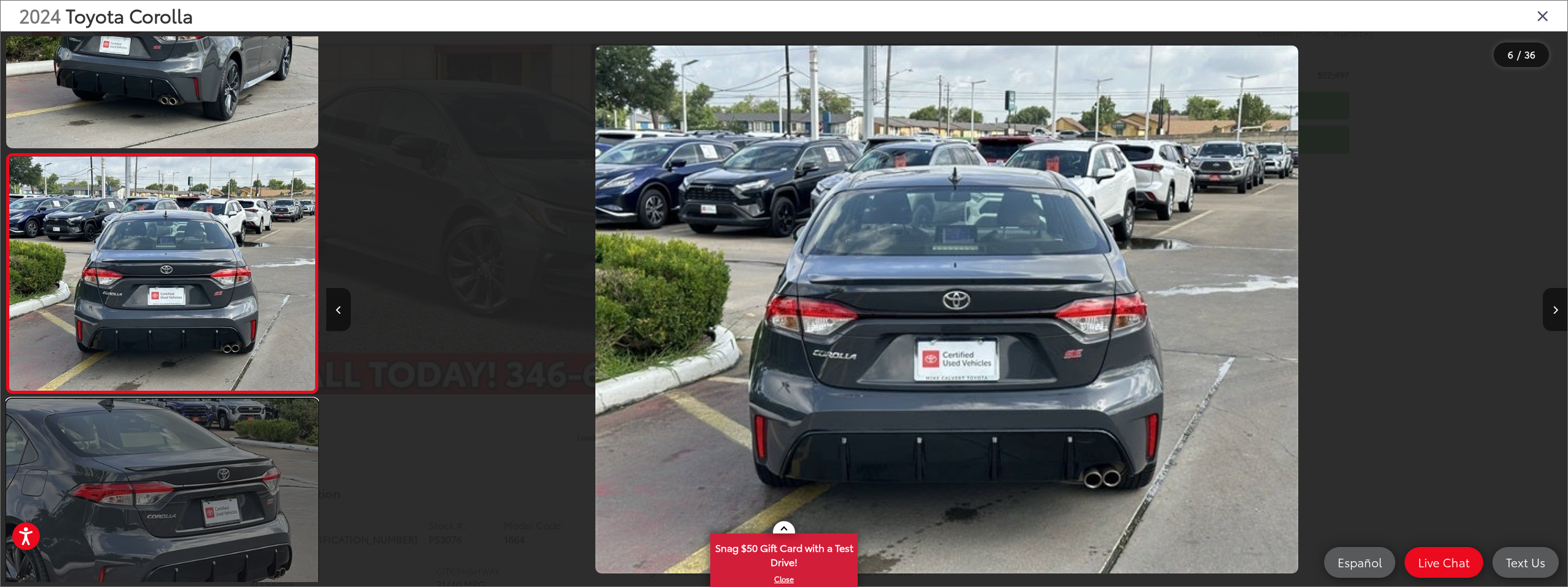
click at [171, 485] on link at bounding box center [162, 516] width 312 height 235
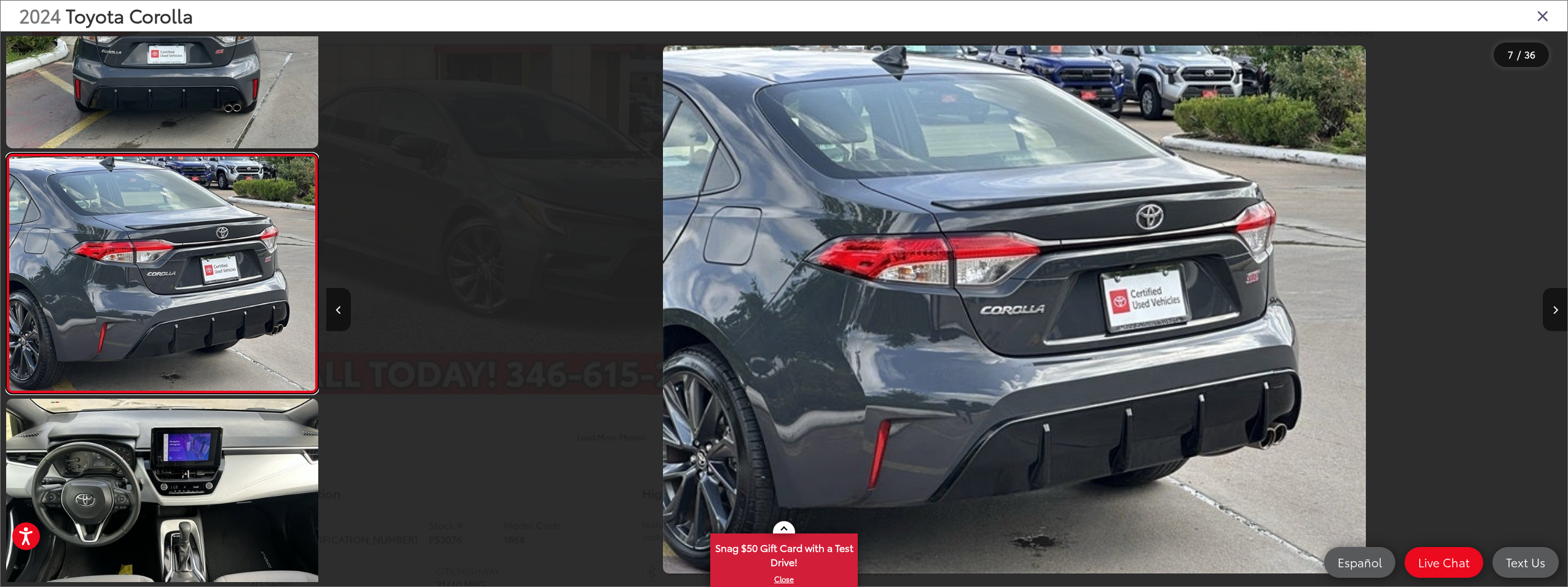
scroll to position [0, 7447]
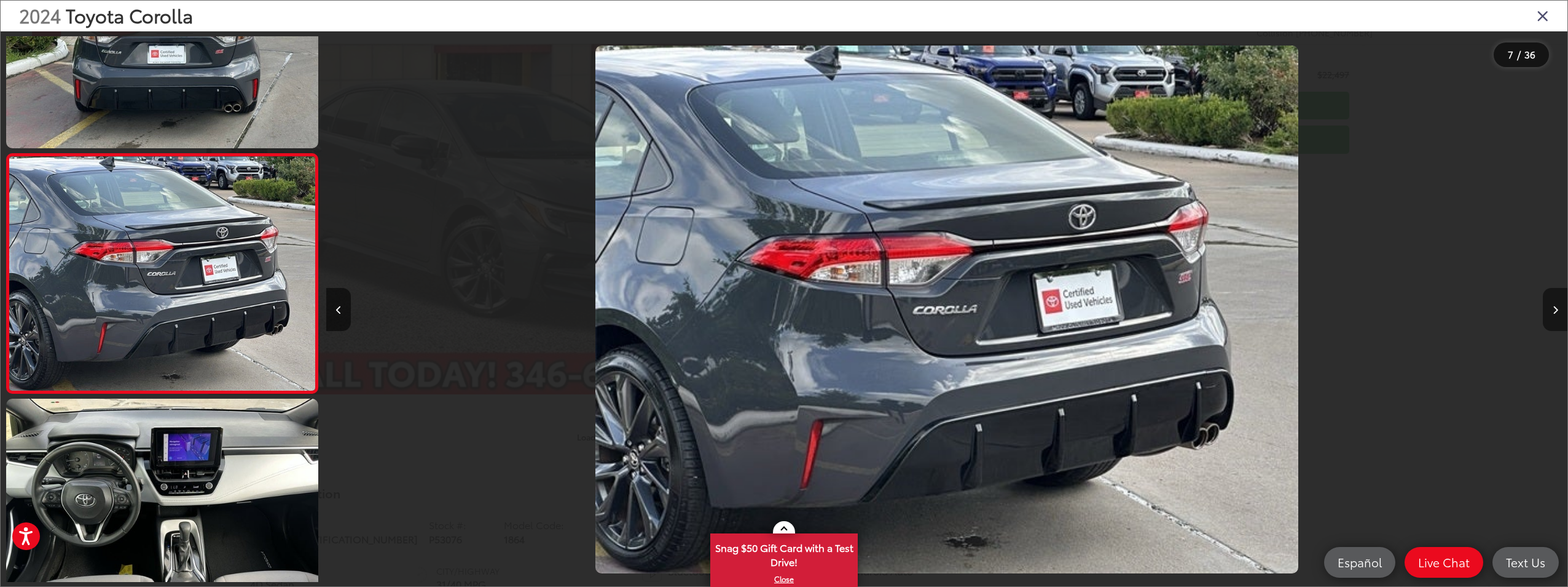
click at [1554, 305] on button "Next image" at bounding box center [1555, 309] width 25 height 43
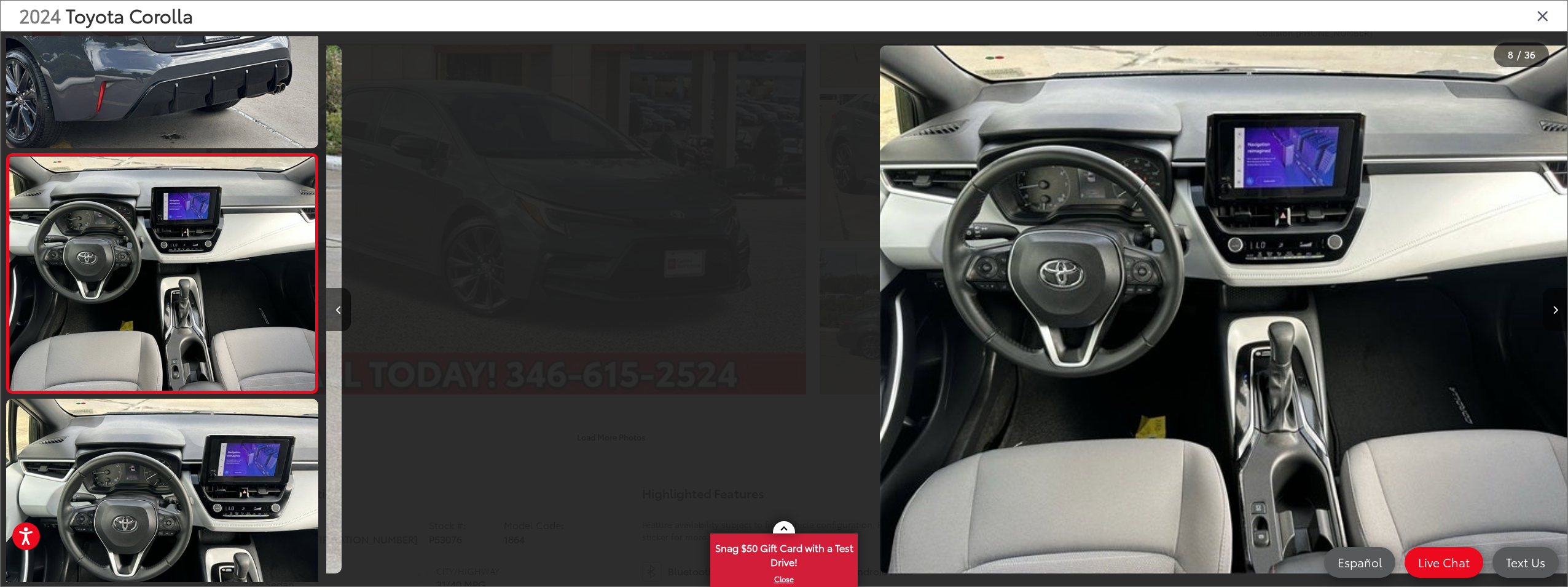
scroll to position [0, 8689]
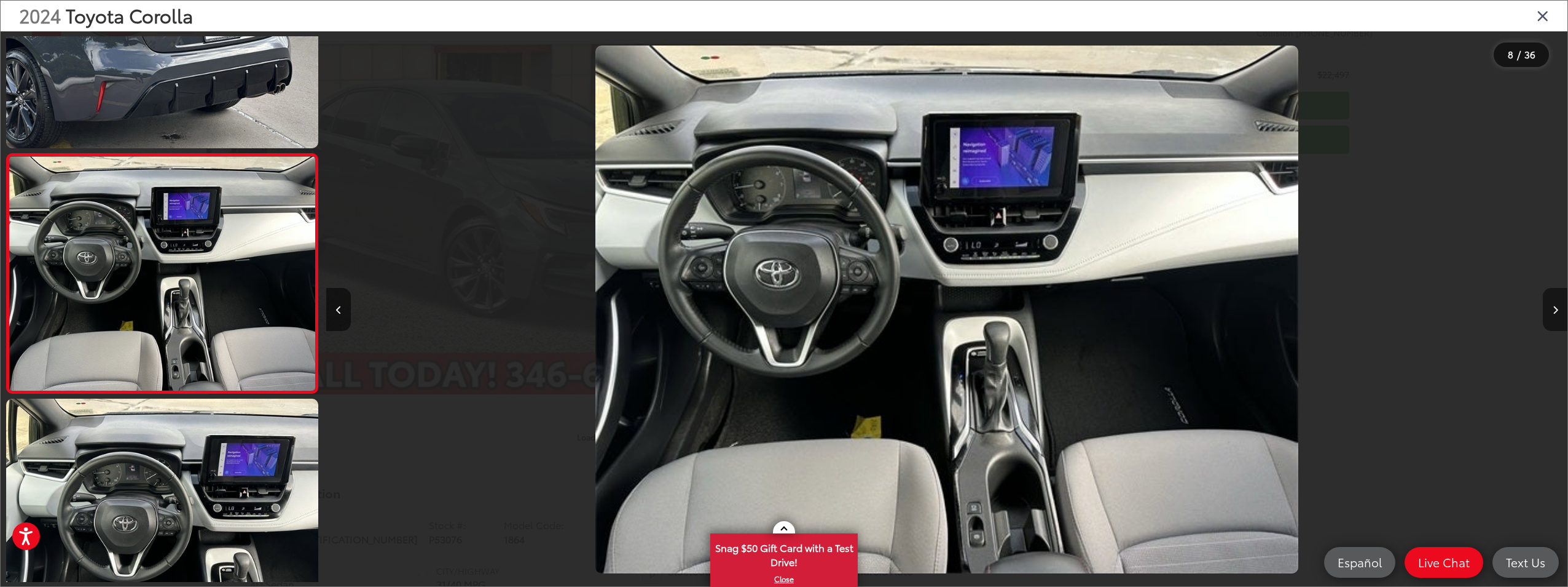
click at [1554, 304] on button "Next image" at bounding box center [1555, 309] width 25 height 43
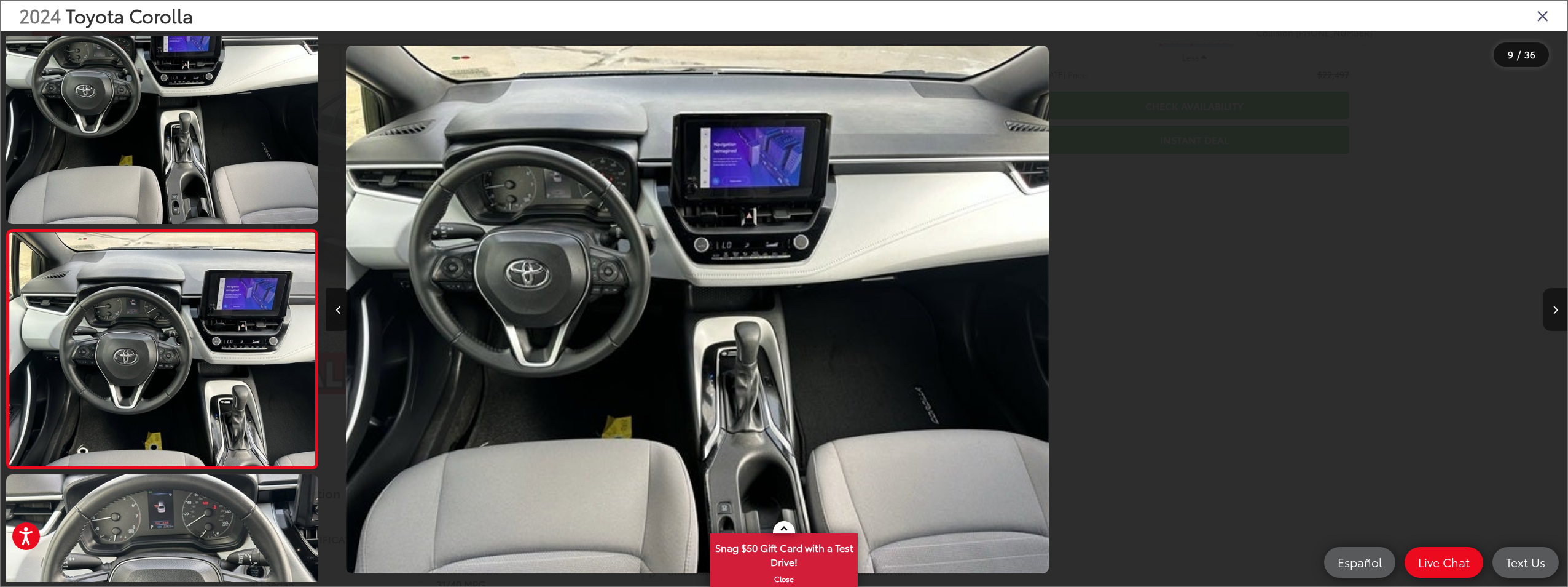
scroll to position [1798, 0]
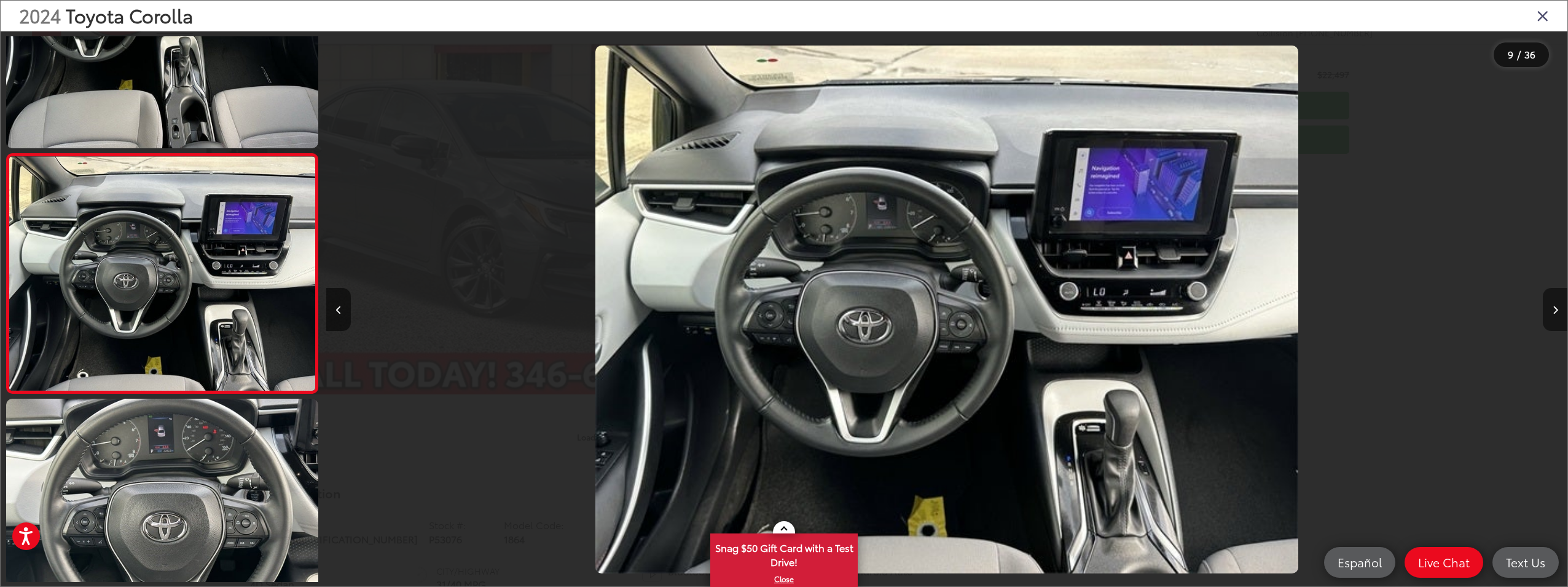
click at [1554, 304] on button "Next image" at bounding box center [1555, 309] width 25 height 43
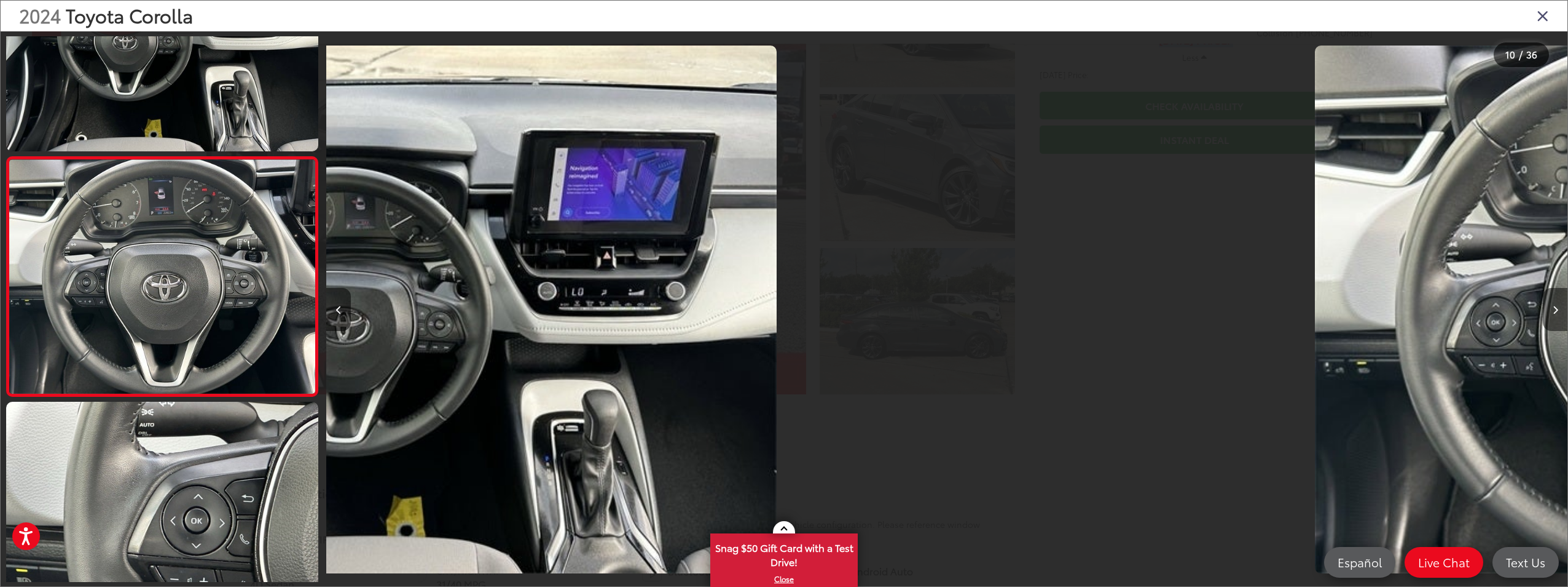
scroll to position [2037, 0]
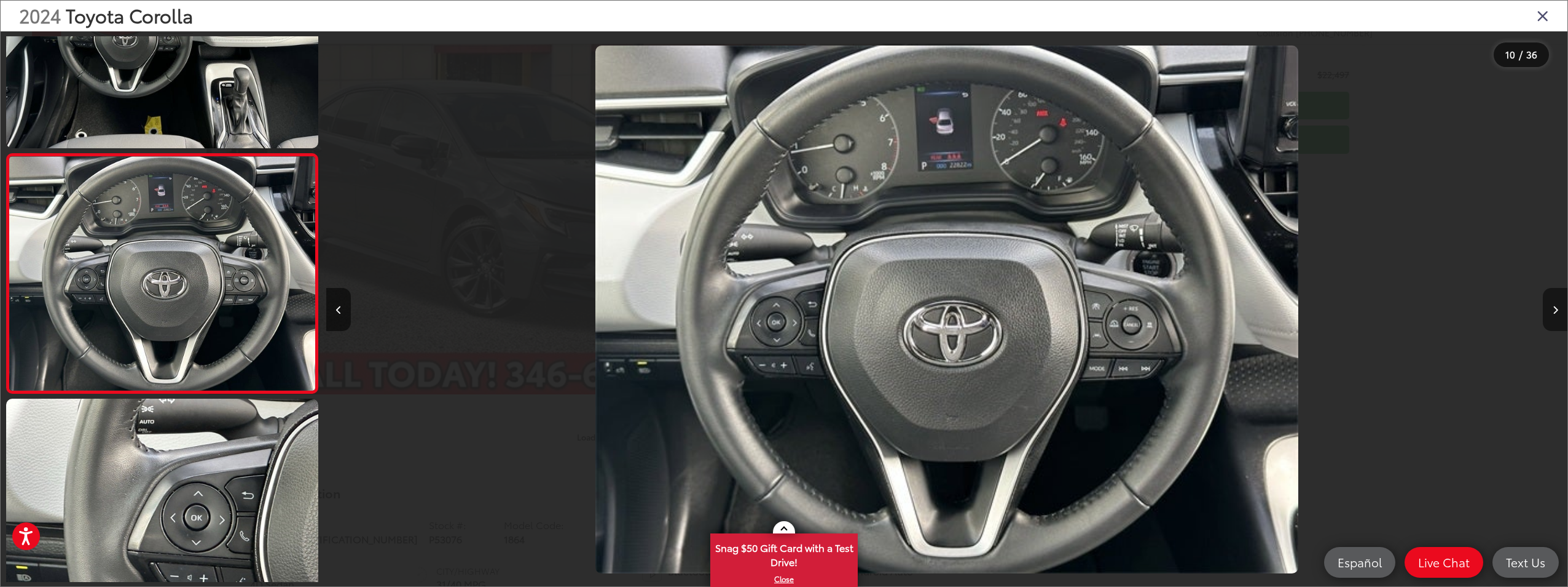
click at [1554, 304] on button "Next image" at bounding box center [1555, 309] width 25 height 43
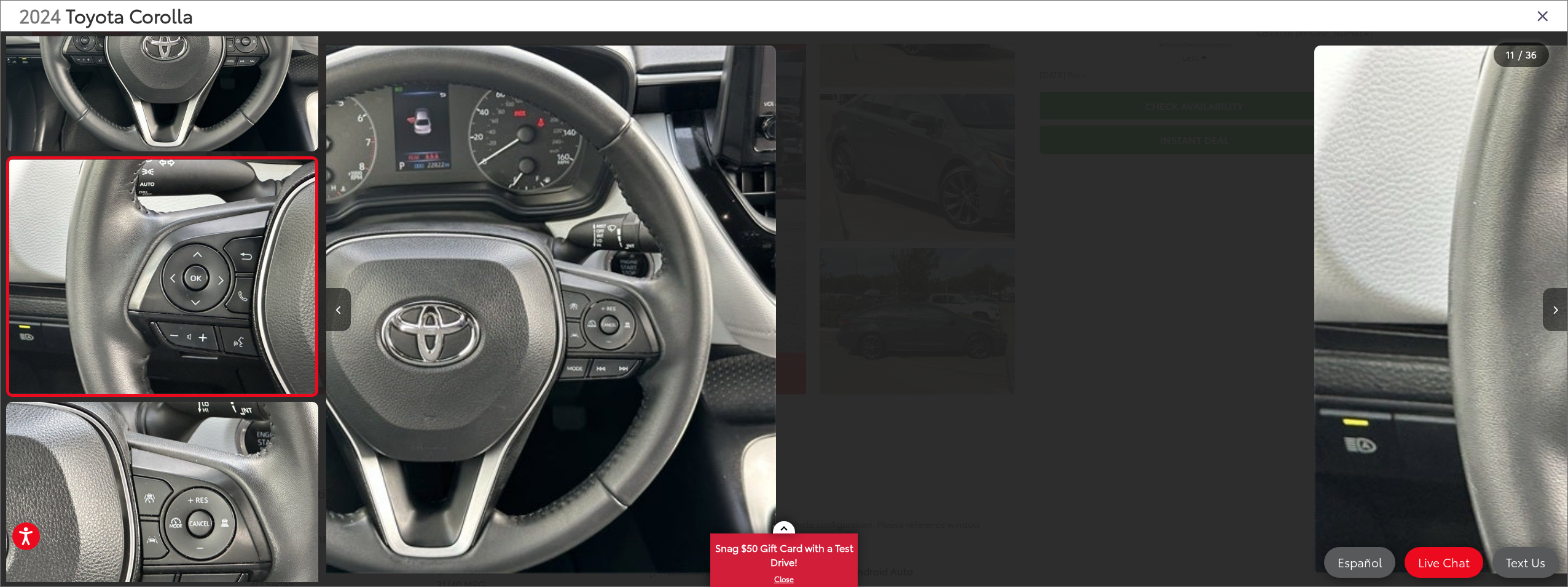
scroll to position [2276, 0]
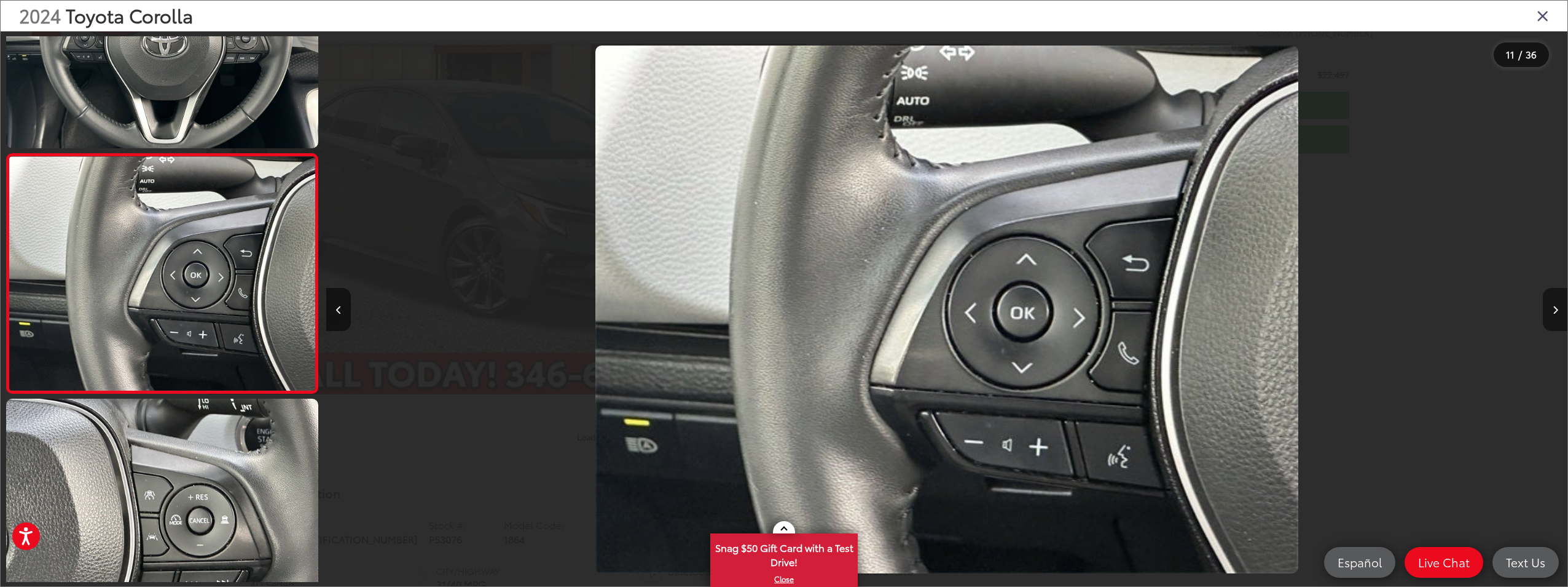
click at [1554, 304] on button "Next image" at bounding box center [1555, 309] width 25 height 43
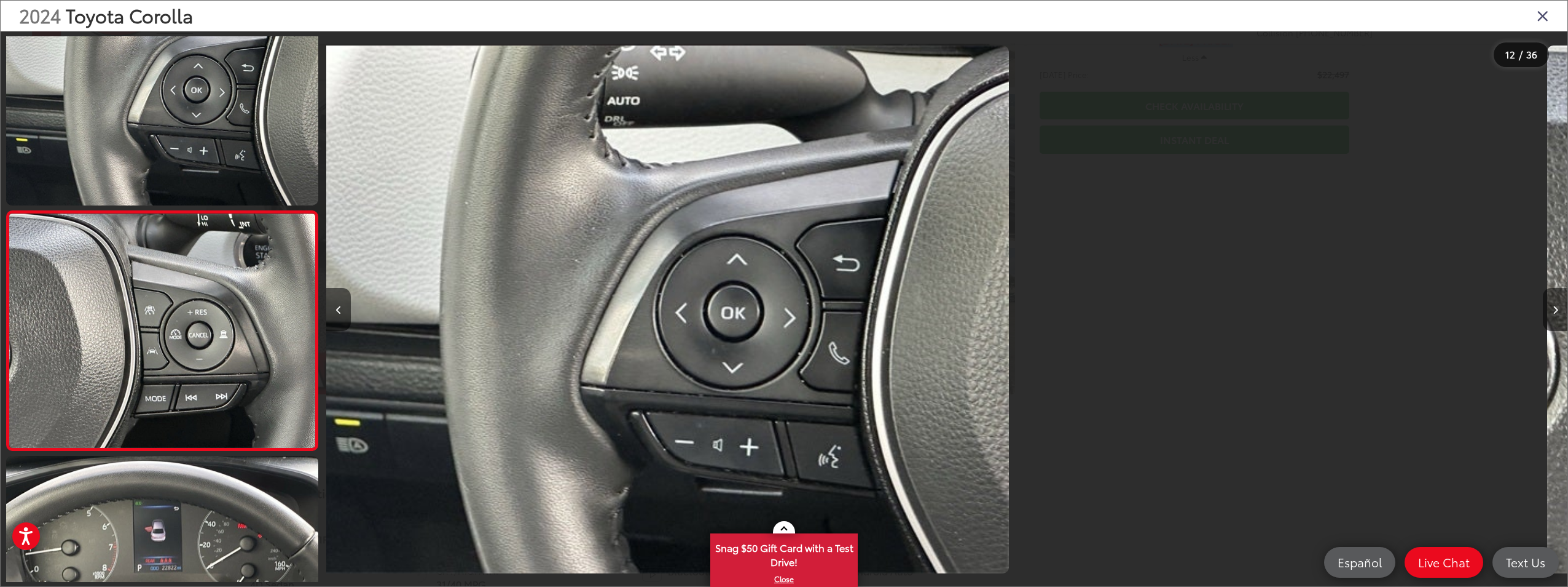
scroll to position [2515, 0]
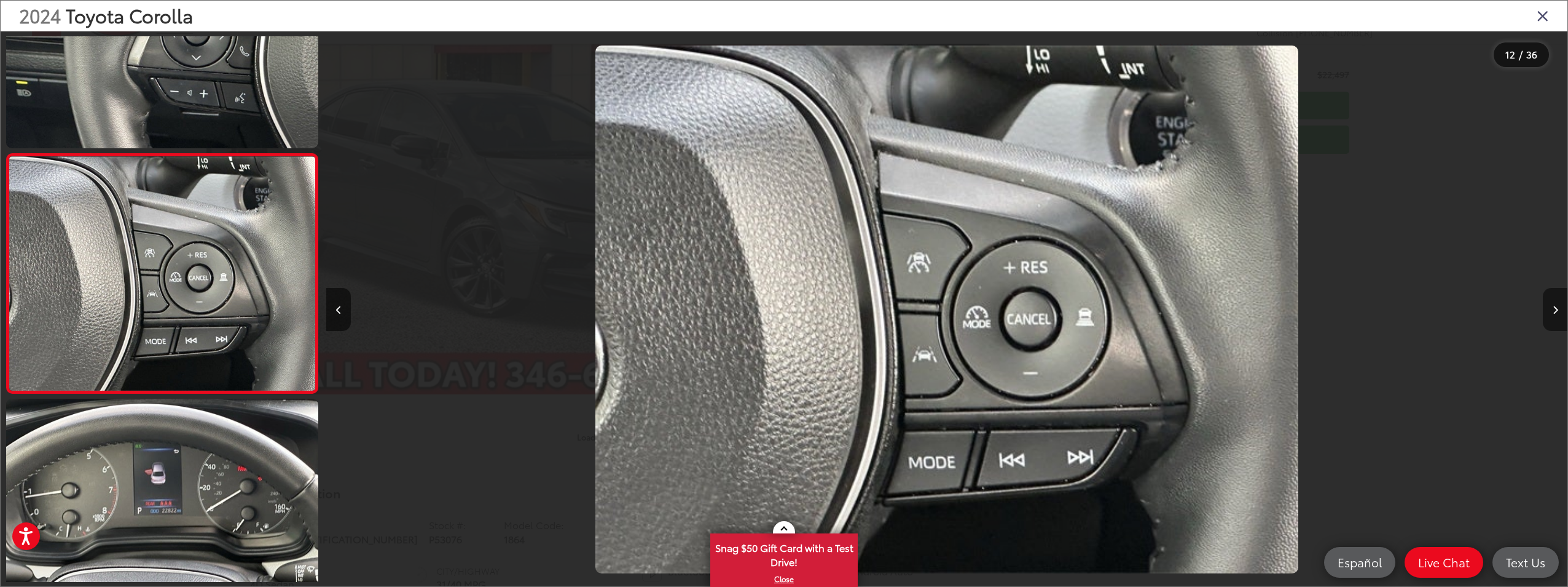
click at [1554, 304] on button "Next image" at bounding box center [1555, 309] width 25 height 43
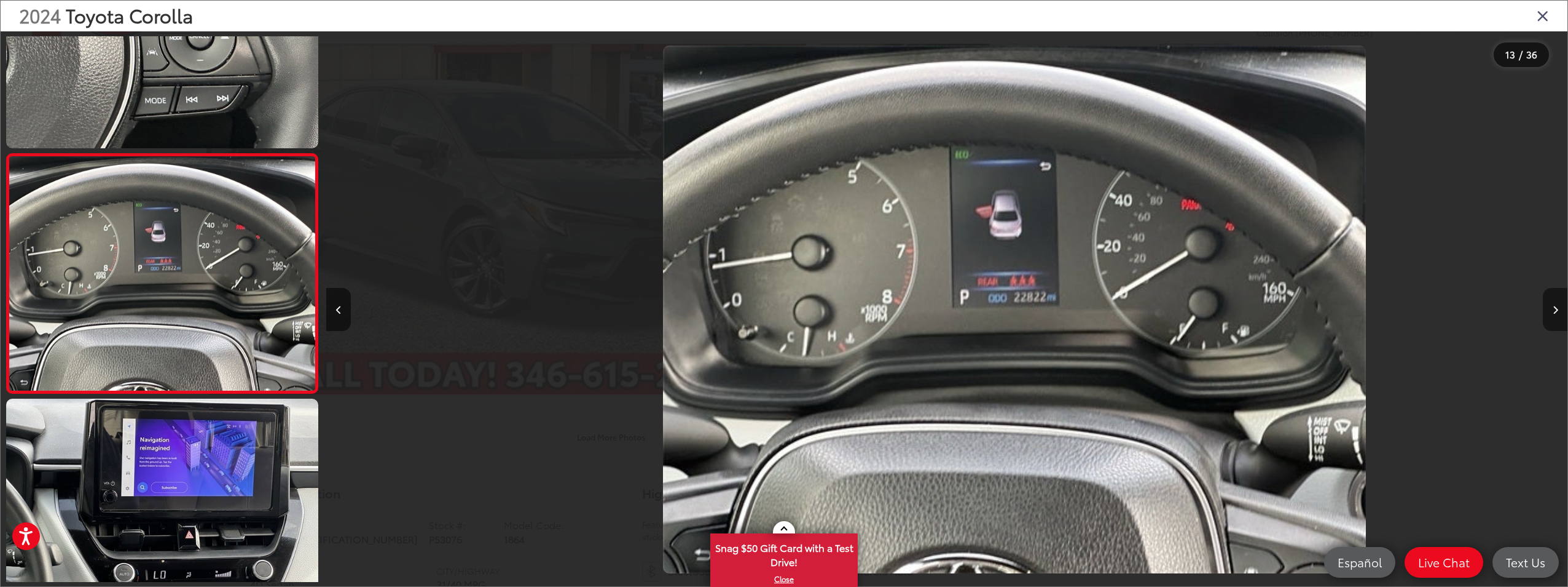
scroll to position [0, 14896]
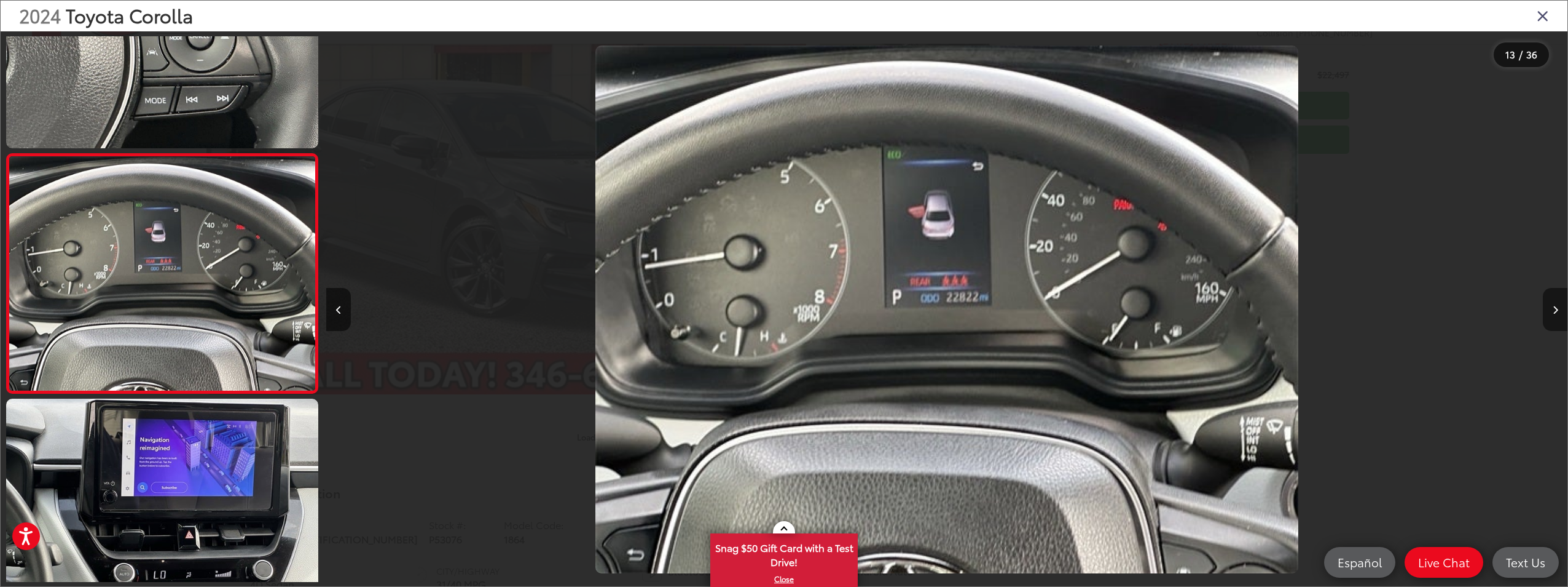
click at [1554, 304] on button "Next image" at bounding box center [1555, 309] width 25 height 43
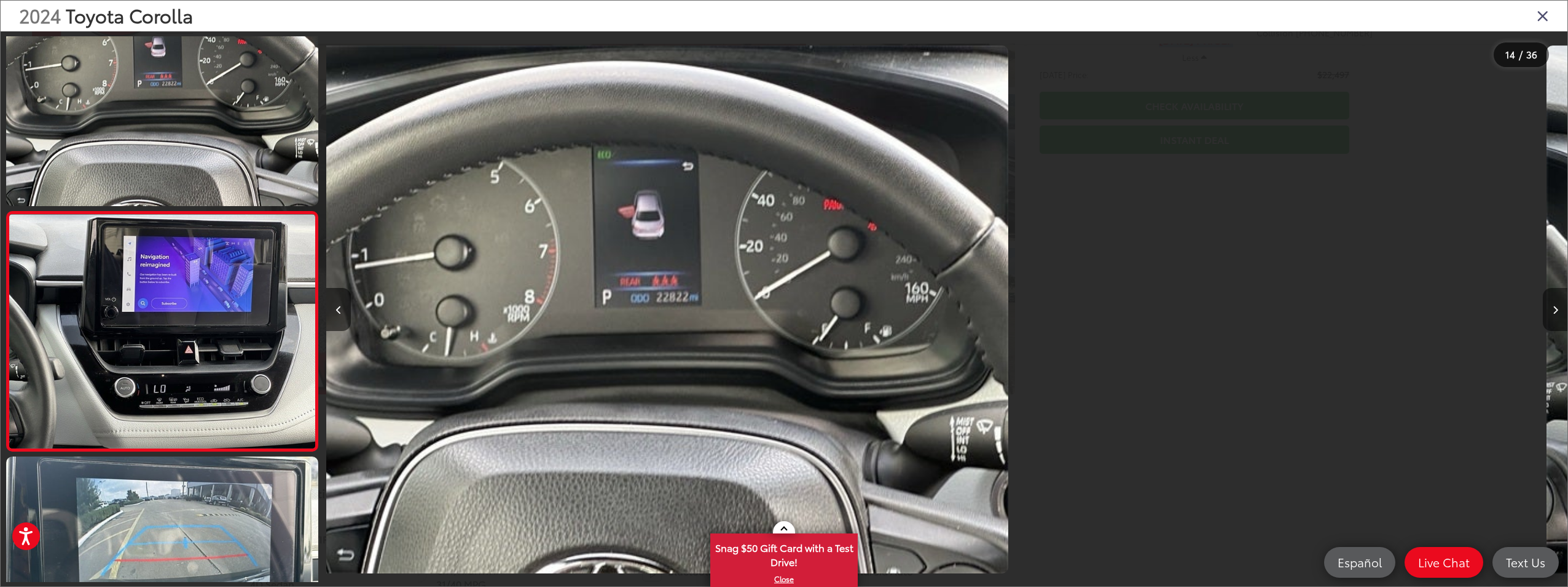
scroll to position [2993, 0]
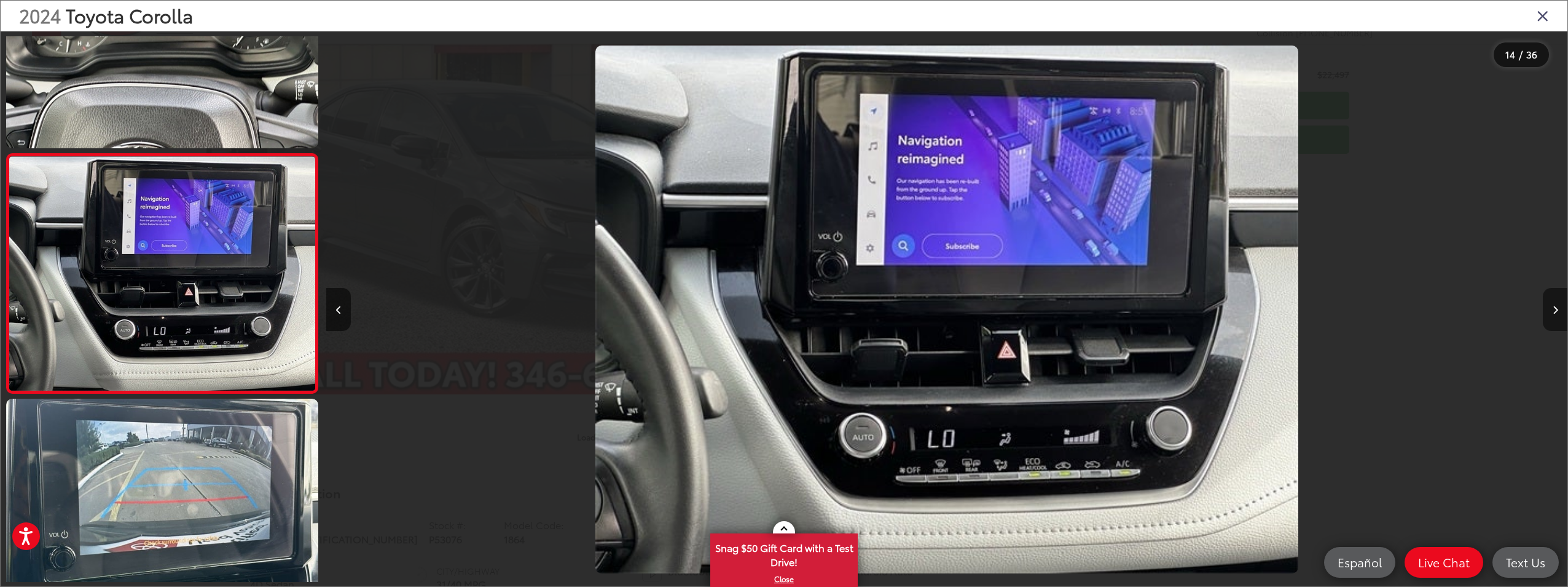
click at [1554, 304] on button "Next image" at bounding box center [1555, 309] width 25 height 43
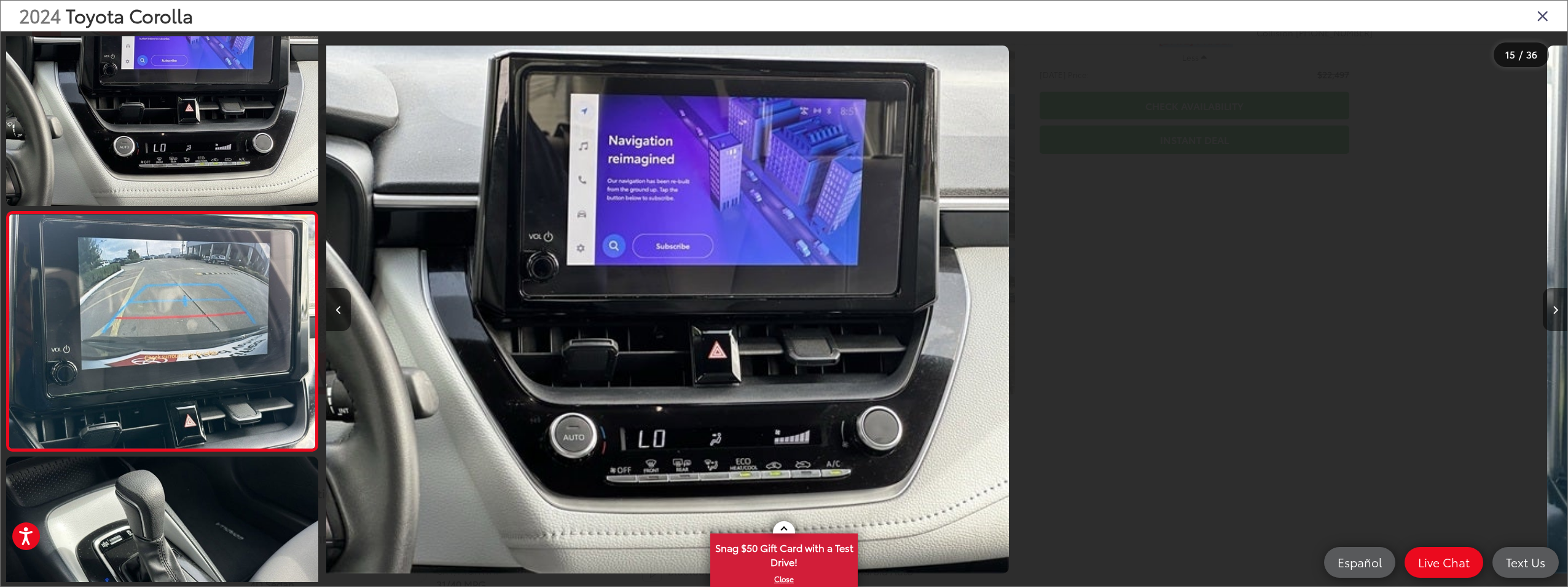
scroll to position [3233, 0]
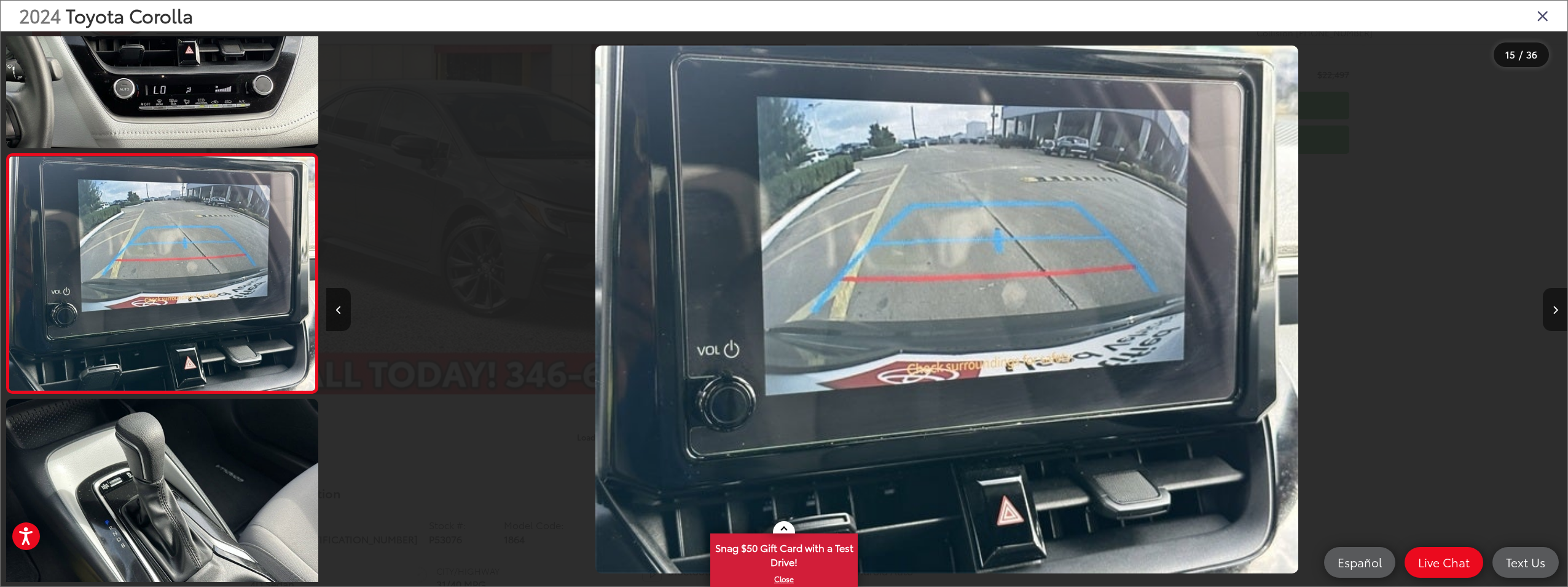
click at [1557, 317] on button "Next image" at bounding box center [1555, 309] width 25 height 43
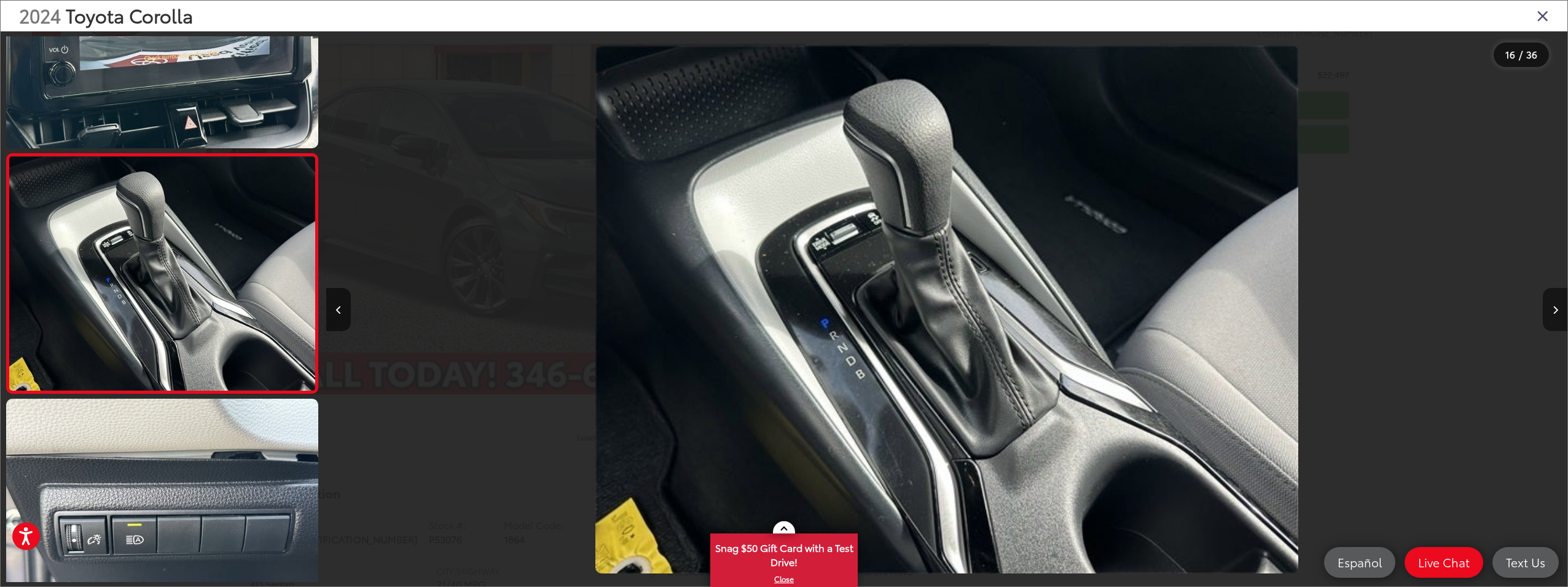
click at [1557, 317] on button "Next image" at bounding box center [1555, 309] width 25 height 43
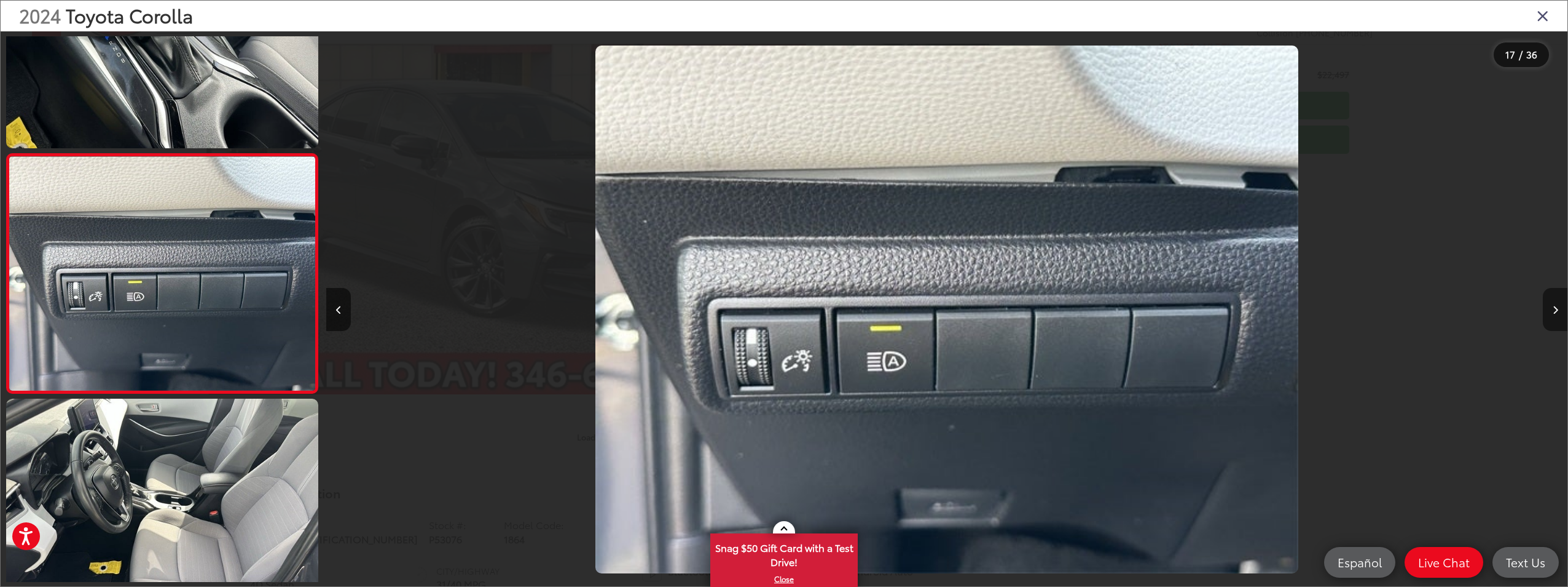
click at [1557, 317] on button "Next image" at bounding box center [1555, 309] width 25 height 43
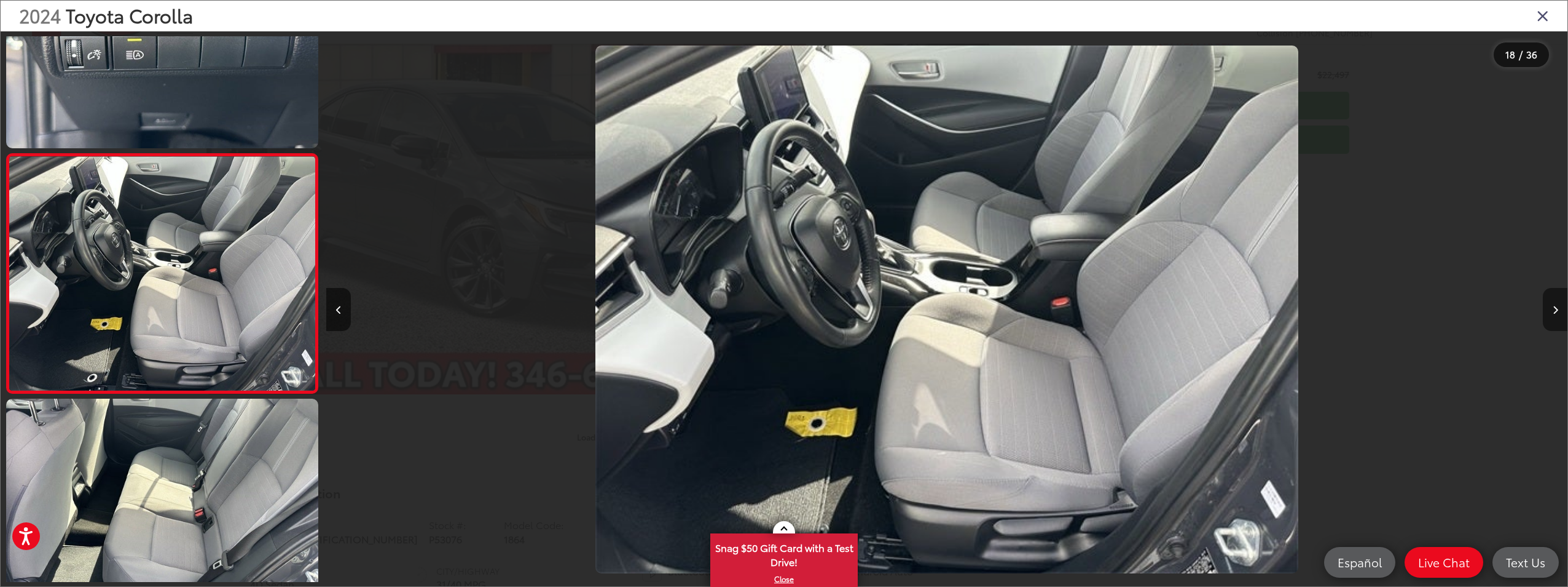
click at [1557, 317] on button "Next image" at bounding box center [1555, 309] width 25 height 43
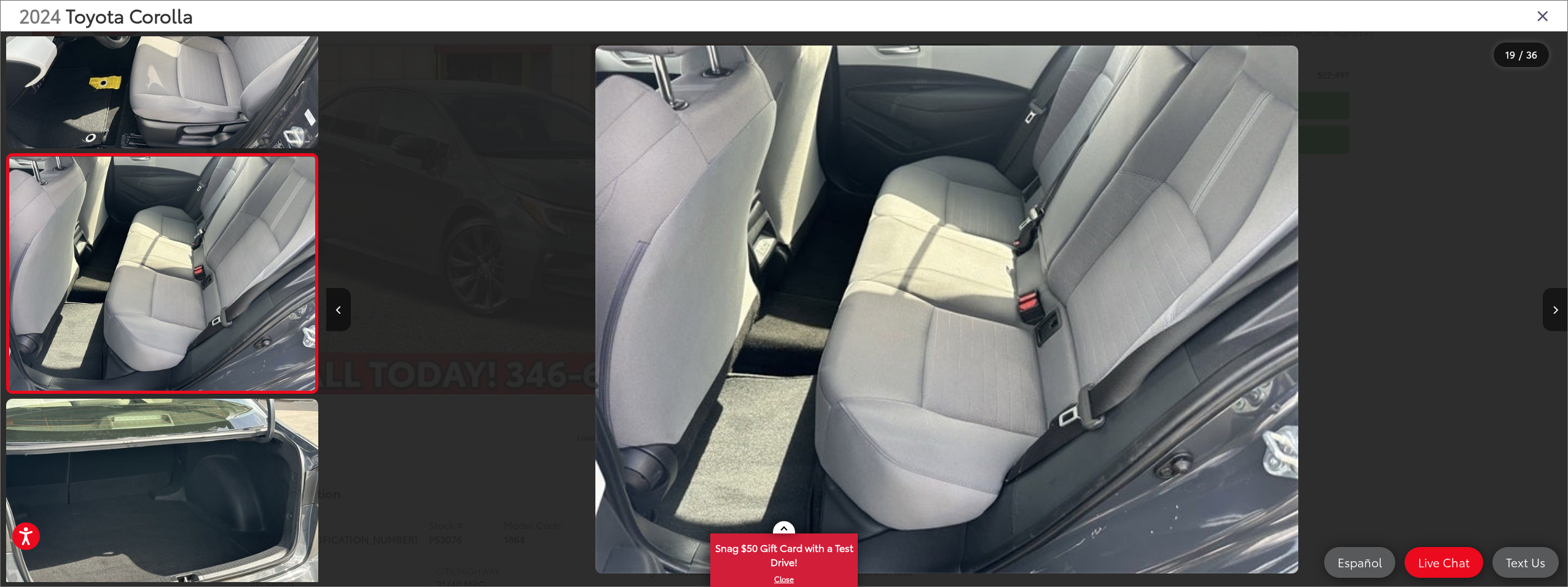
click at [1548, 308] on button "Next image" at bounding box center [1555, 309] width 25 height 43
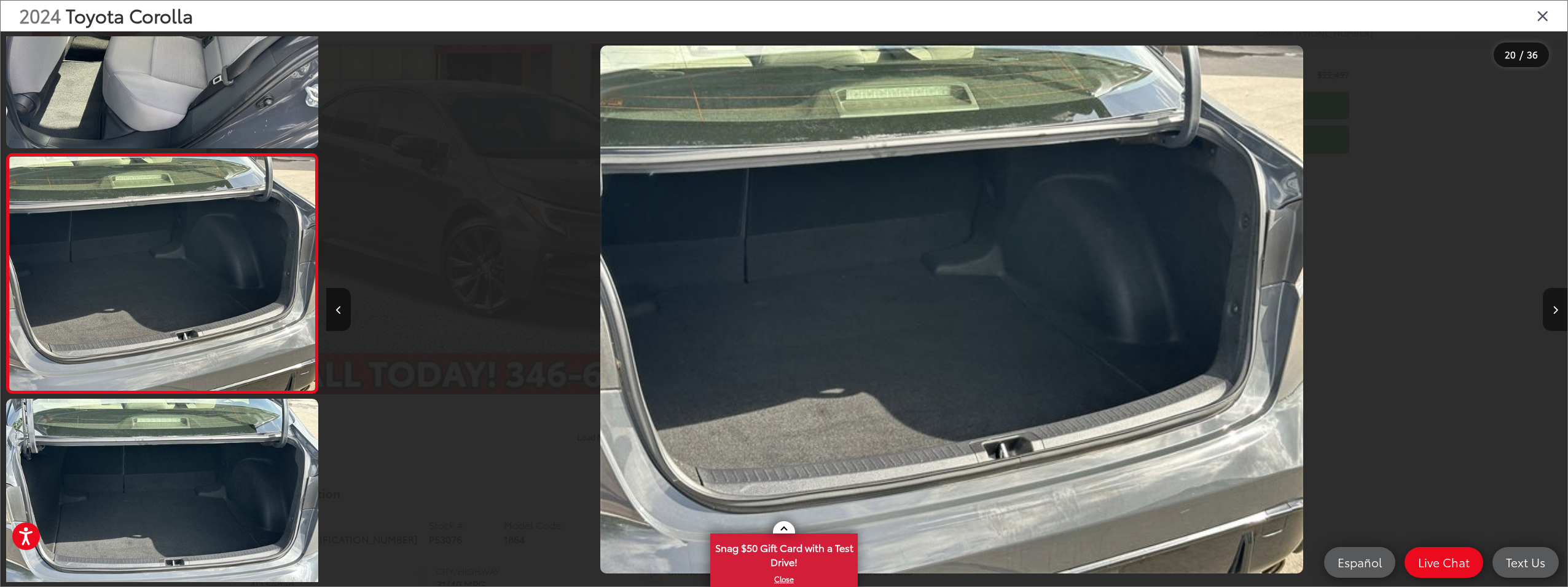
click at [1548, 308] on button "Next image" at bounding box center [1555, 309] width 25 height 43
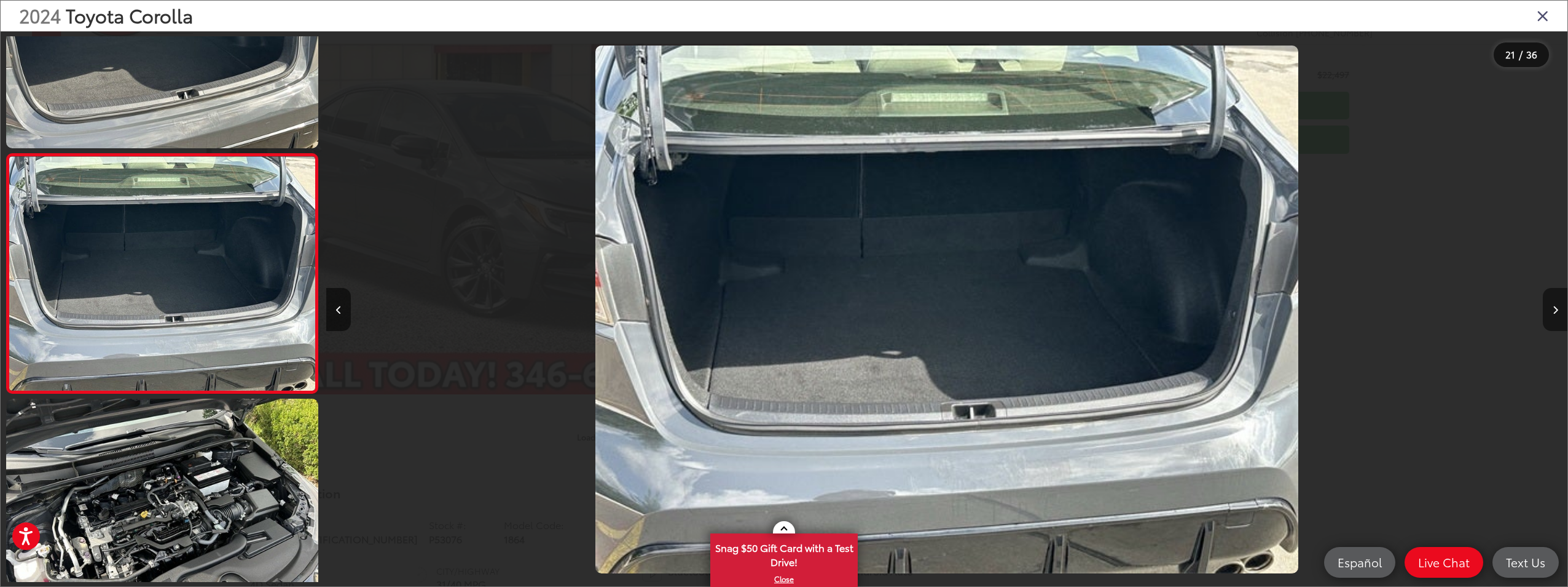
click at [1548, 308] on button "Next image" at bounding box center [1555, 309] width 25 height 43
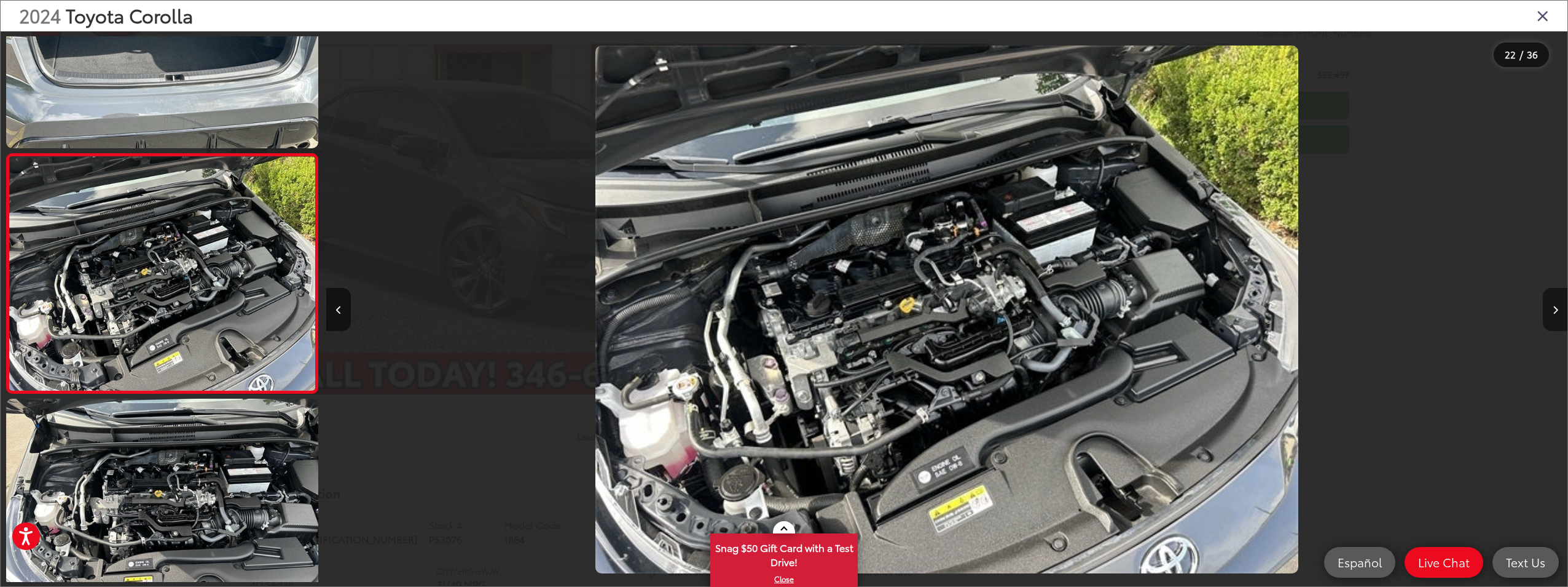
click at [1548, 308] on button "Next image" at bounding box center [1555, 309] width 25 height 43
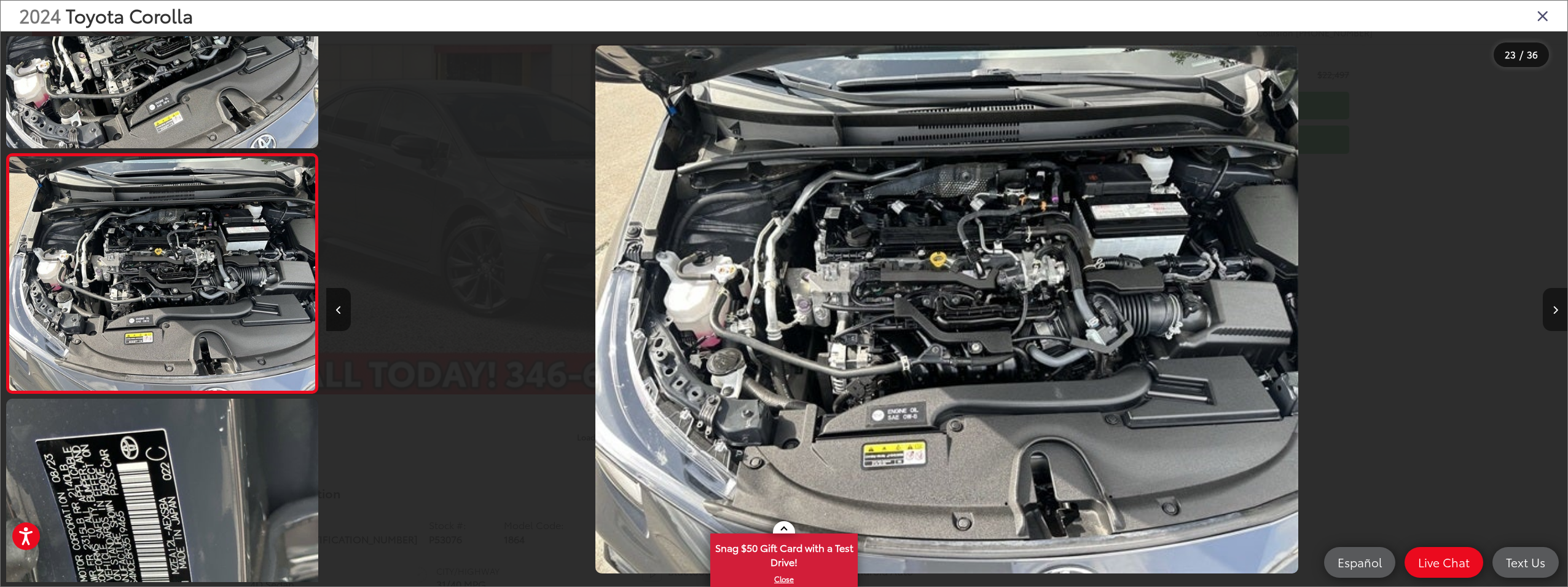
click at [1548, 308] on button "Next image" at bounding box center [1555, 309] width 25 height 43
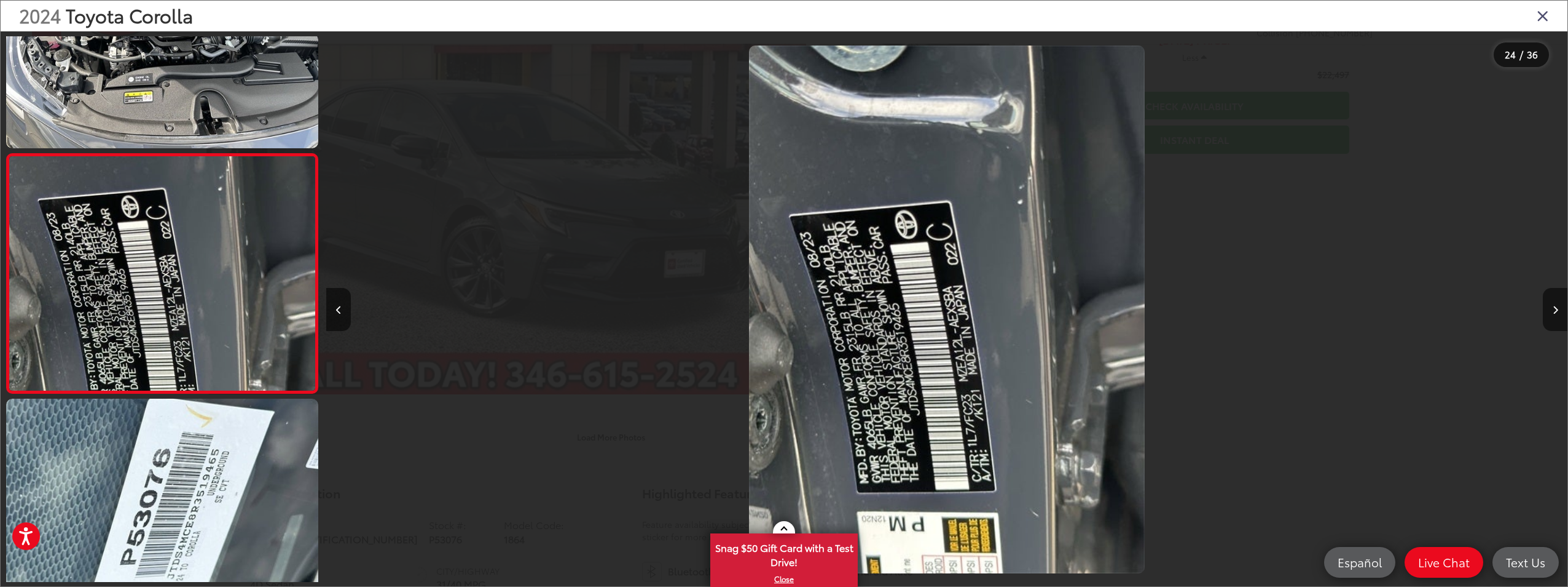
drag, startPoint x: 1545, startPoint y: 16, endPoint x: 1528, endPoint y: 26, distance: 19.7
click at [1544, 16] on icon "Close gallery" at bounding box center [1543, 15] width 12 height 16
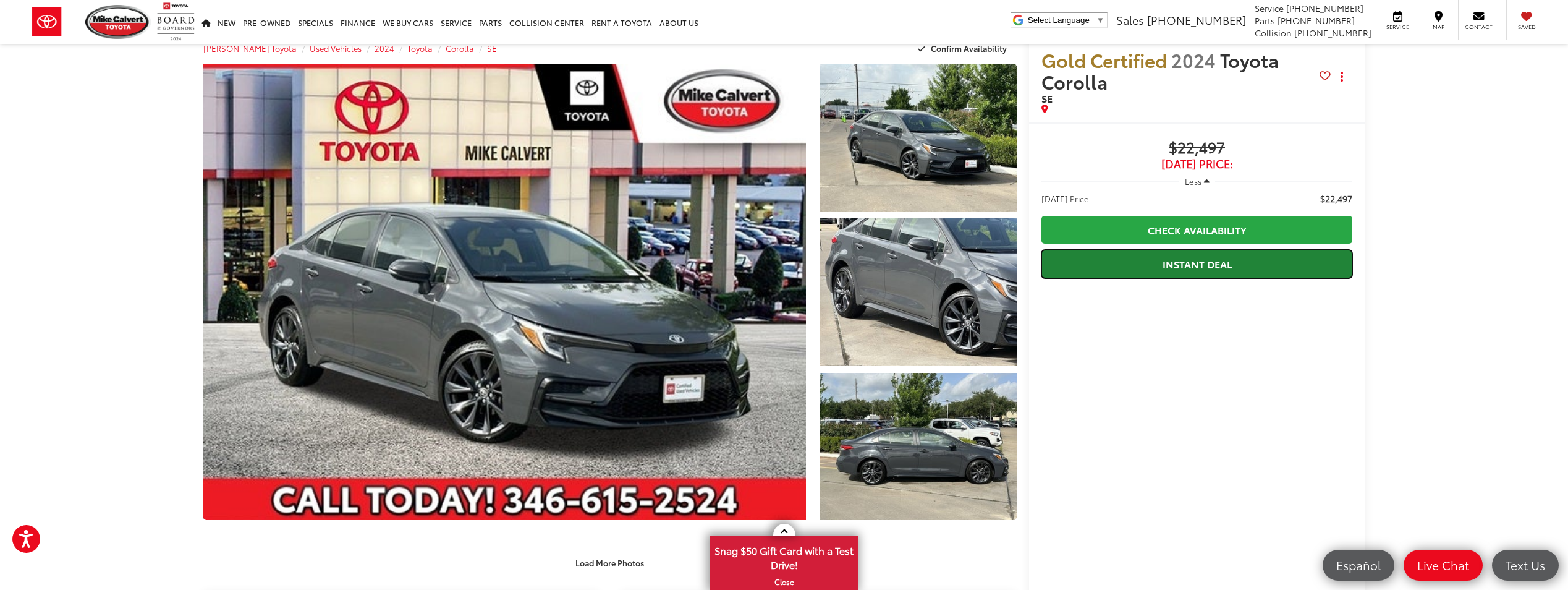
click at [1190, 266] on link "Instant Deal" at bounding box center [1196, 263] width 311 height 28
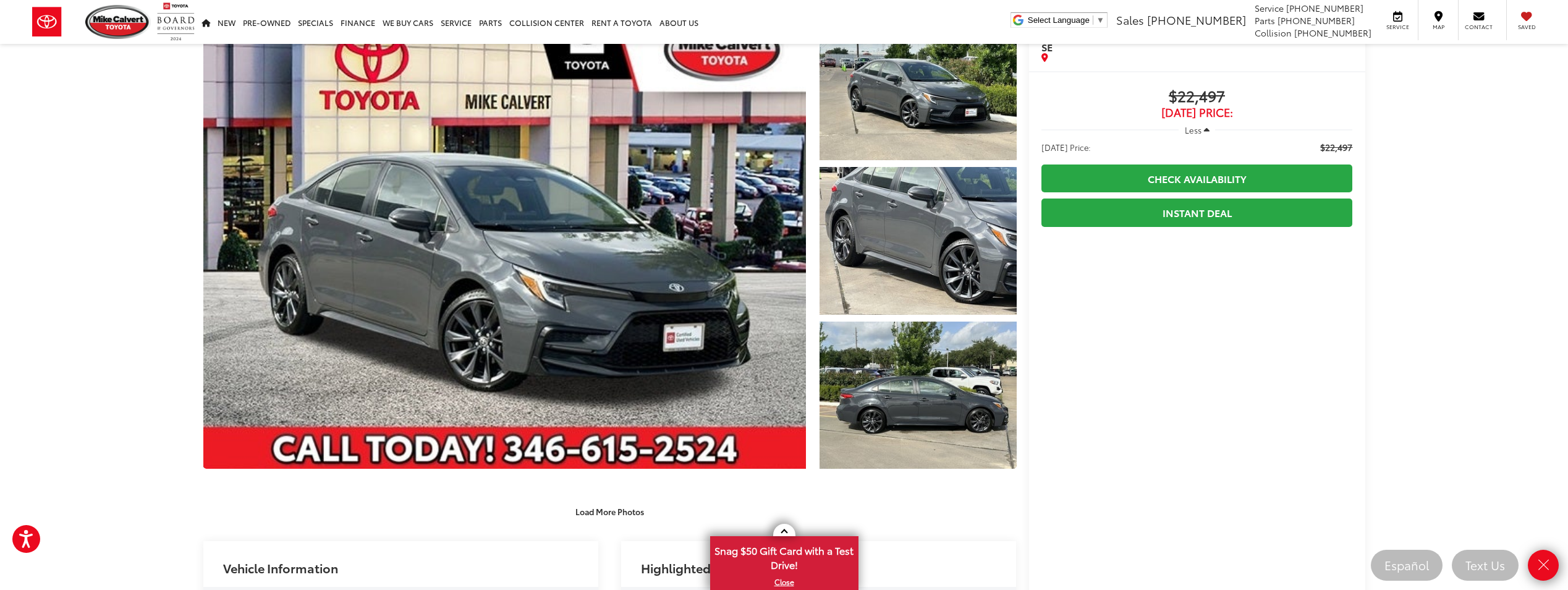
scroll to position [149, 0]
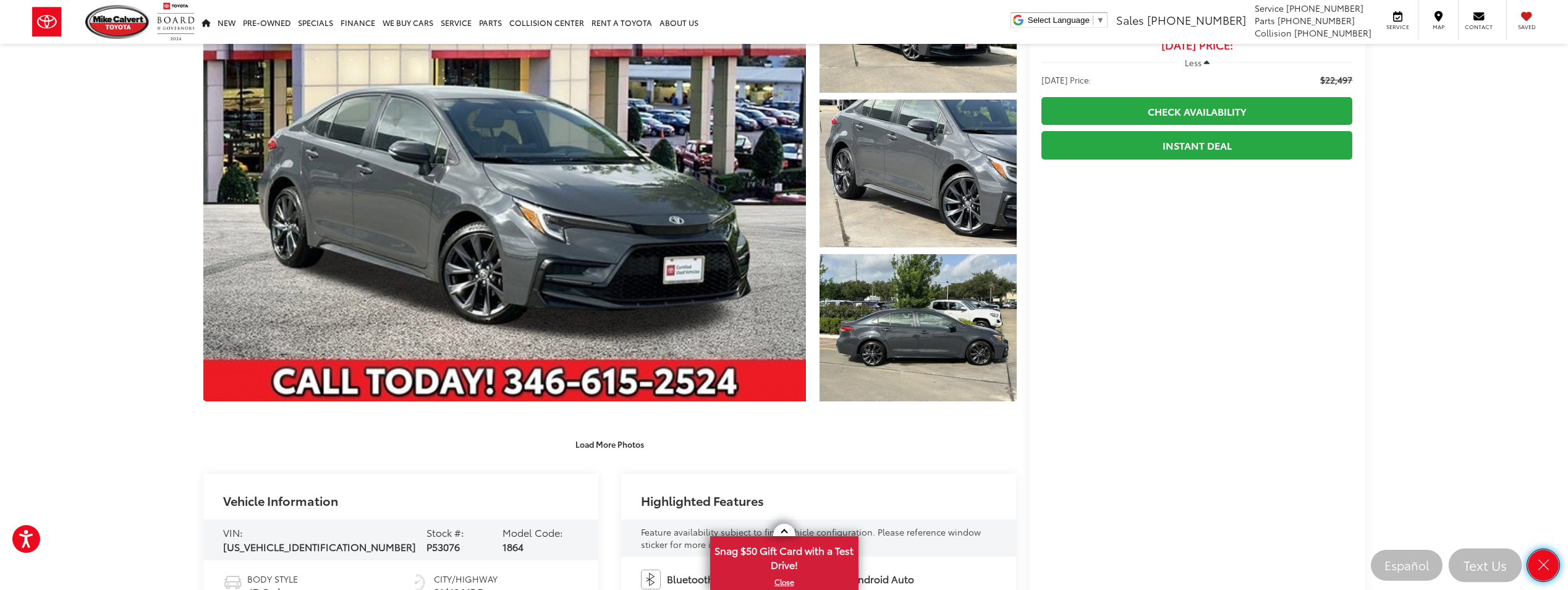
click at [1546, 569] on icon "Close" at bounding box center [1543, 564] width 16 height 16
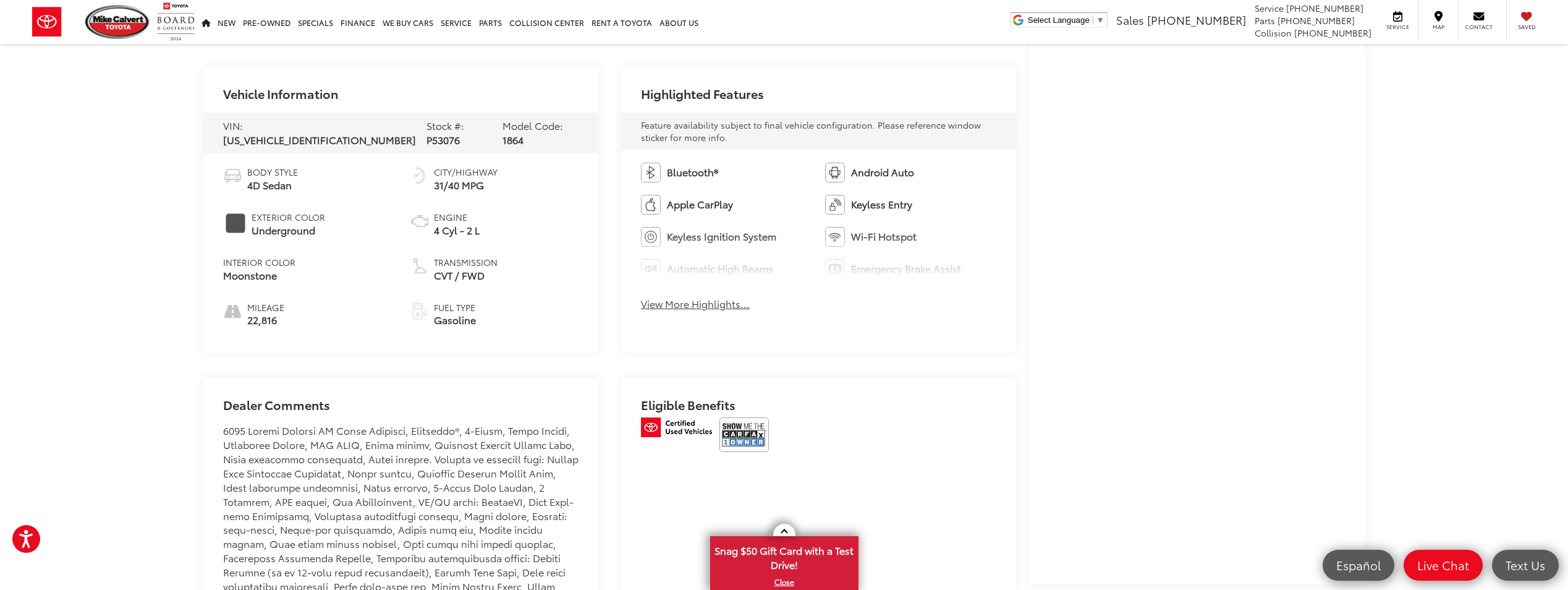
scroll to position [555, 0]
click at [716, 302] on button "View More Highlights..." at bounding box center [695, 303] width 109 height 14
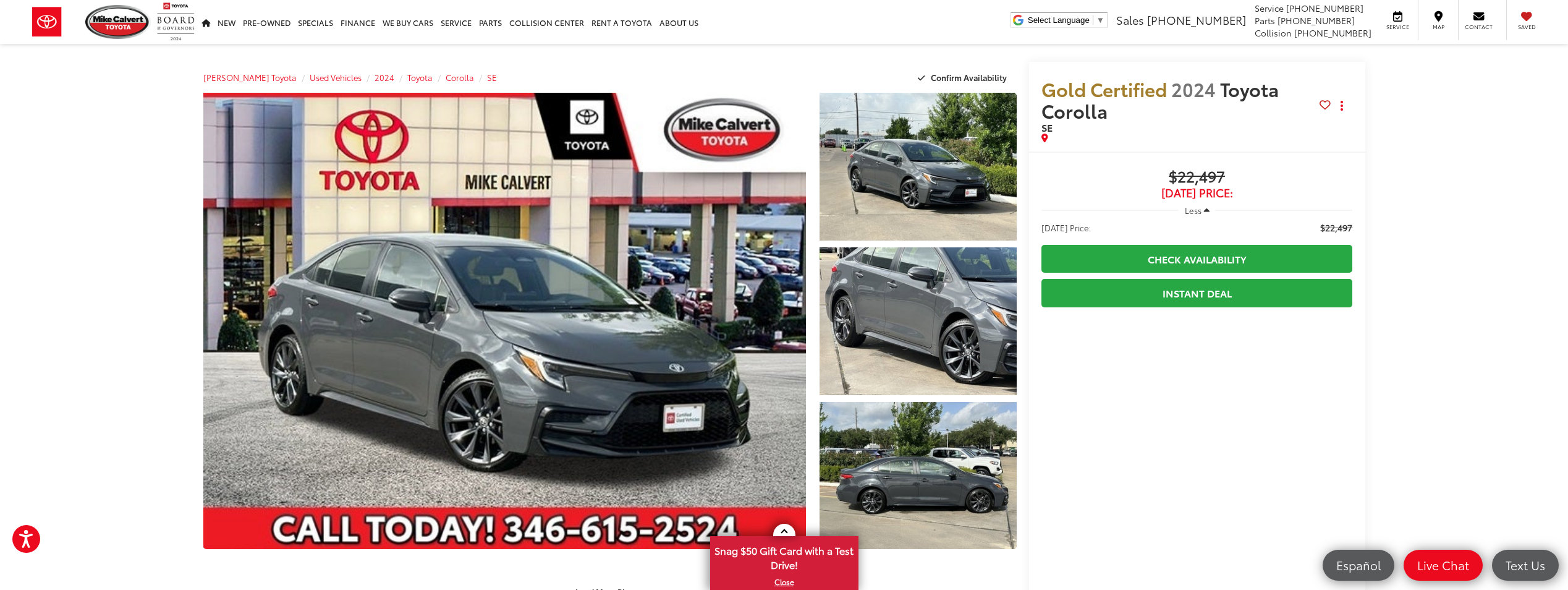
scroll to position [0, 0]
